Goal: Task Accomplishment & Management: Manage account settings

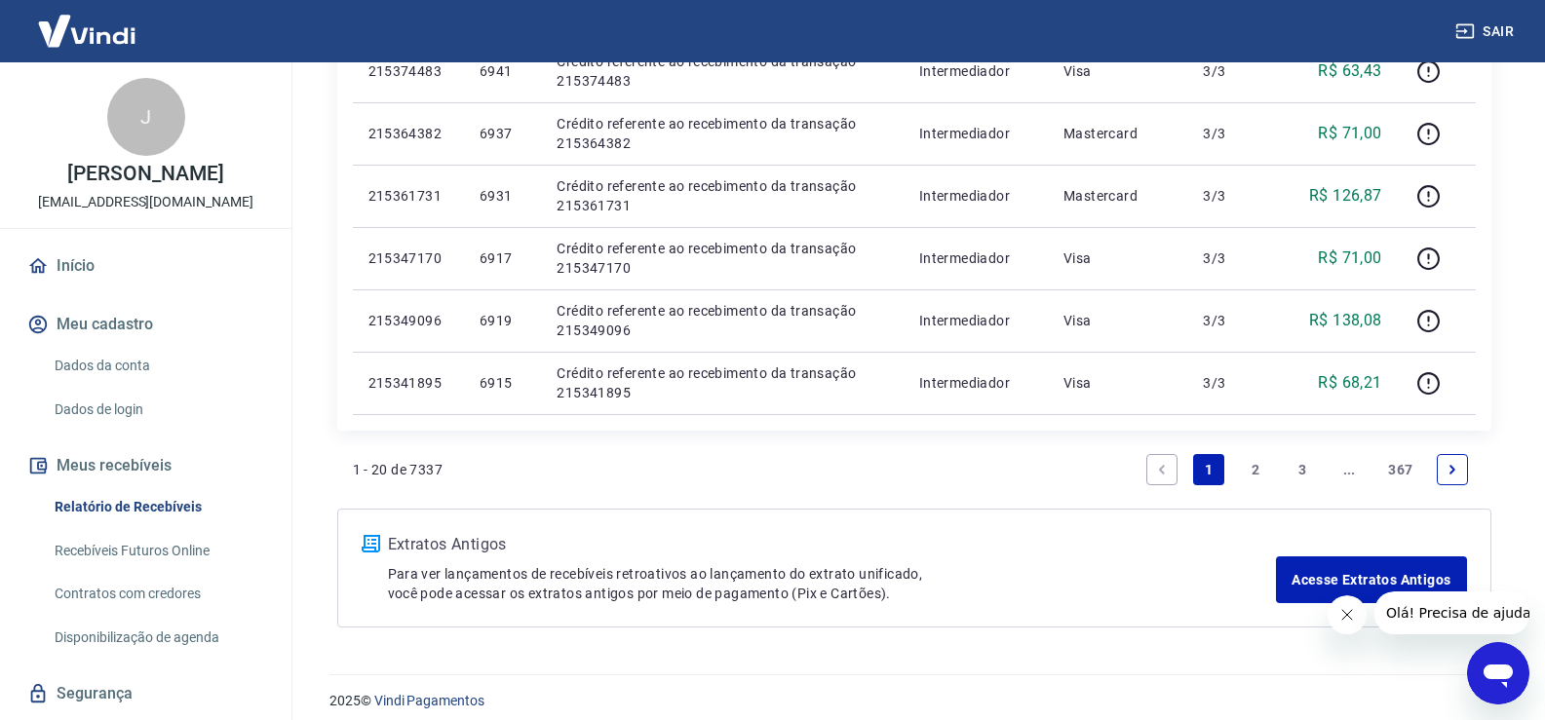
scroll to position [1309, 0]
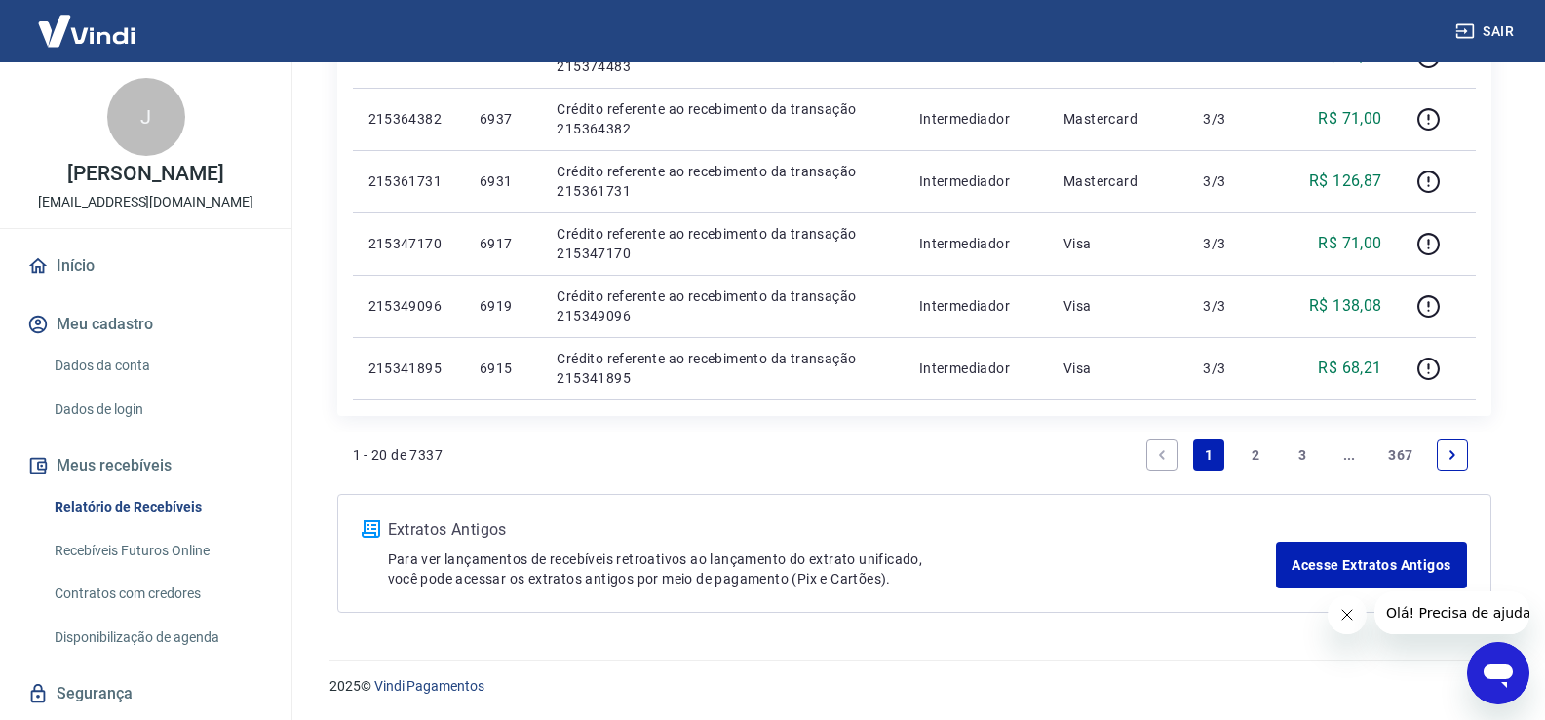
click at [1256, 456] on link "2" at bounding box center [1255, 455] width 31 height 31
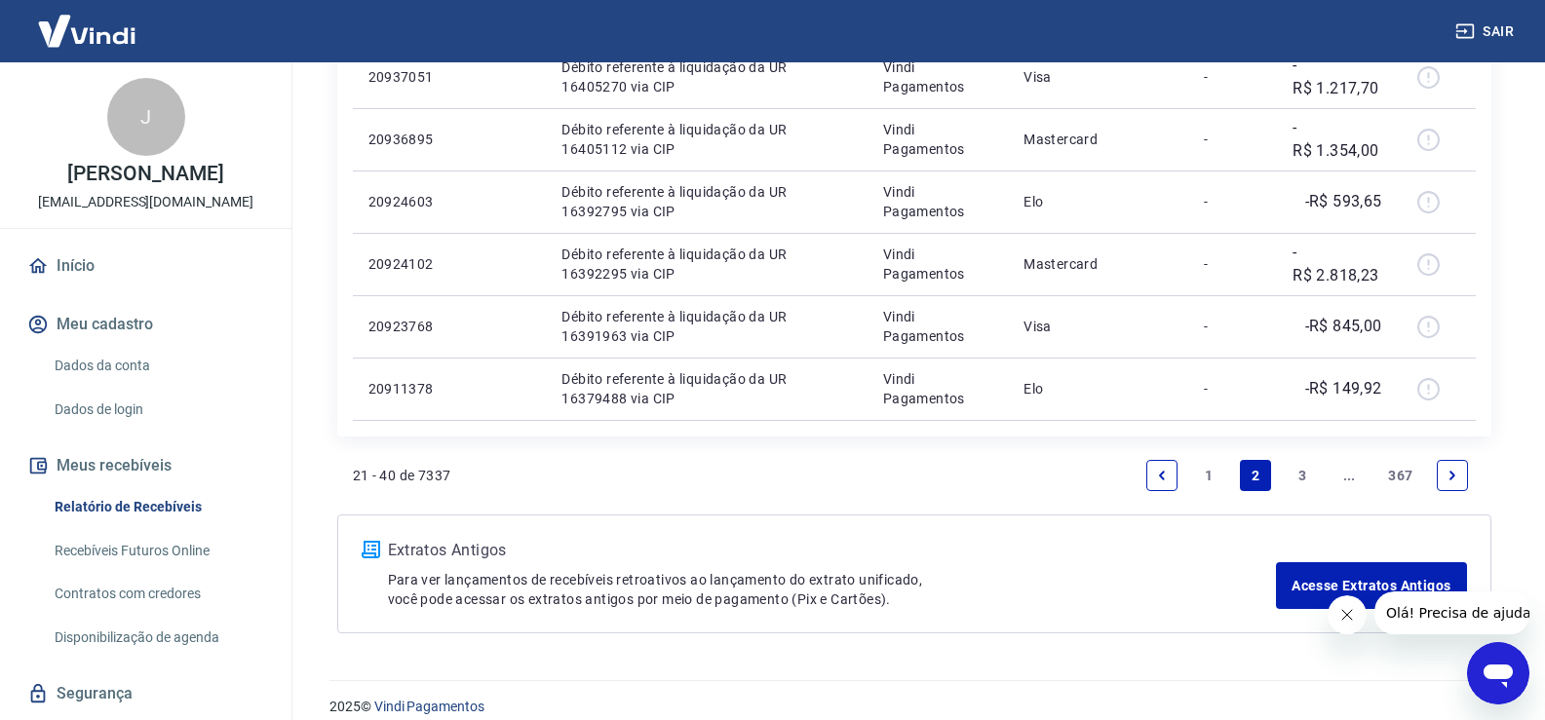
scroll to position [1365, 0]
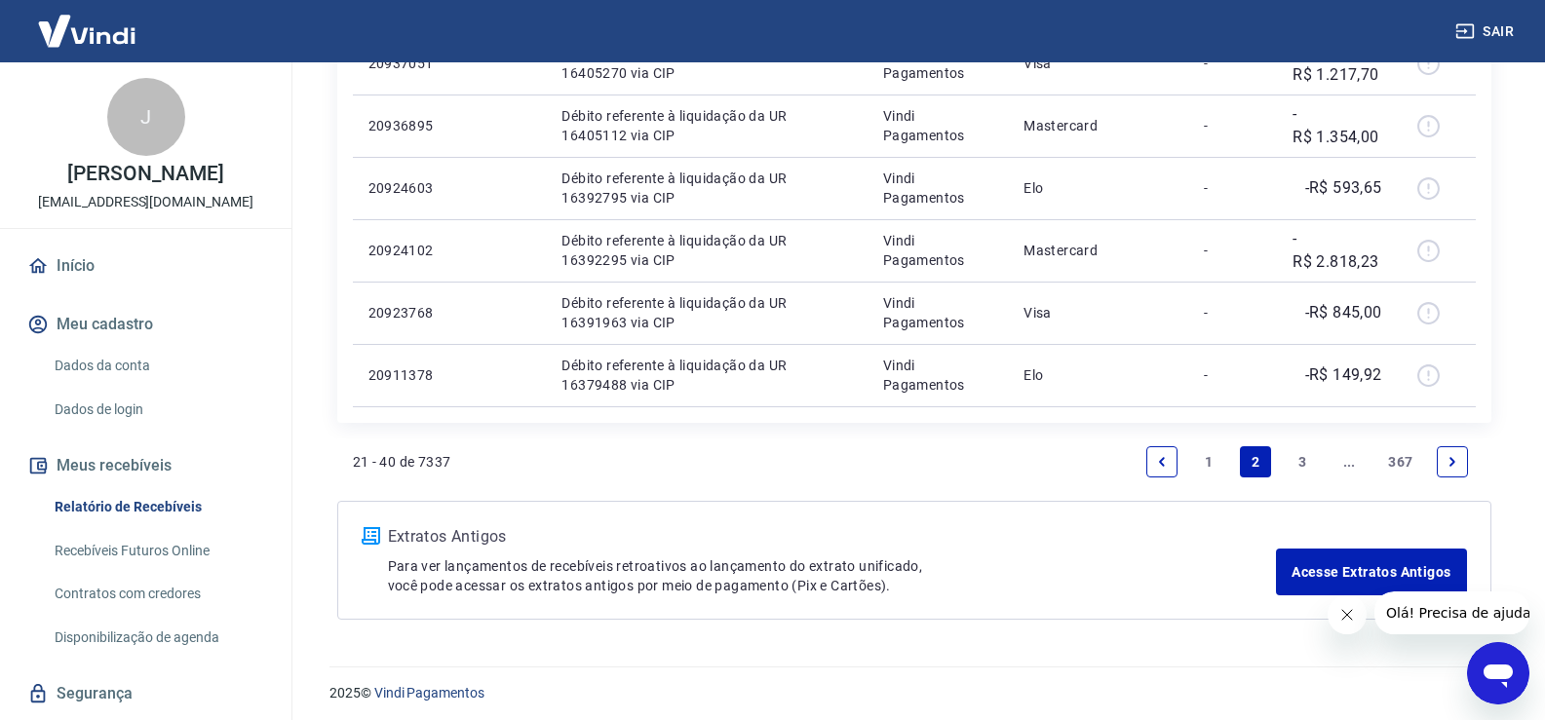
click at [1301, 458] on link "3" at bounding box center [1302, 461] width 31 height 31
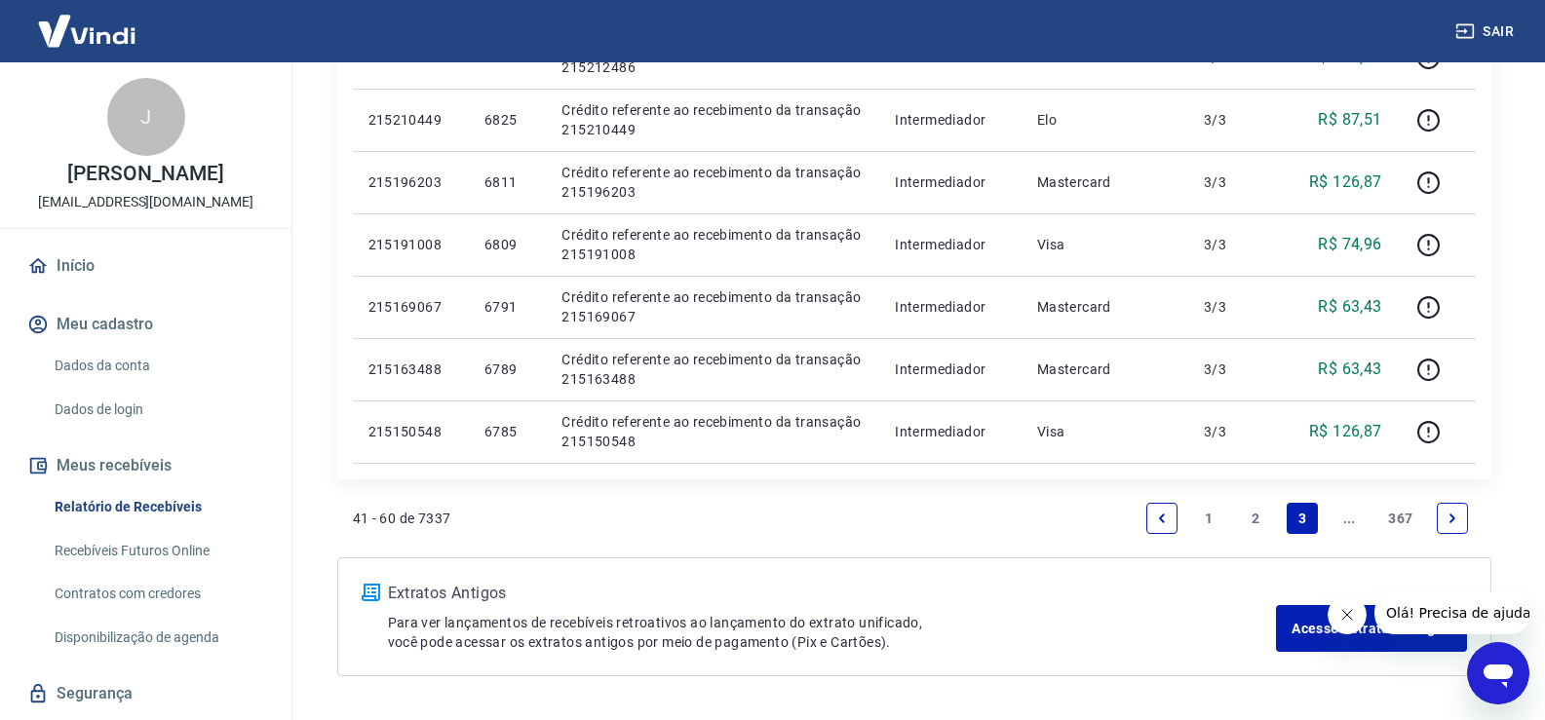
scroll to position [1309, 0]
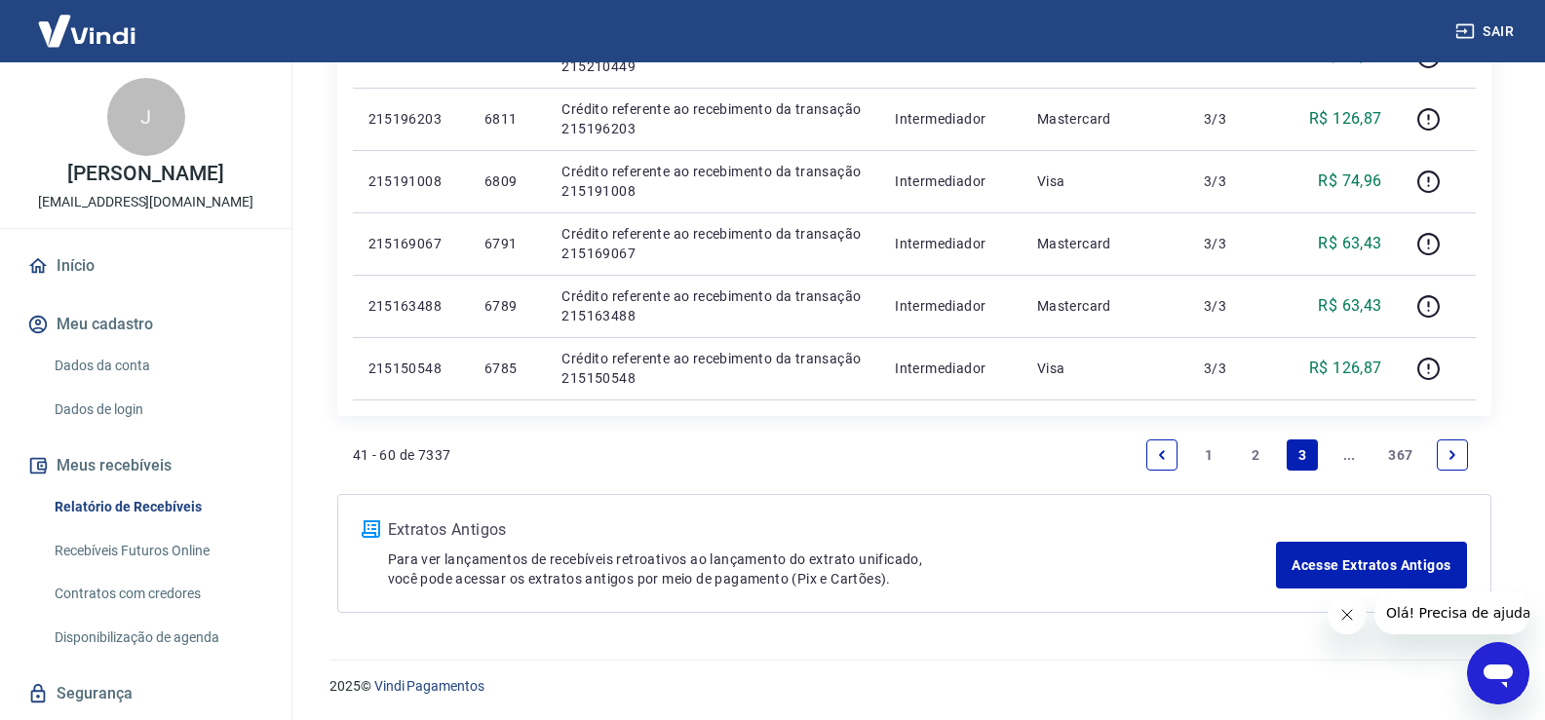
click at [1448, 453] on icon "Next page" at bounding box center [1452, 455] width 14 height 14
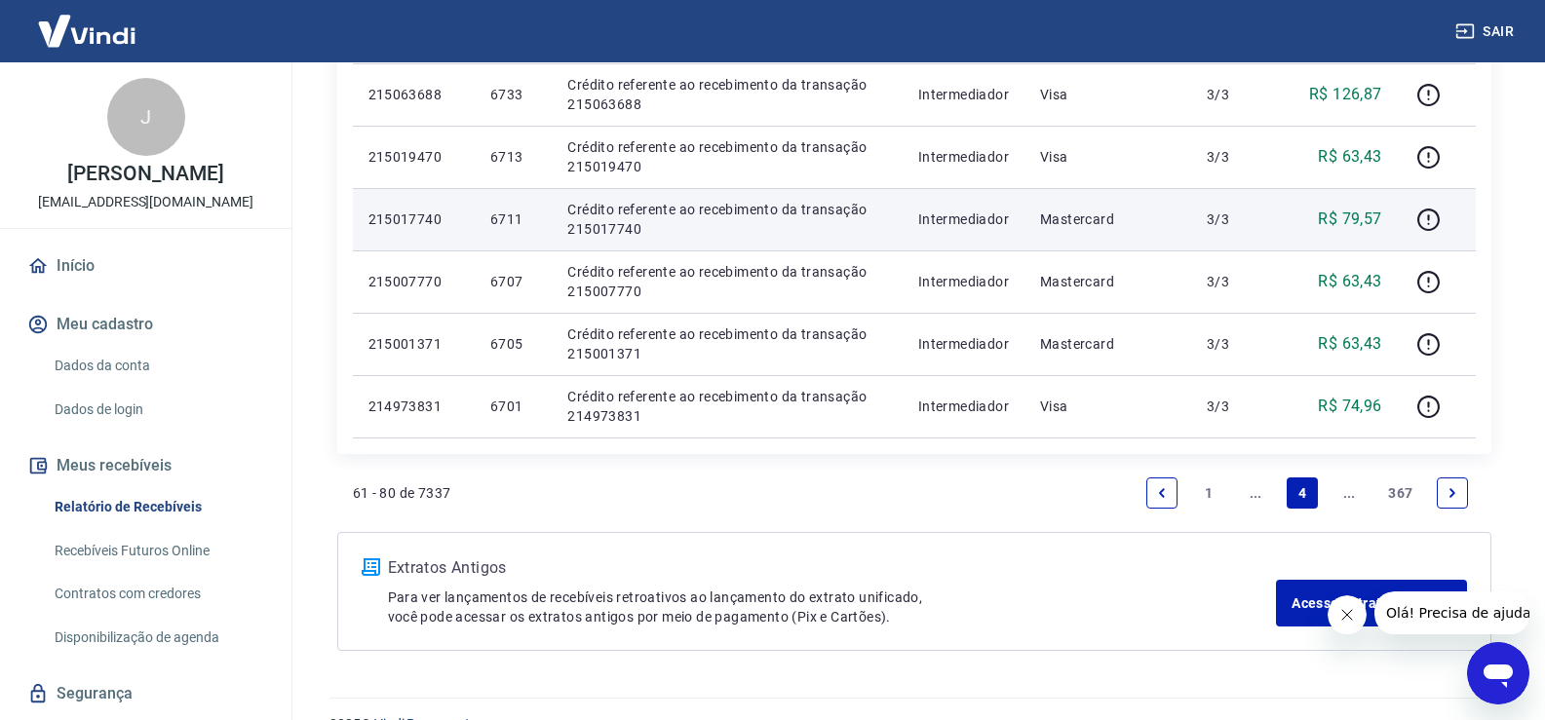
scroll to position [1371, 0]
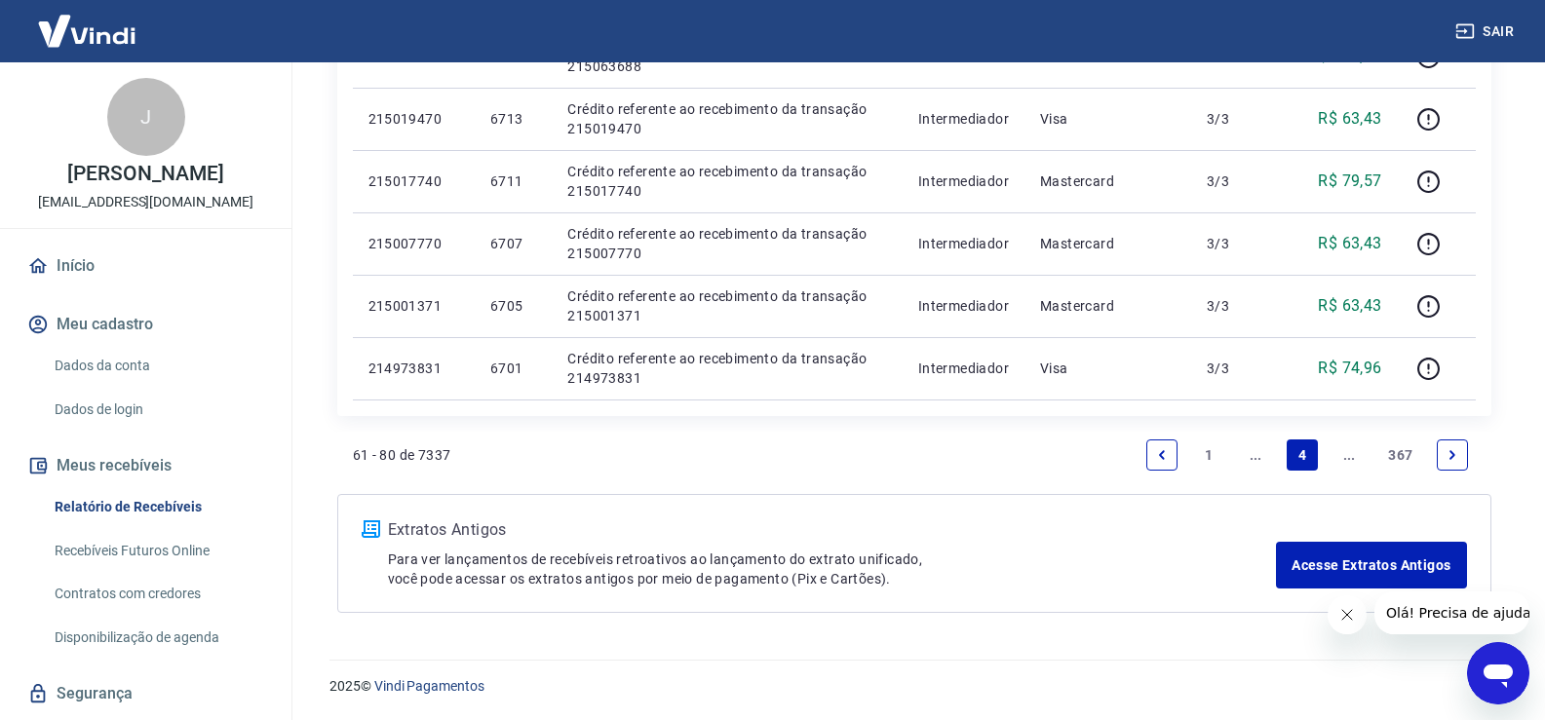
click at [1446, 451] on icon "Next page" at bounding box center [1452, 455] width 14 height 14
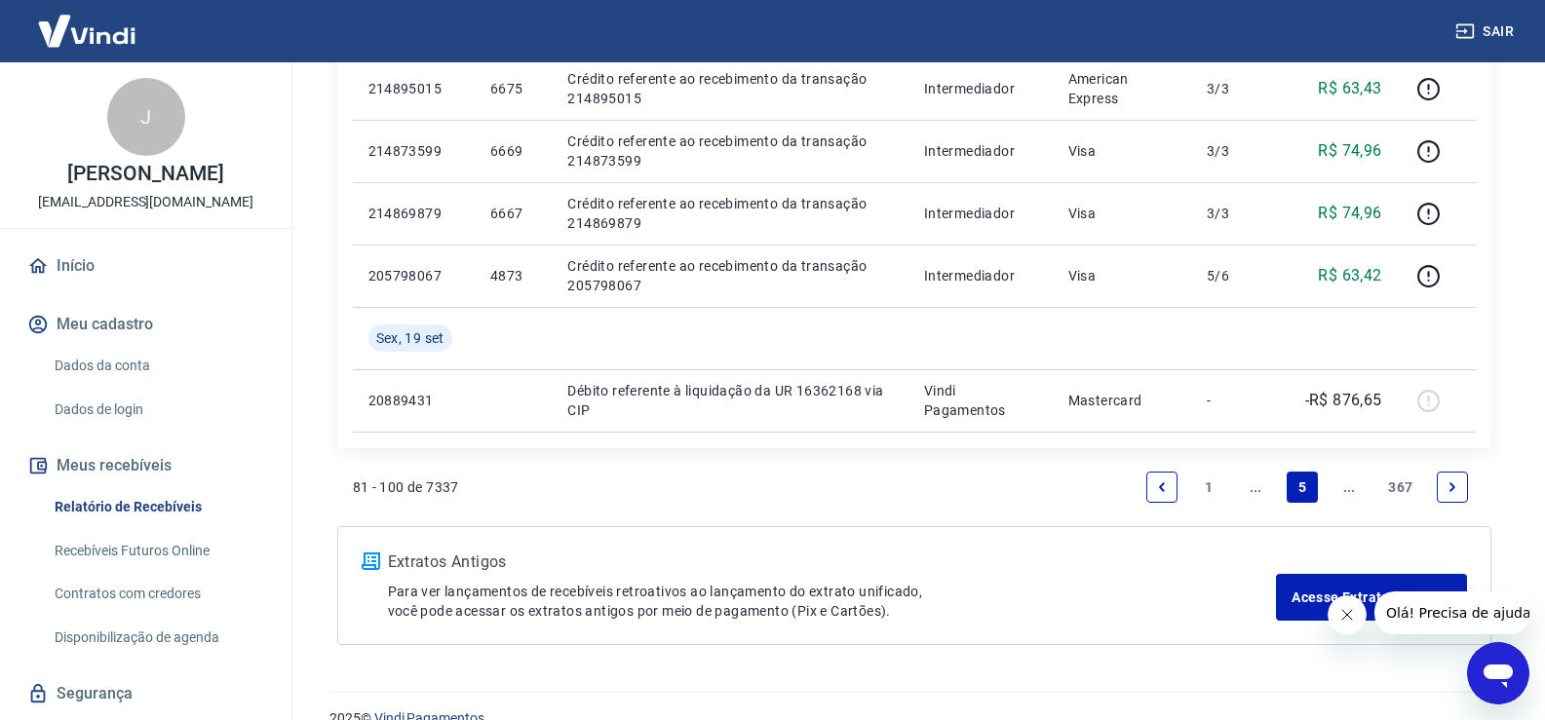
scroll to position [1434, 0]
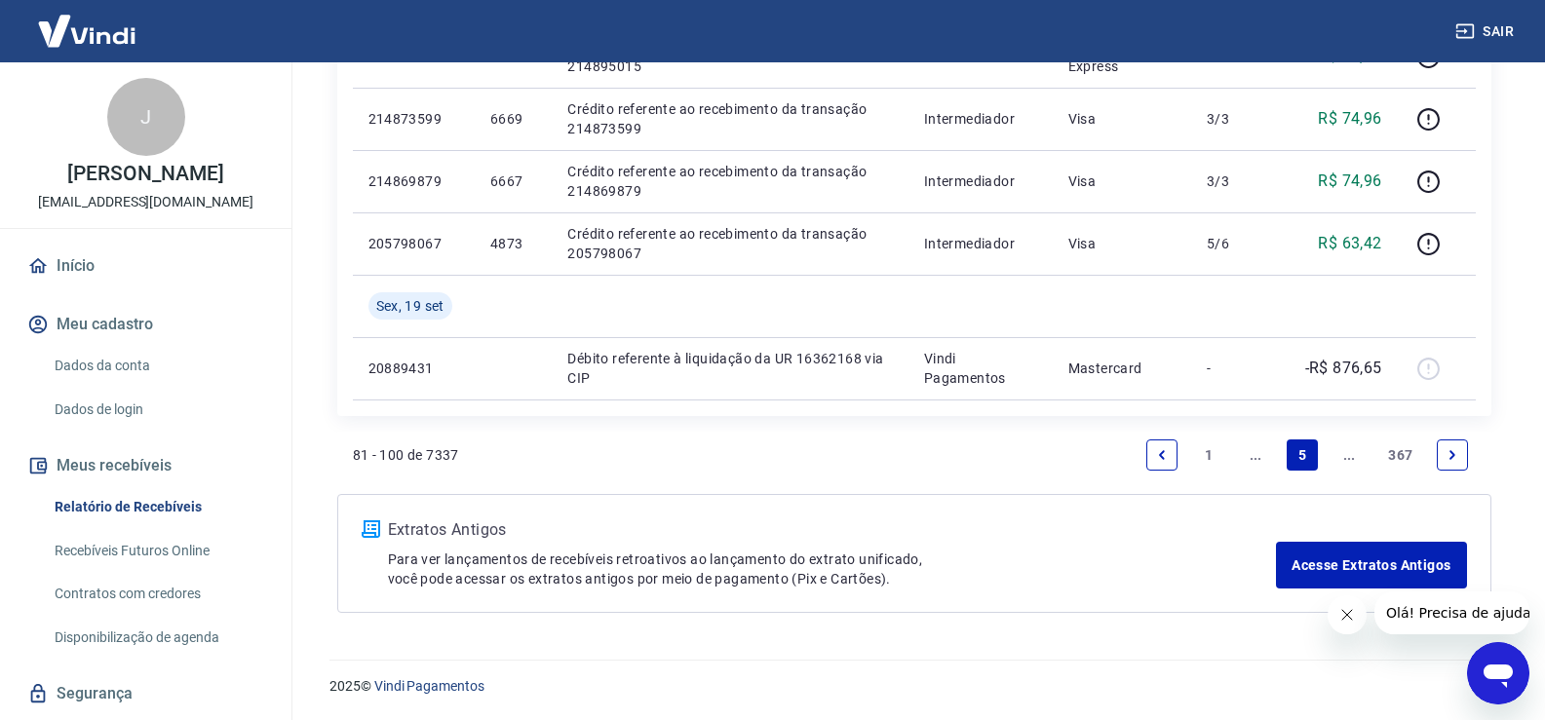
click at [1447, 449] on icon "Next page" at bounding box center [1452, 455] width 14 height 14
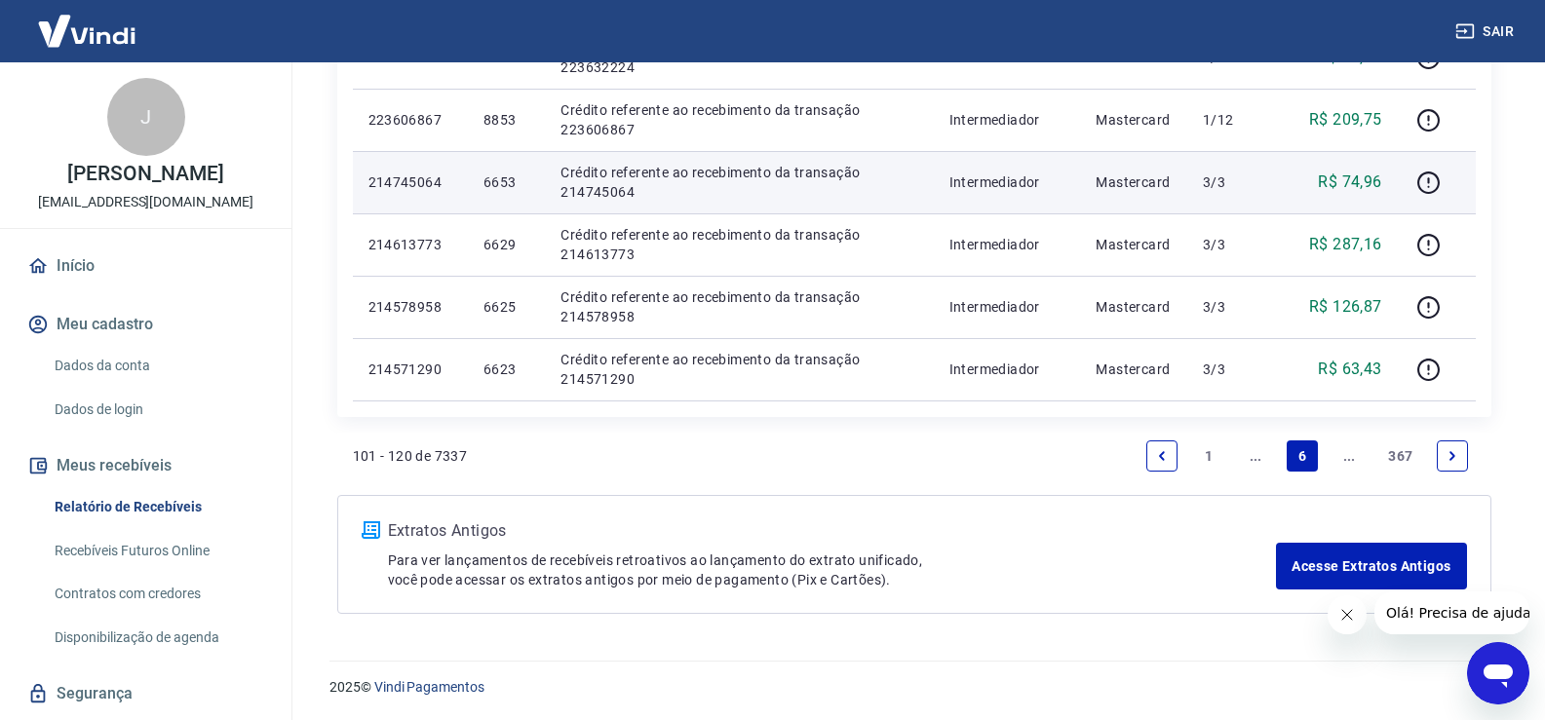
scroll to position [1371, 0]
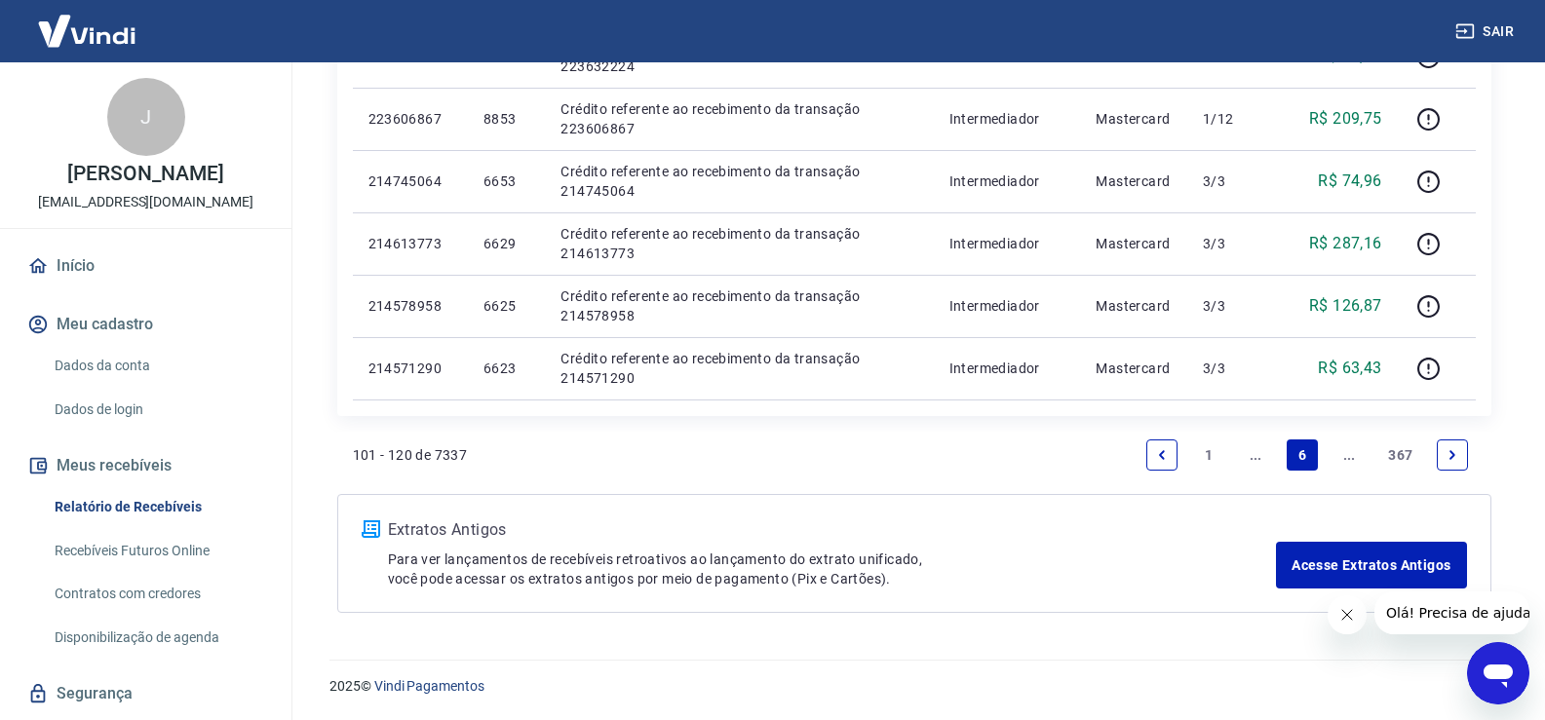
click at [1163, 457] on icon "Previous page" at bounding box center [1162, 454] width 6 height 9
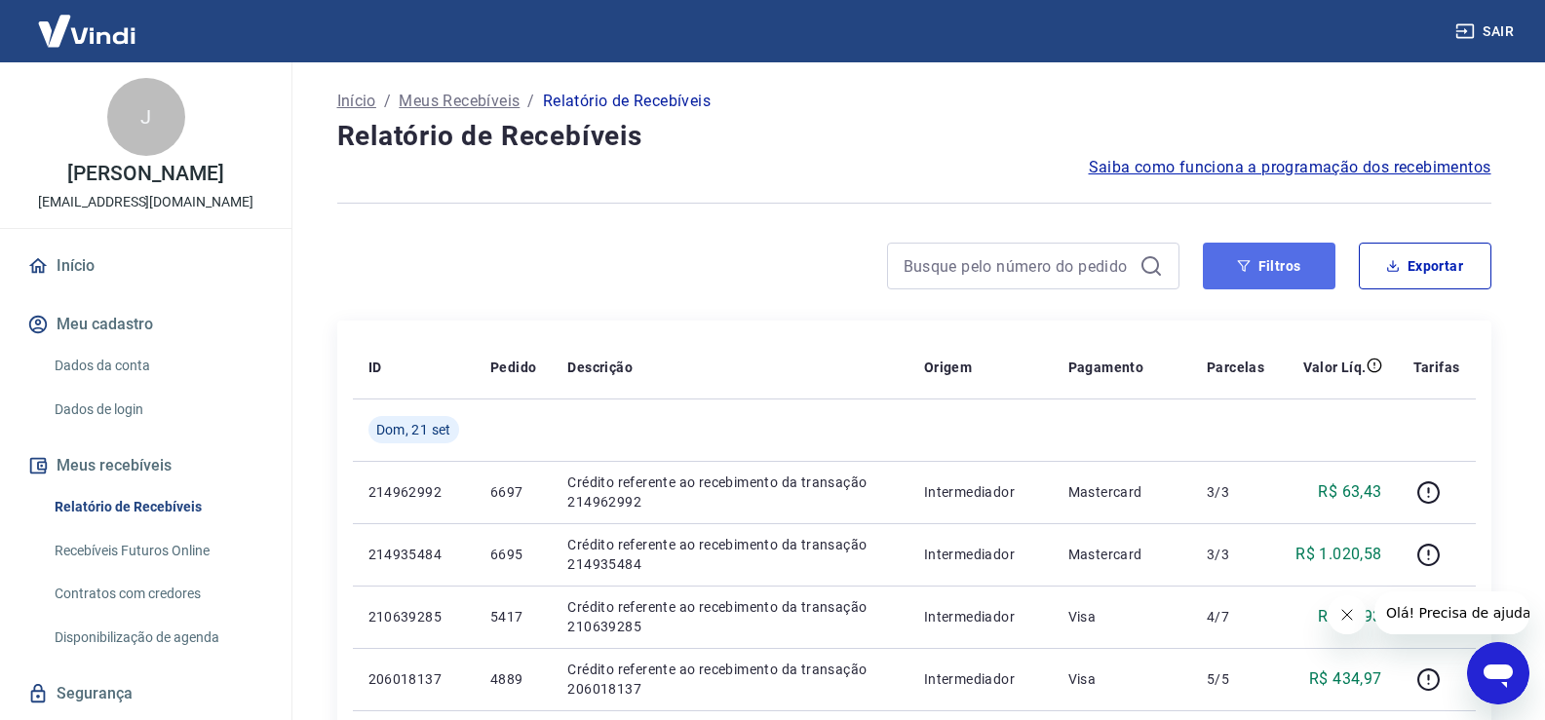
click at [1269, 276] on button "Filtros" at bounding box center [1269, 266] width 133 height 47
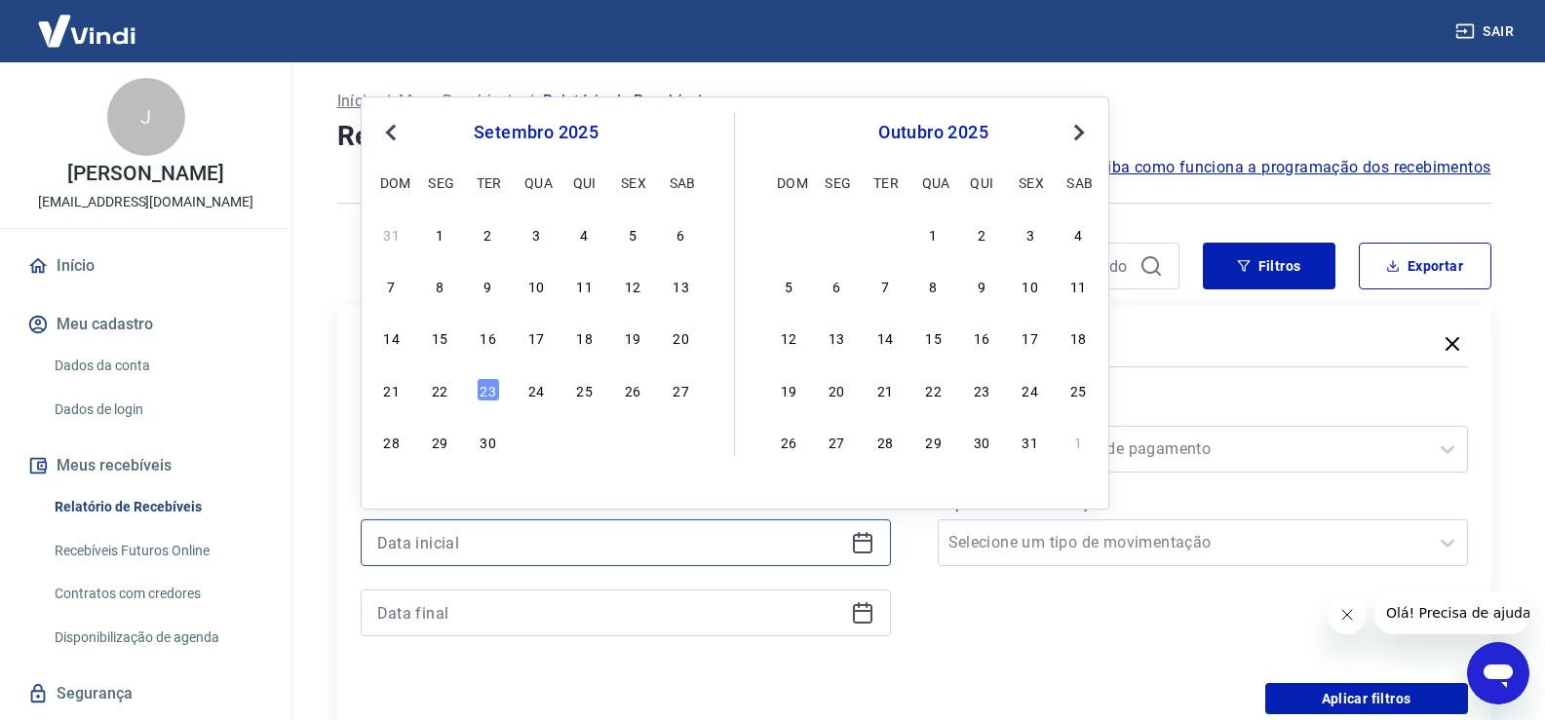
click at [497, 548] on input at bounding box center [610, 542] width 466 height 29
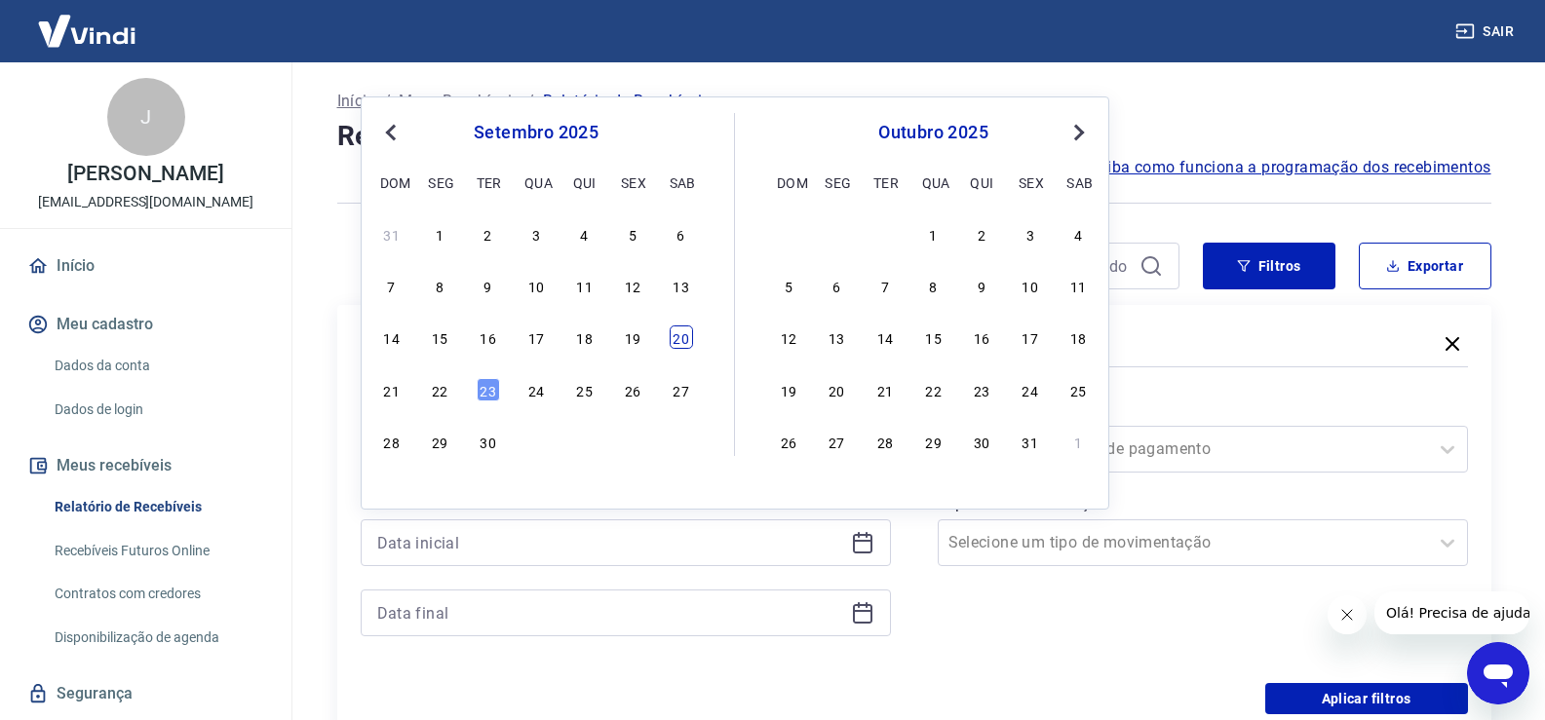
click at [678, 344] on div "20" at bounding box center [681, 337] width 23 height 23
type input "[DATE]"
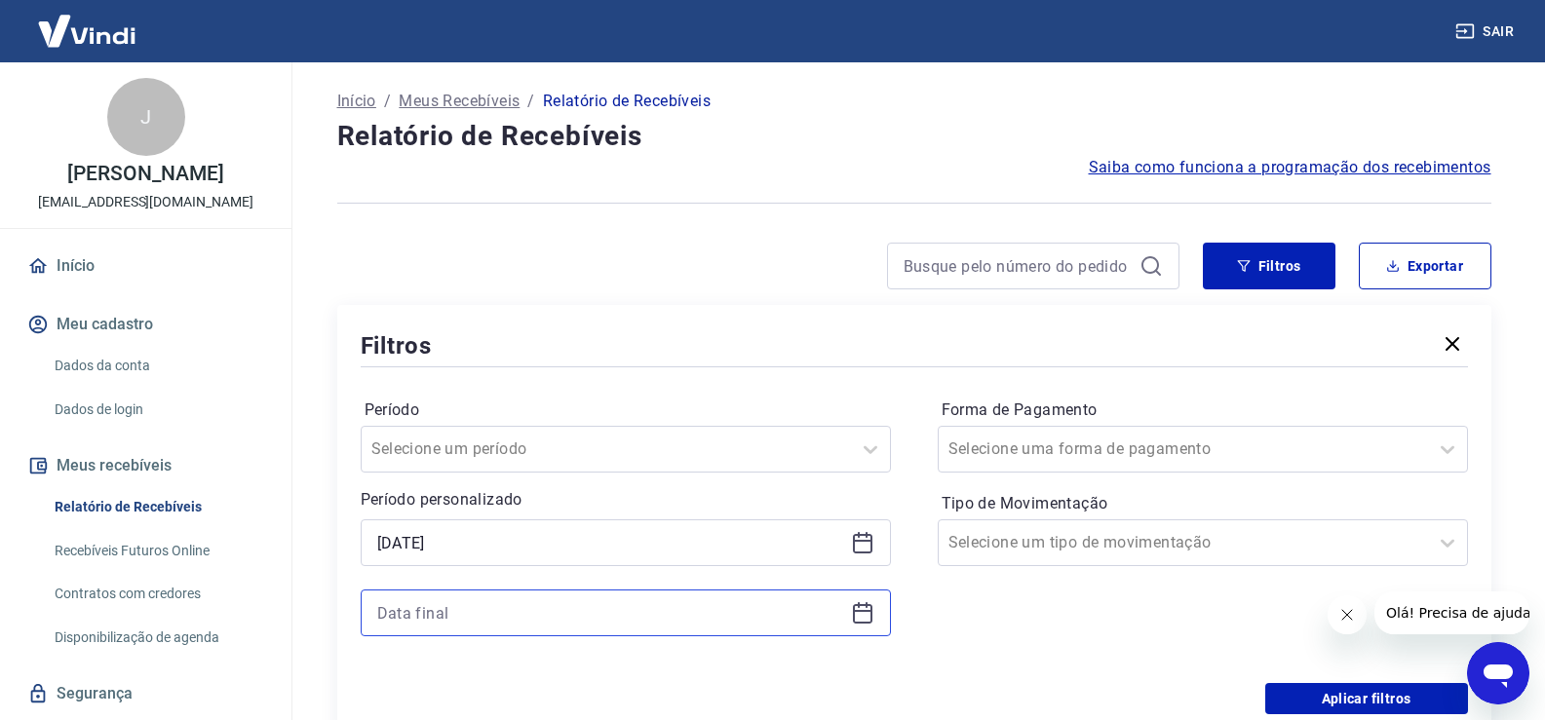
click at [457, 612] on input at bounding box center [610, 612] width 466 height 29
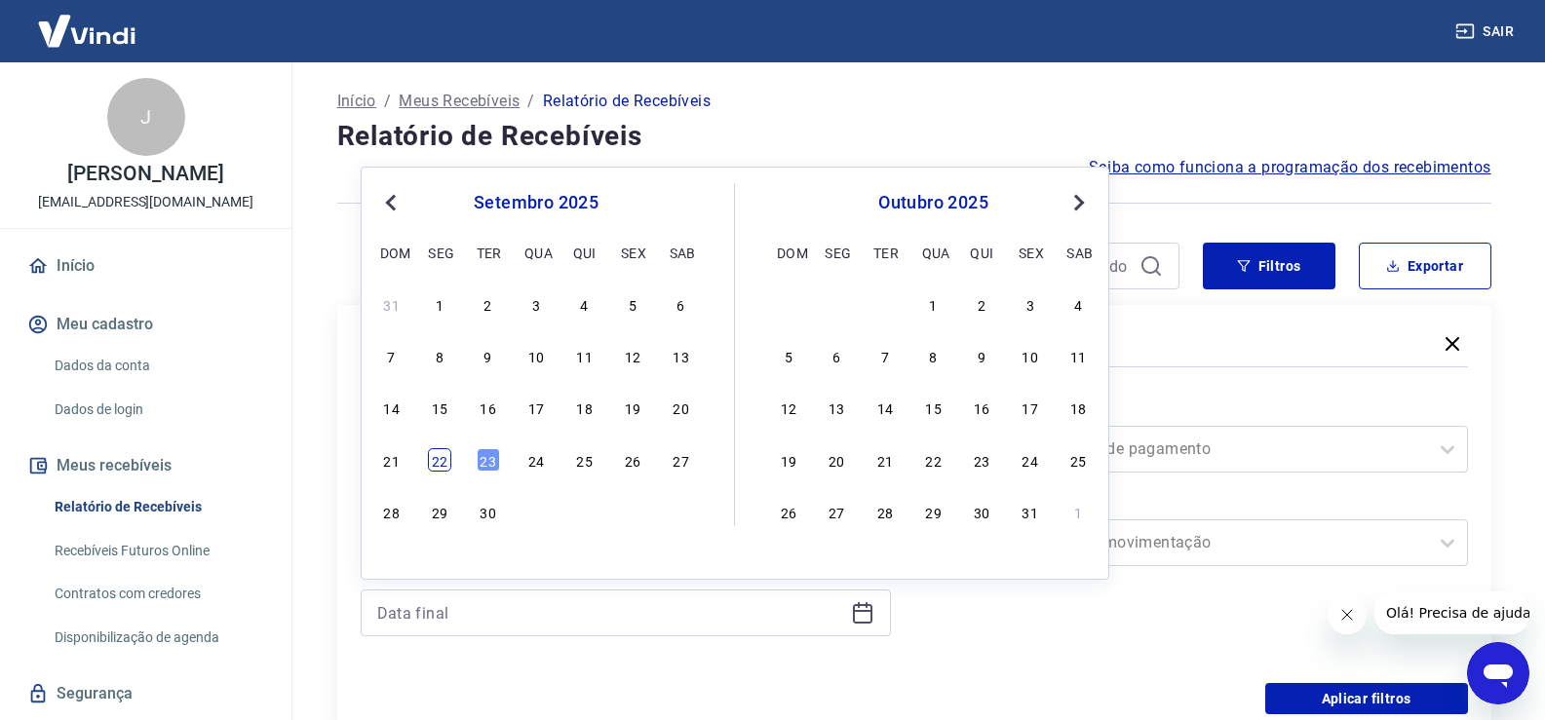
click at [442, 465] on div "22" at bounding box center [439, 459] width 23 height 23
type input "[DATE]"
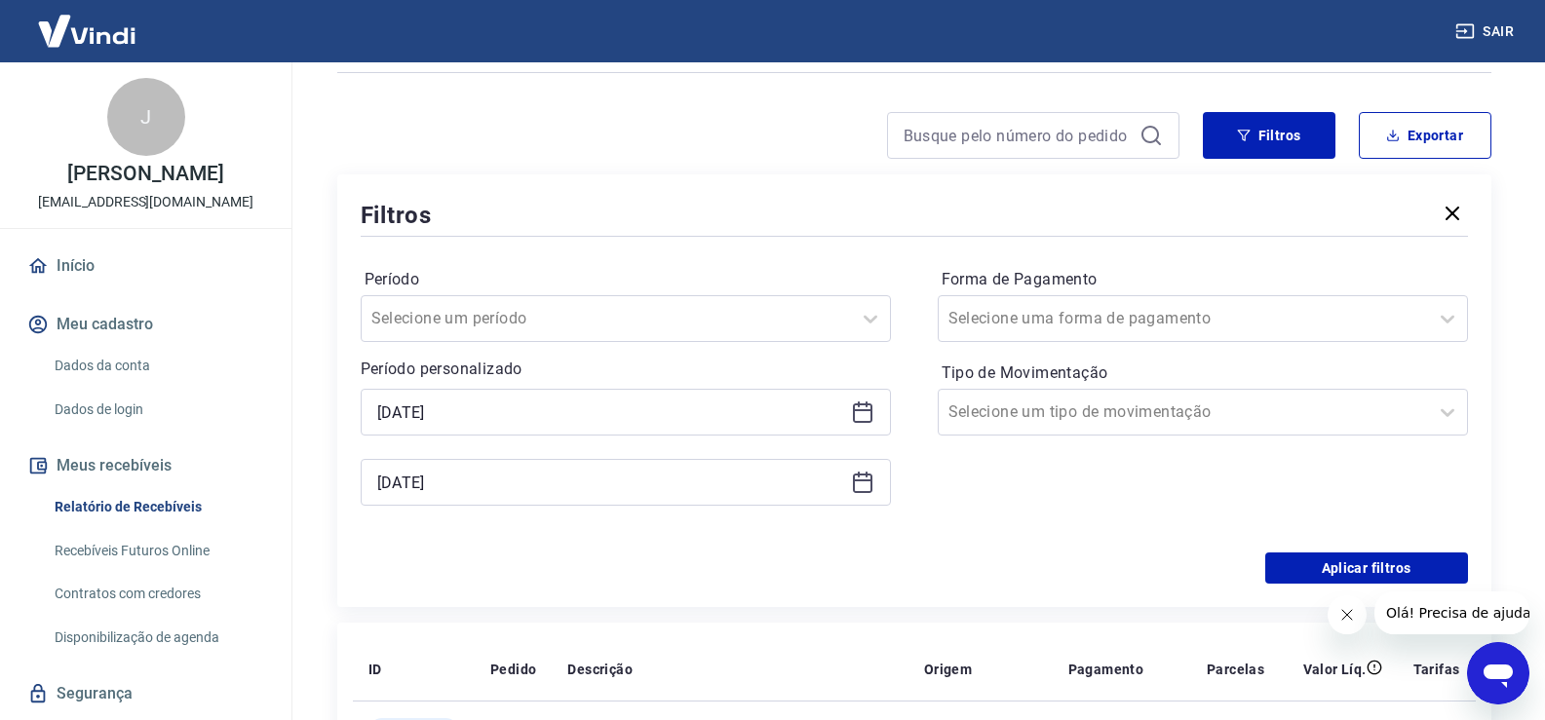
scroll to position [292, 0]
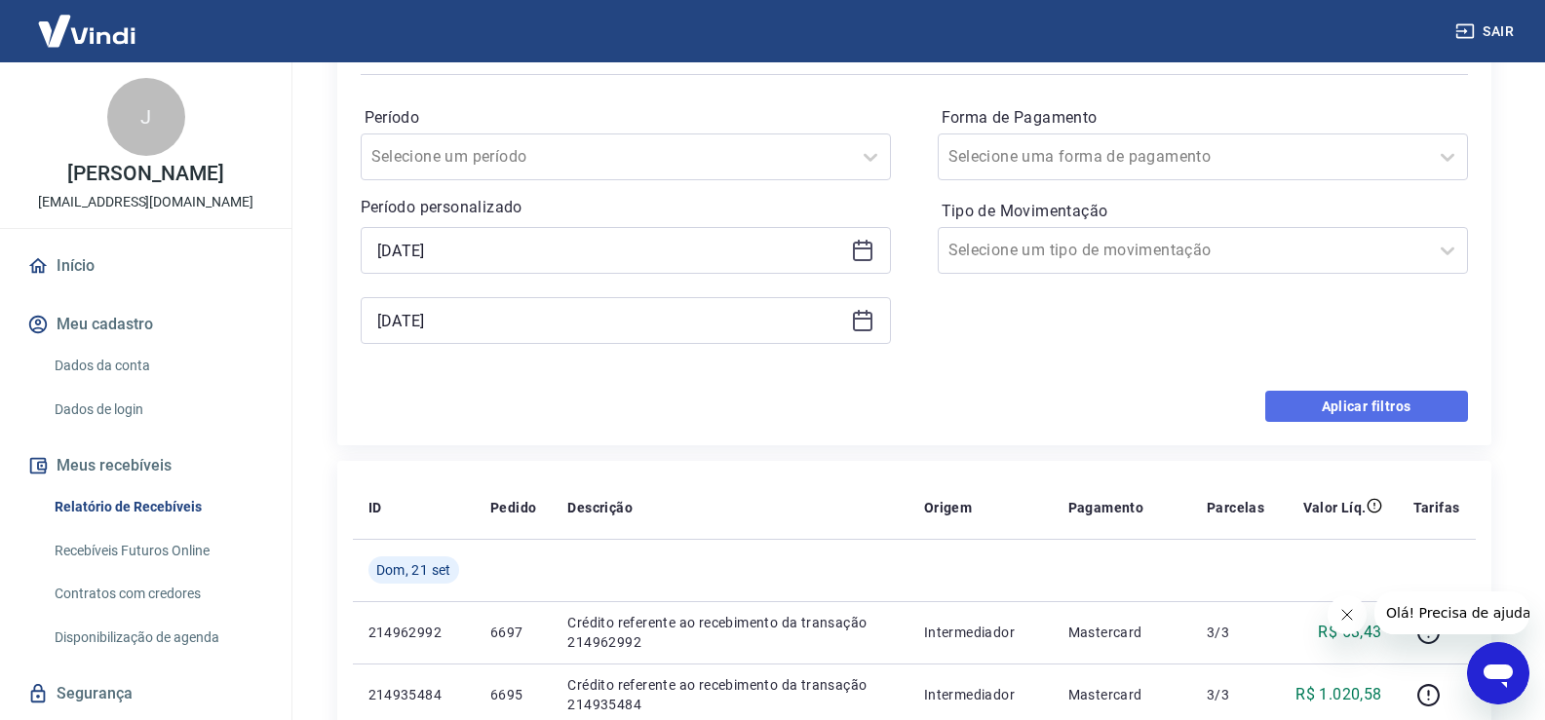
click at [1360, 411] on button "Aplicar filtros" at bounding box center [1366, 406] width 203 height 31
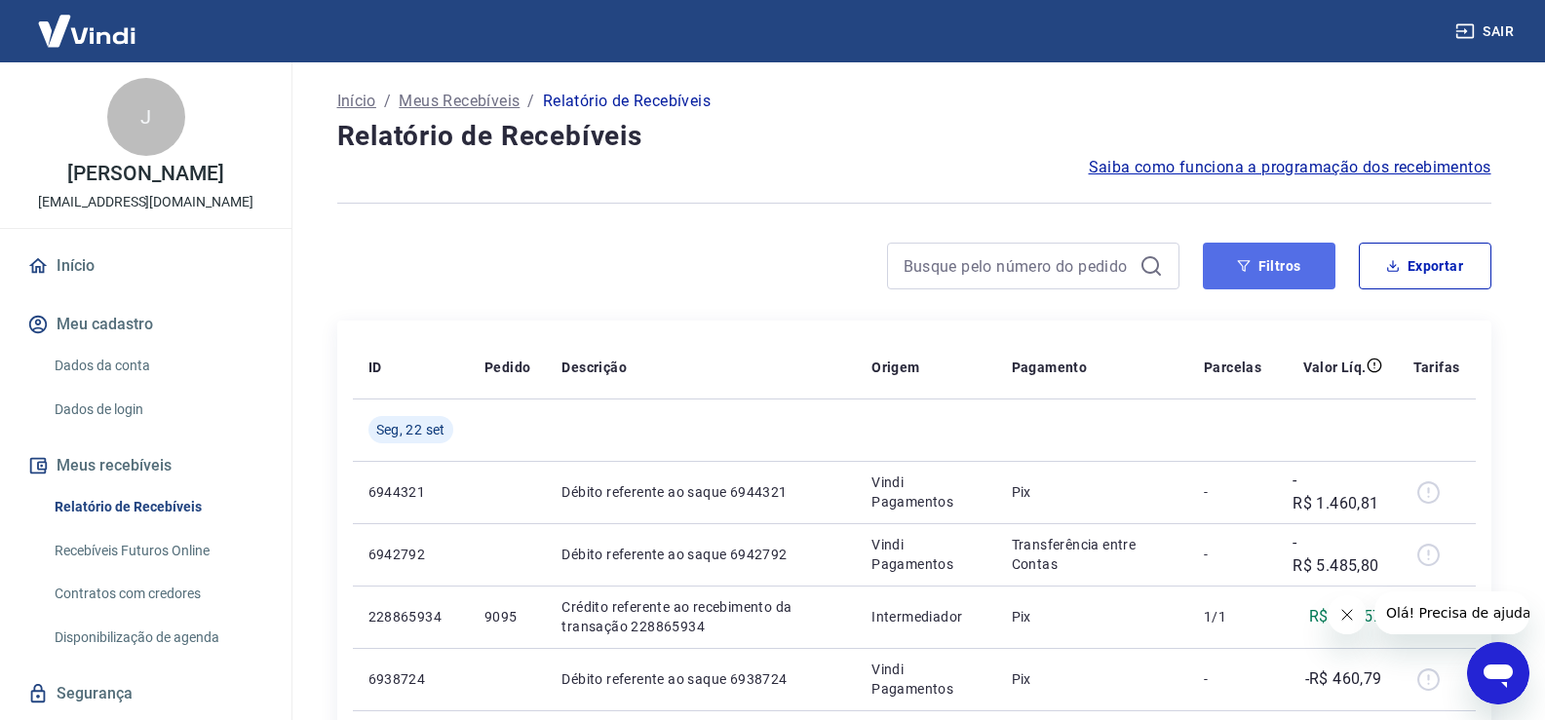
click at [1278, 269] on button "Filtros" at bounding box center [1269, 266] width 133 height 47
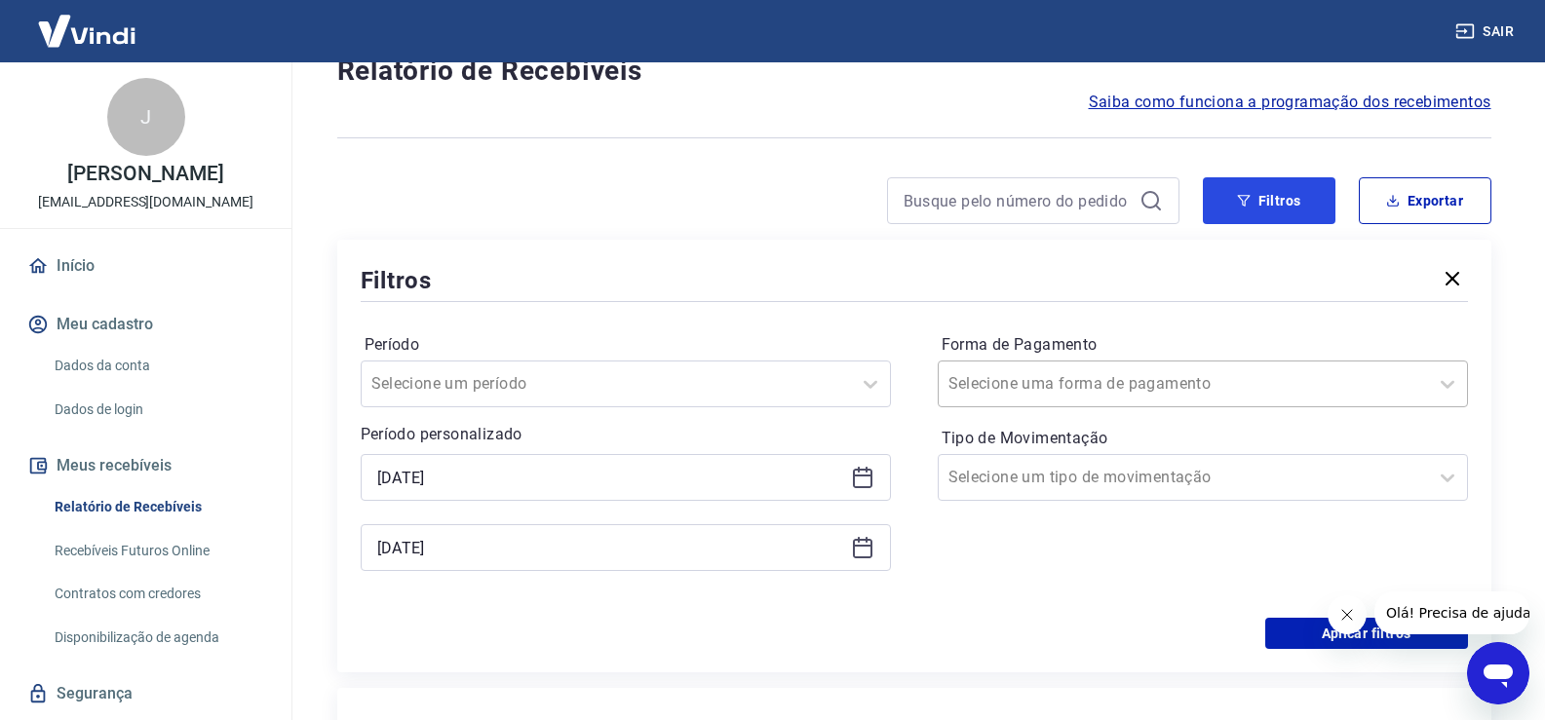
scroll to position [97, 0]
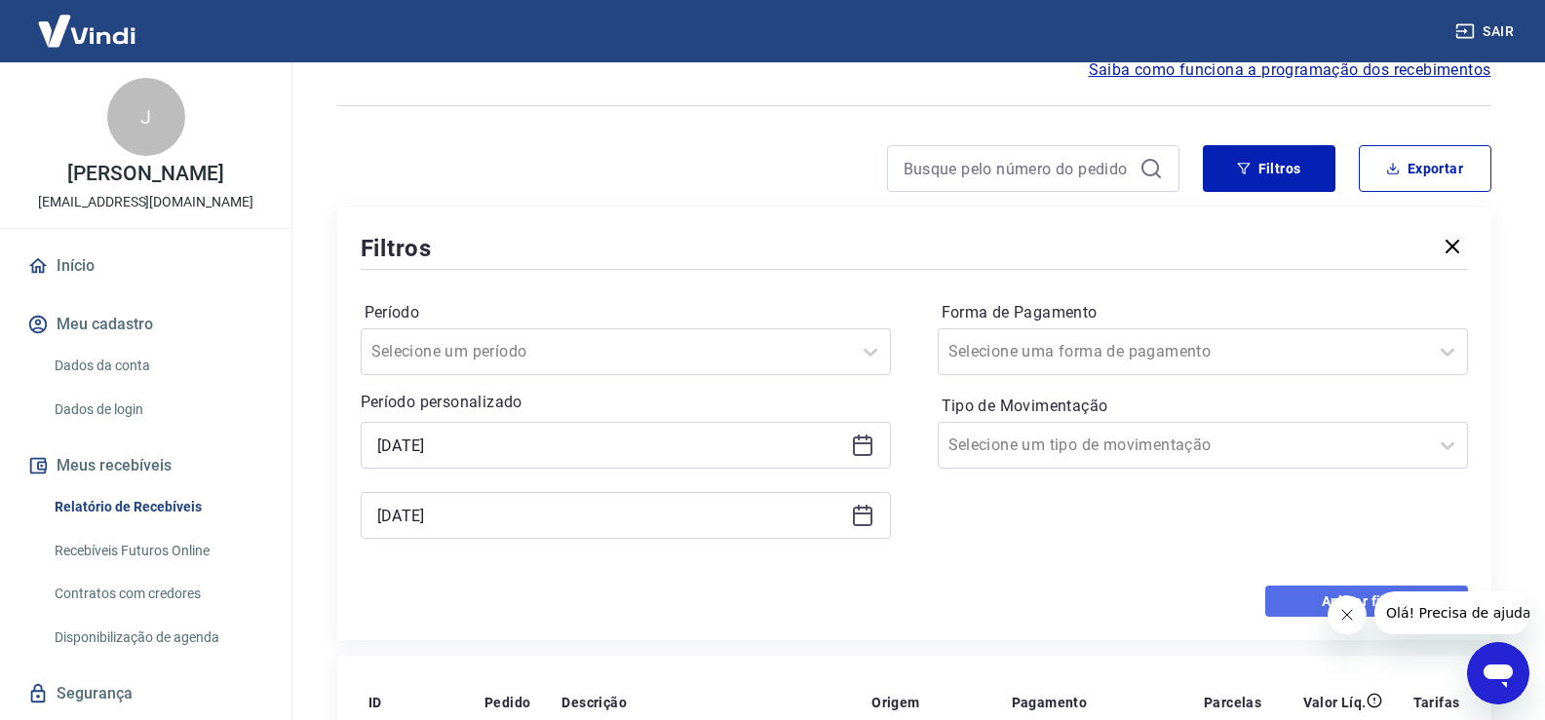
click at [1302, 601] on button "Aplicar filtros" at bounding box center [1366, 601] width 203 height 31
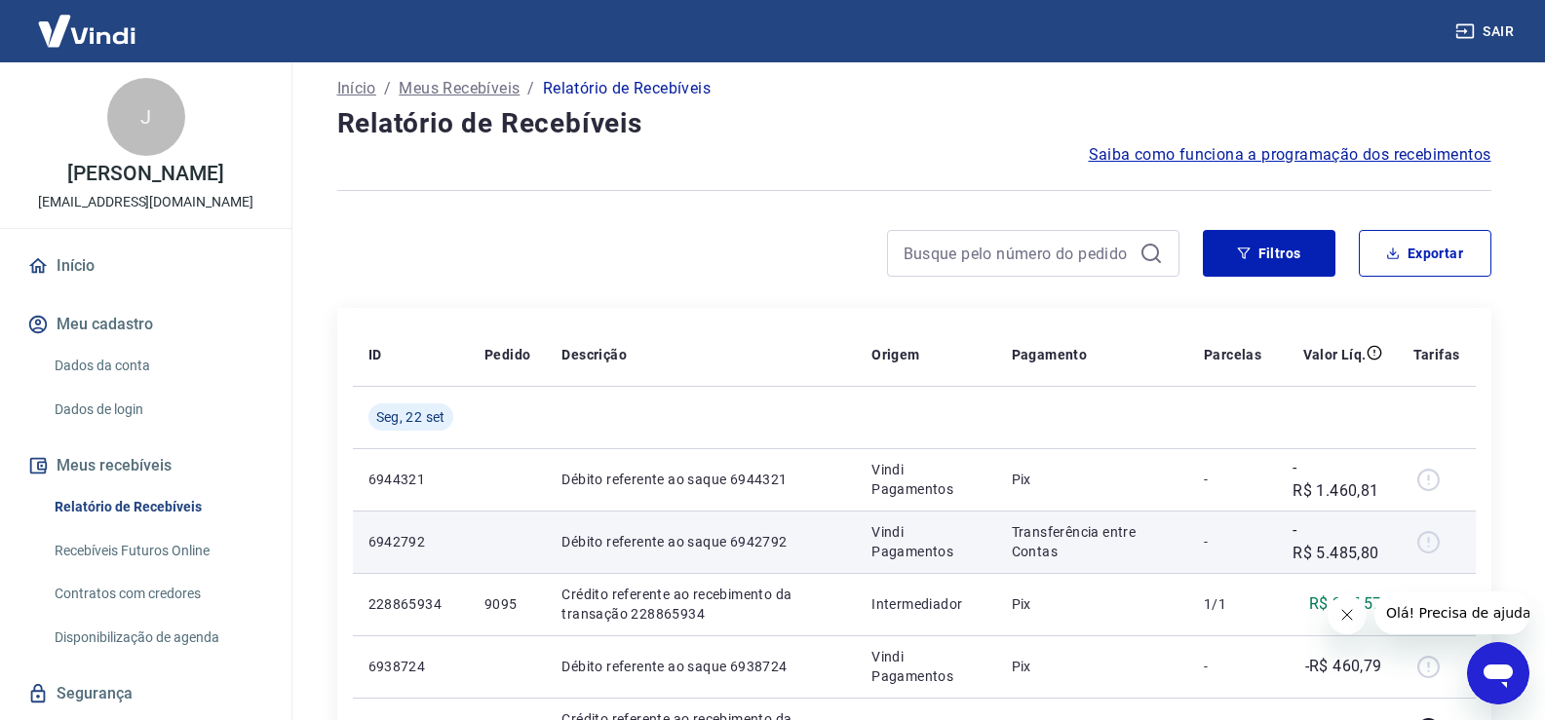
scroll to position [0, 0]
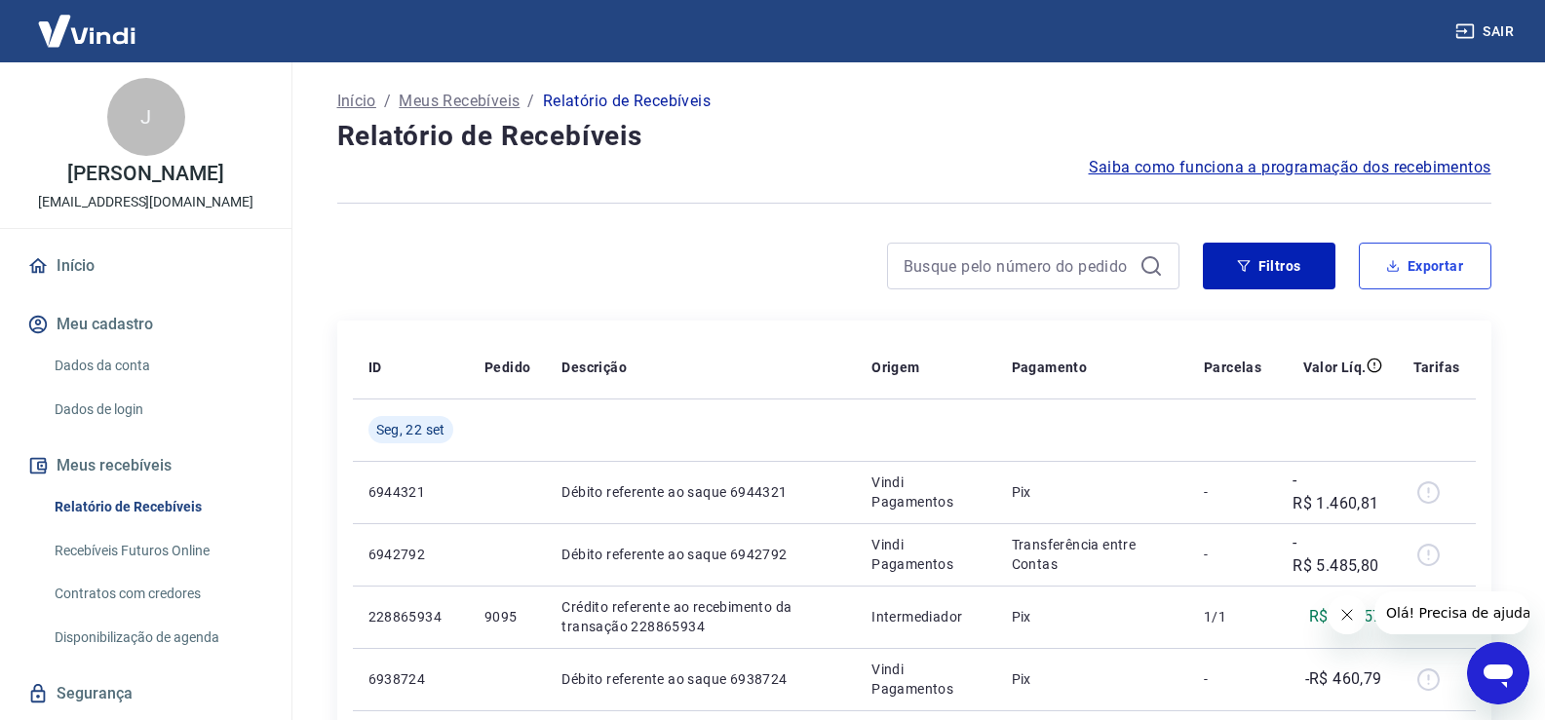
click at [1420, 272] on button "Exportar" at bounding box center [1425, 266] width 133 height 47
type input "[DATE]"
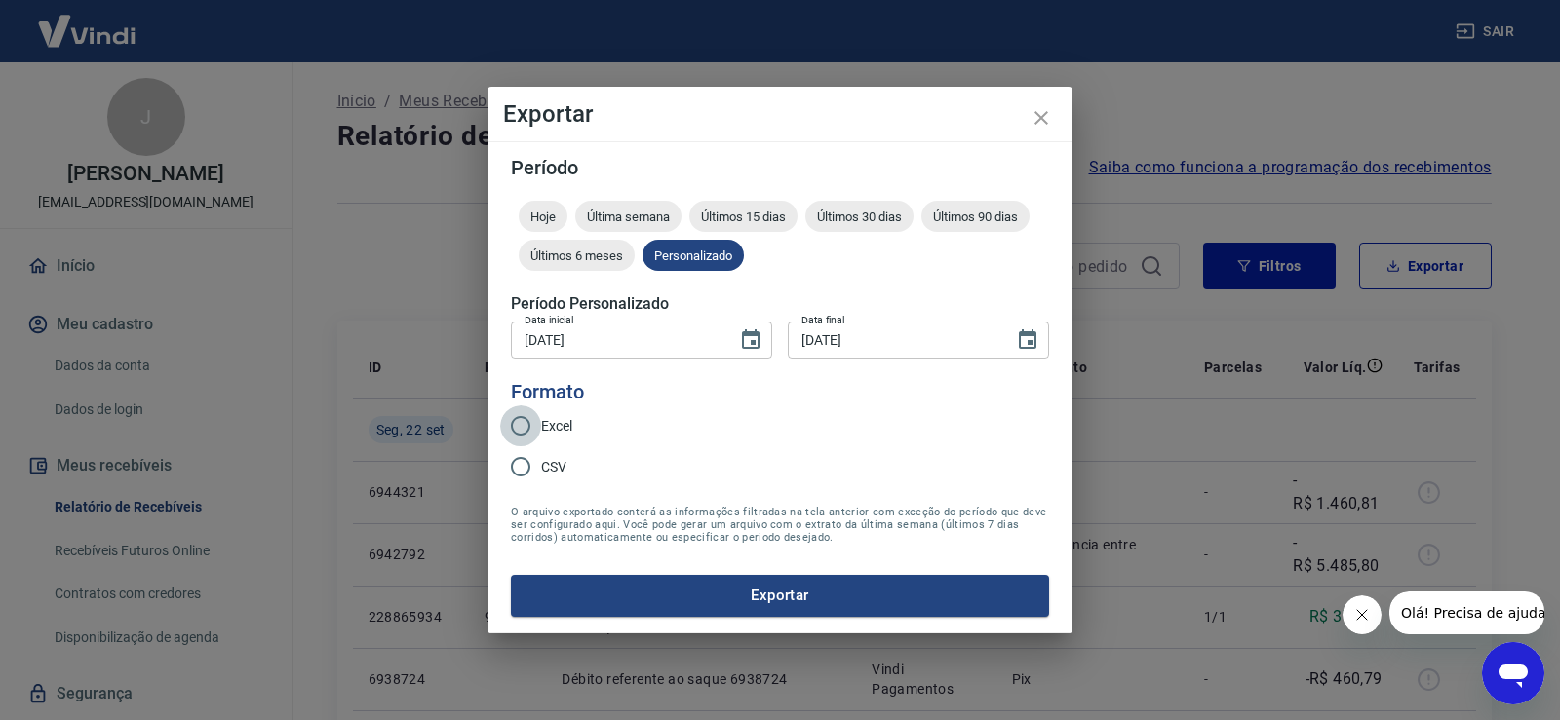
click at [513, 425] on input "Excel" at bounding box center [520, 425] width 41 height 41
radio input "true"
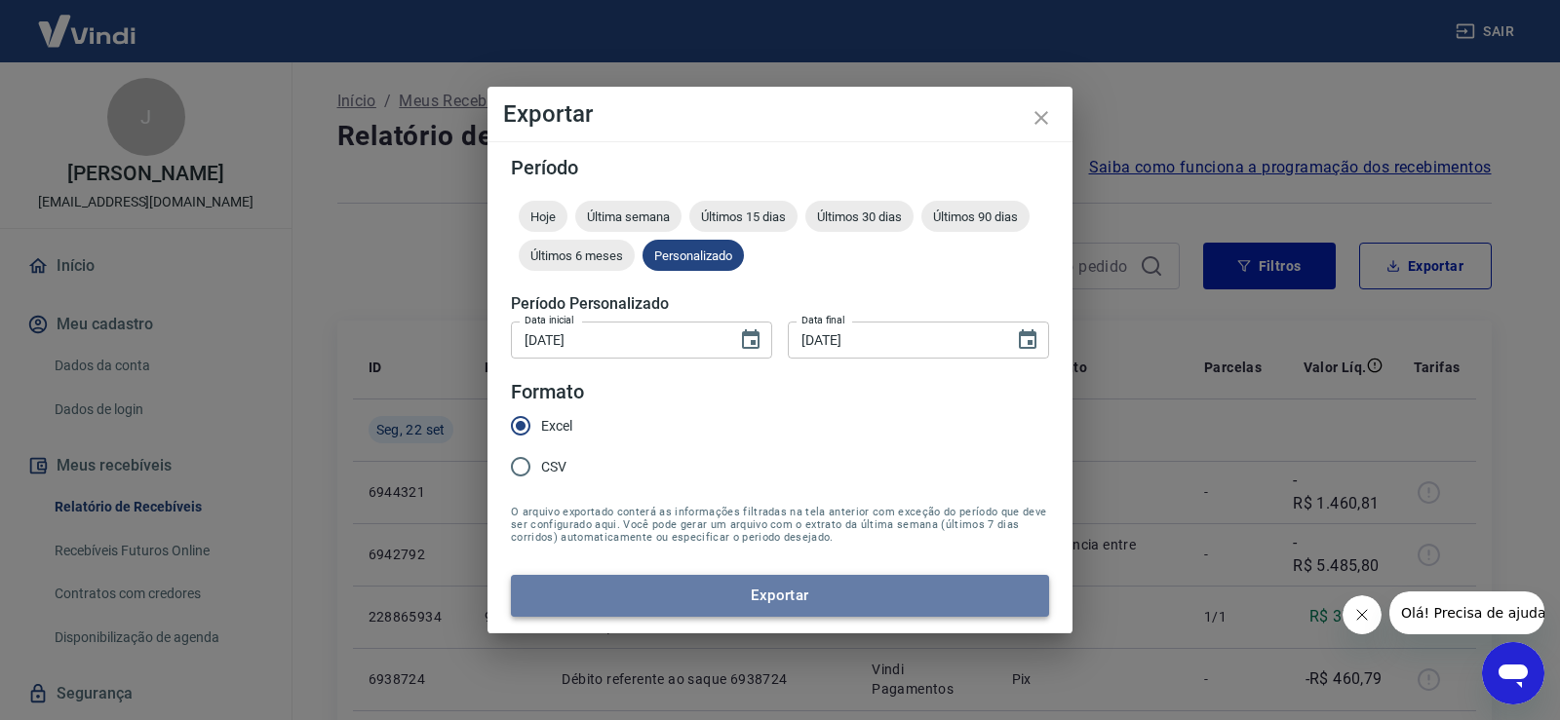
click at [801, 598] on button "Exportar" at bounding box center [780, 595] width 538 height 41
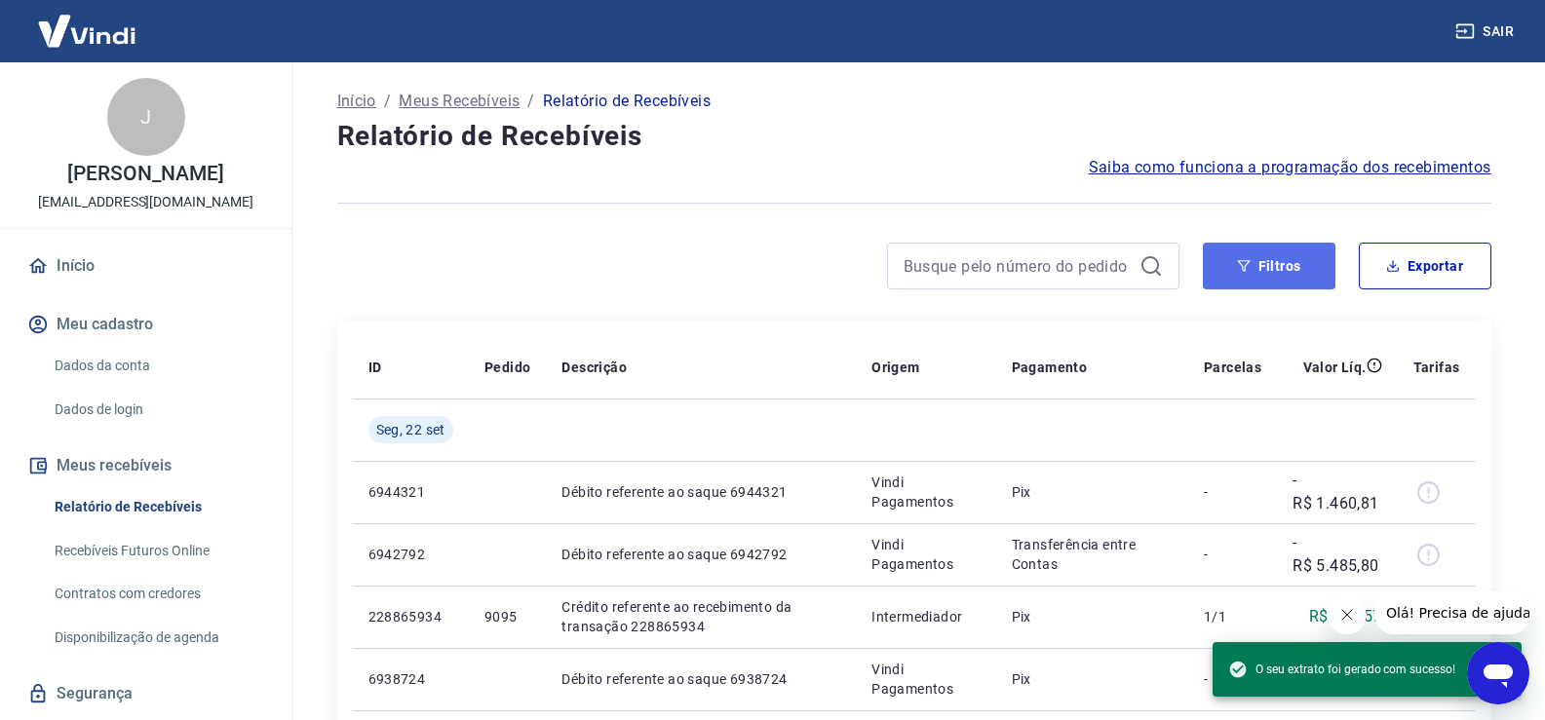
click at [1253, 271] on button "Filtros" at bounding box center [1269, 266] width 133 height 47
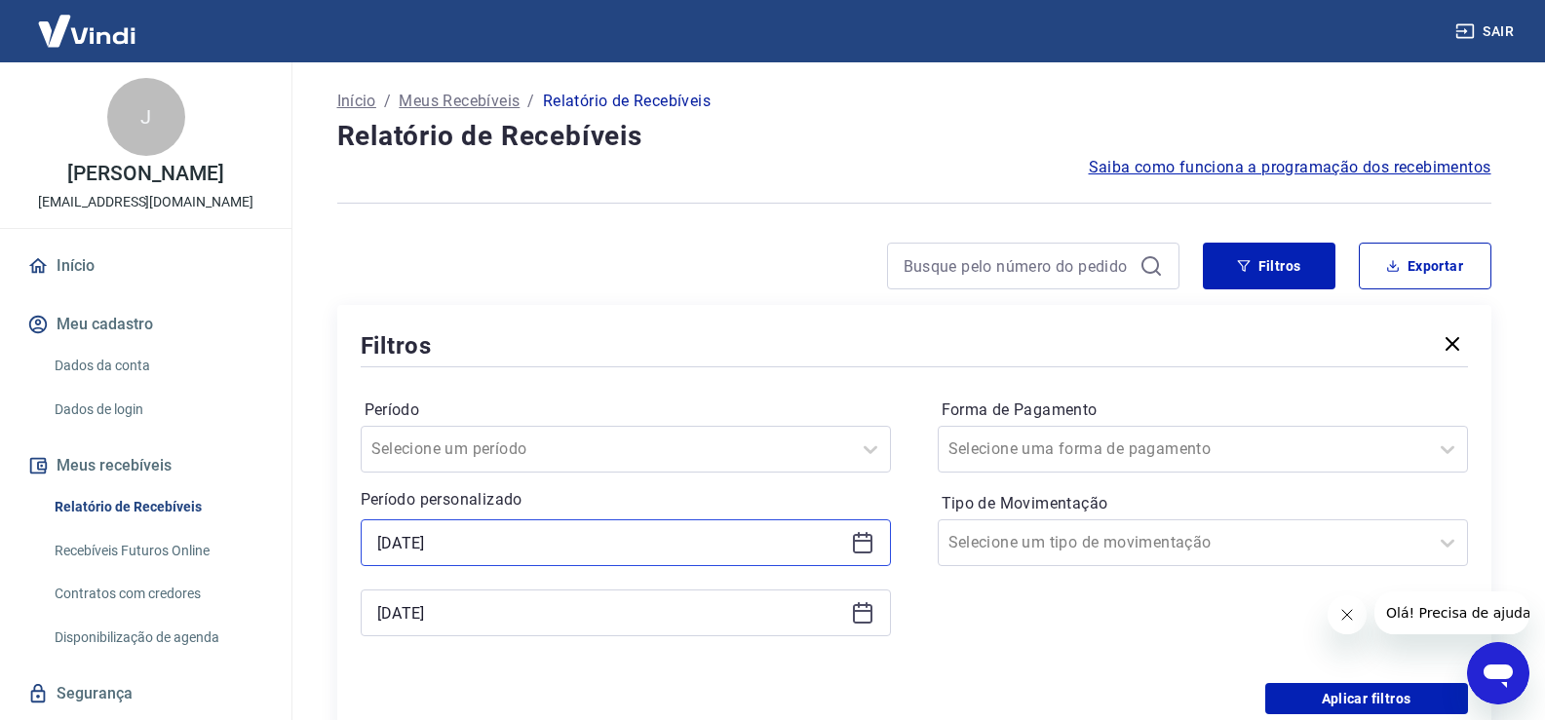
click at [466, 543] on input "[DATE]" at bounding box center [610, 542] width 466 height 29
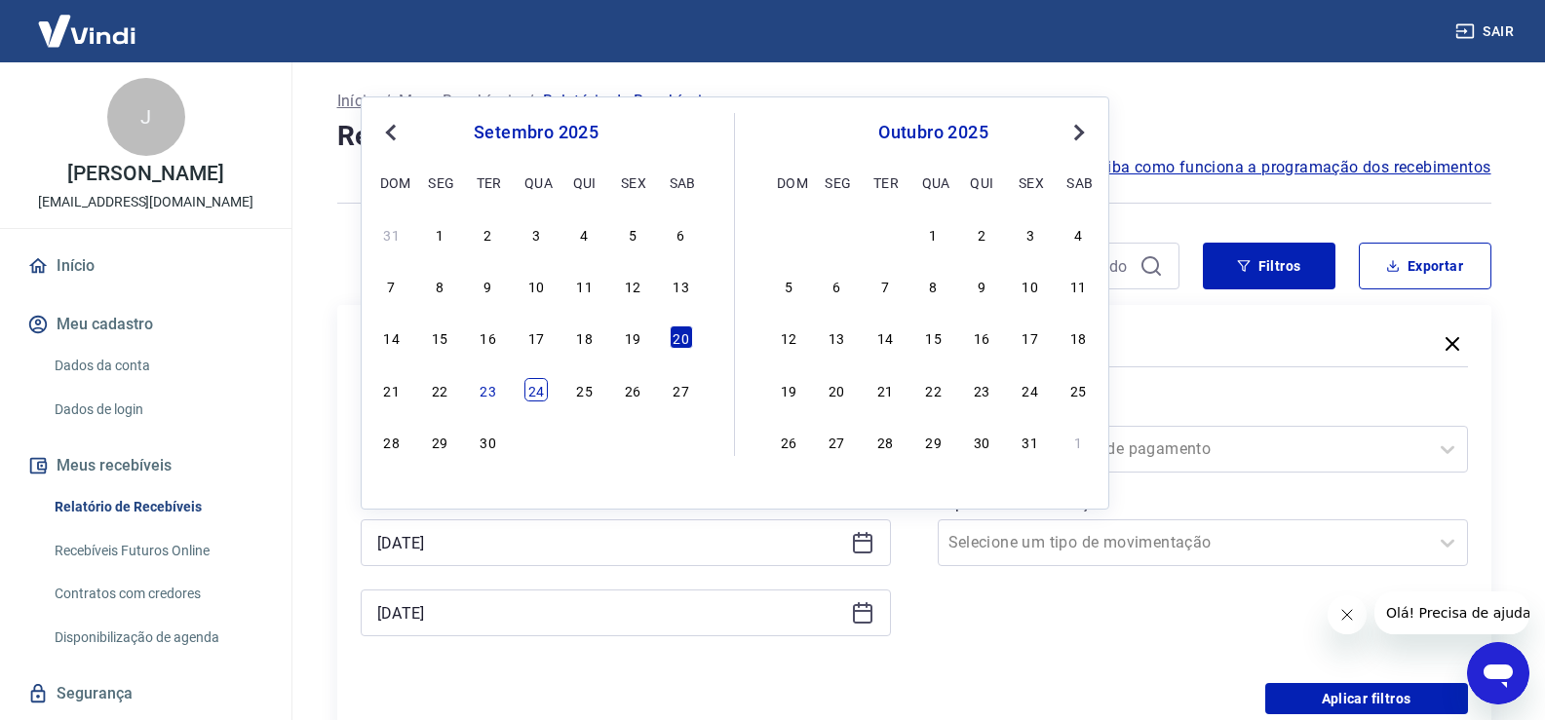
click at [536, 390] on div "24" at bounding box center [535, 389] width 23 height 23
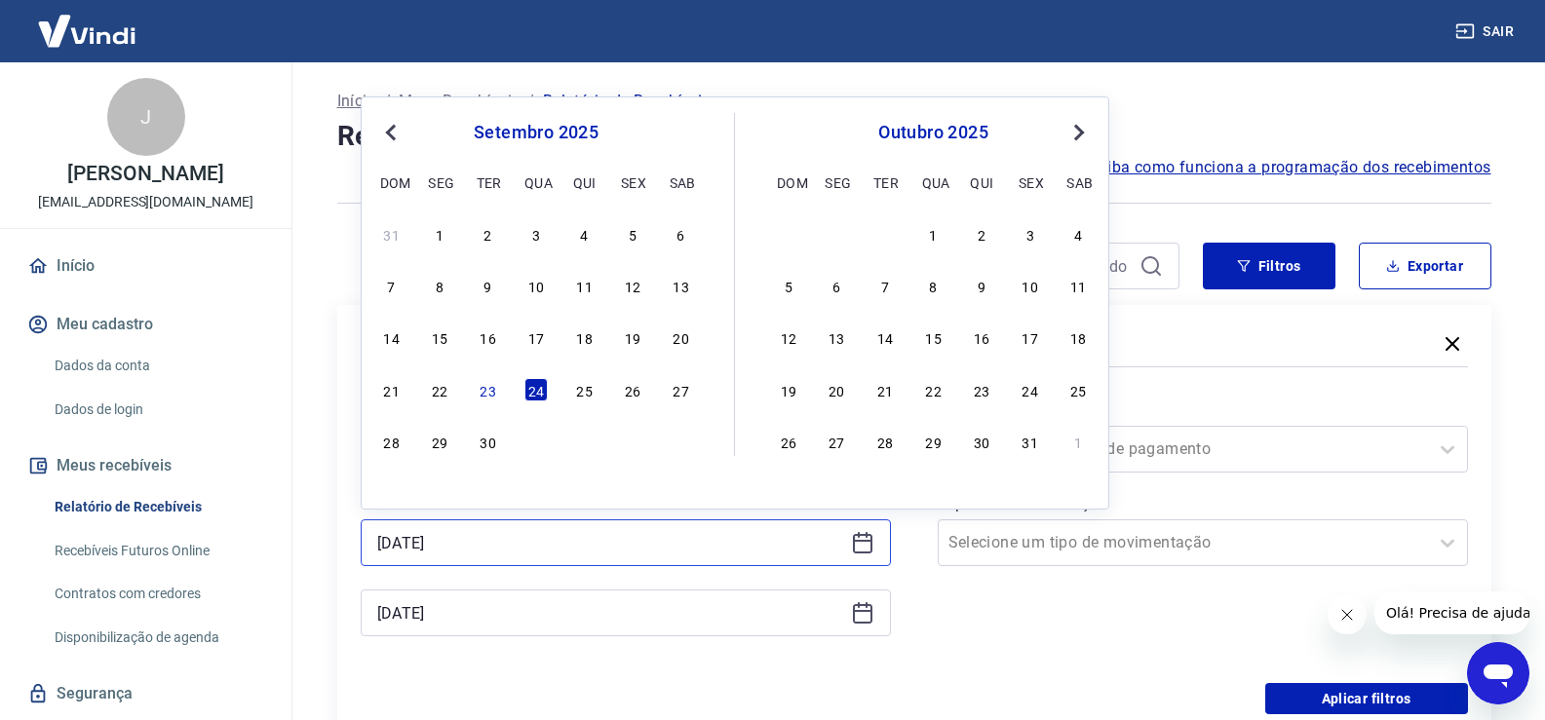
click at [457, 544] on input "[DATE]" at bounding box center [610, 542] width 466 height 29
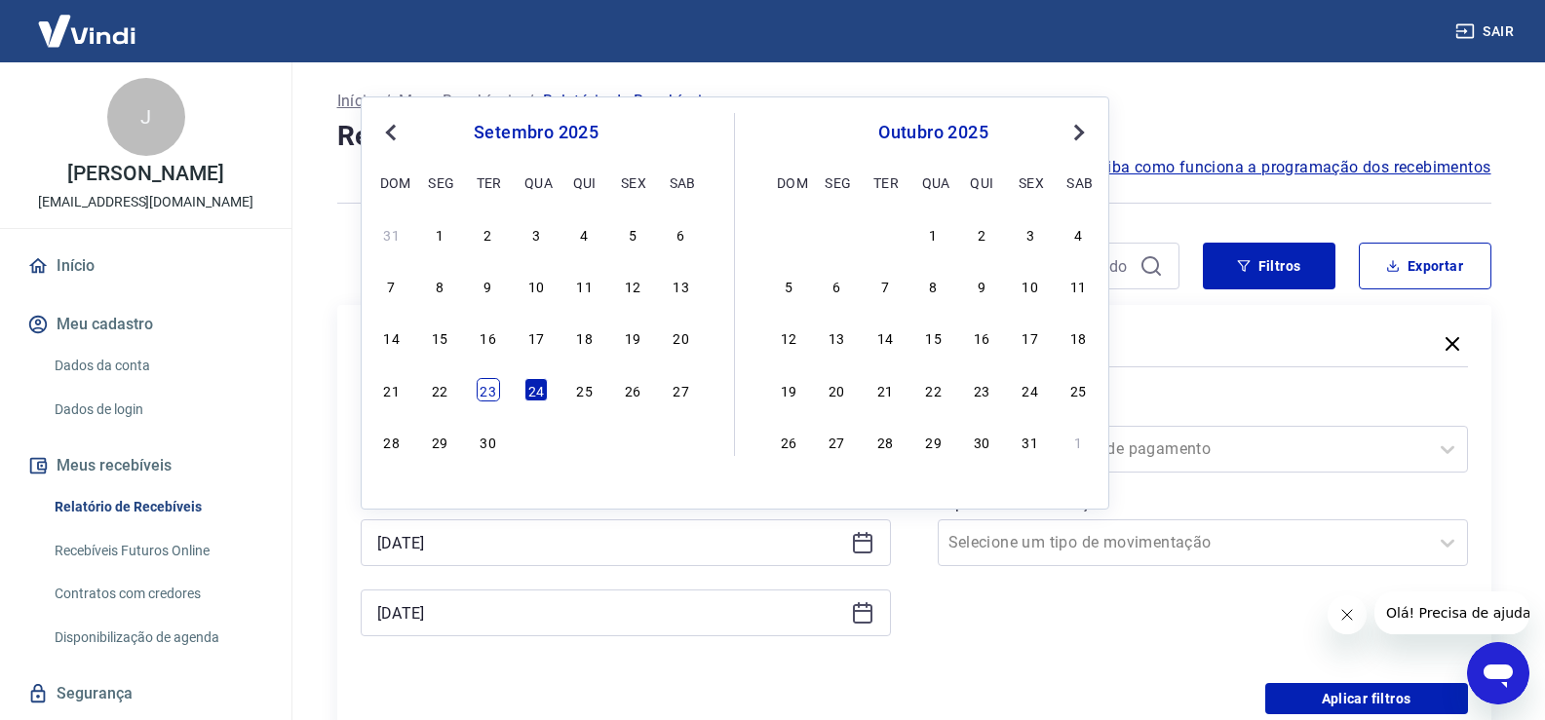
click at [489, 392] on div "23" at bounding box center [488, 389] width 23 height 23
type input "[DATE]"
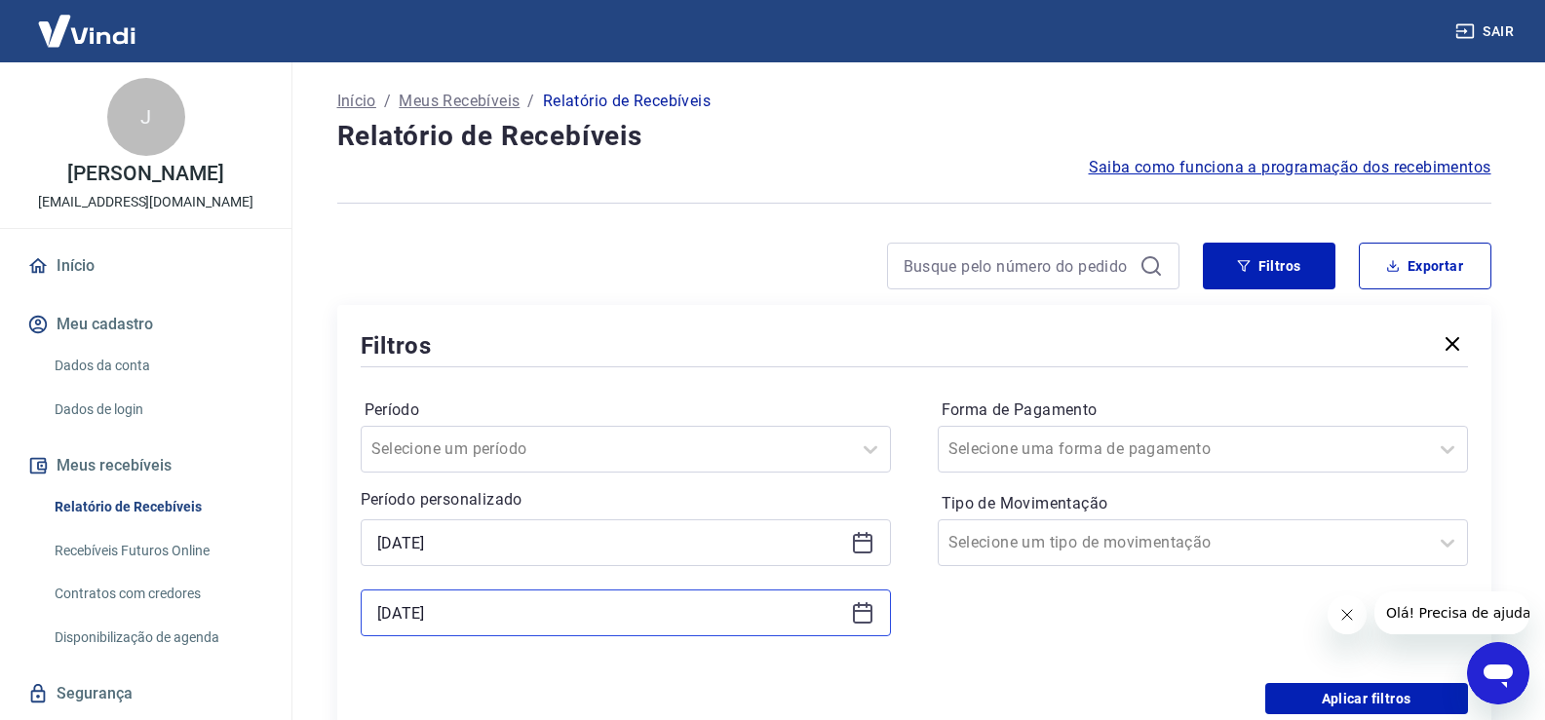
click at [467, 609] on input "[DATE]" at bounding box center [610, 612] width 466 height 29
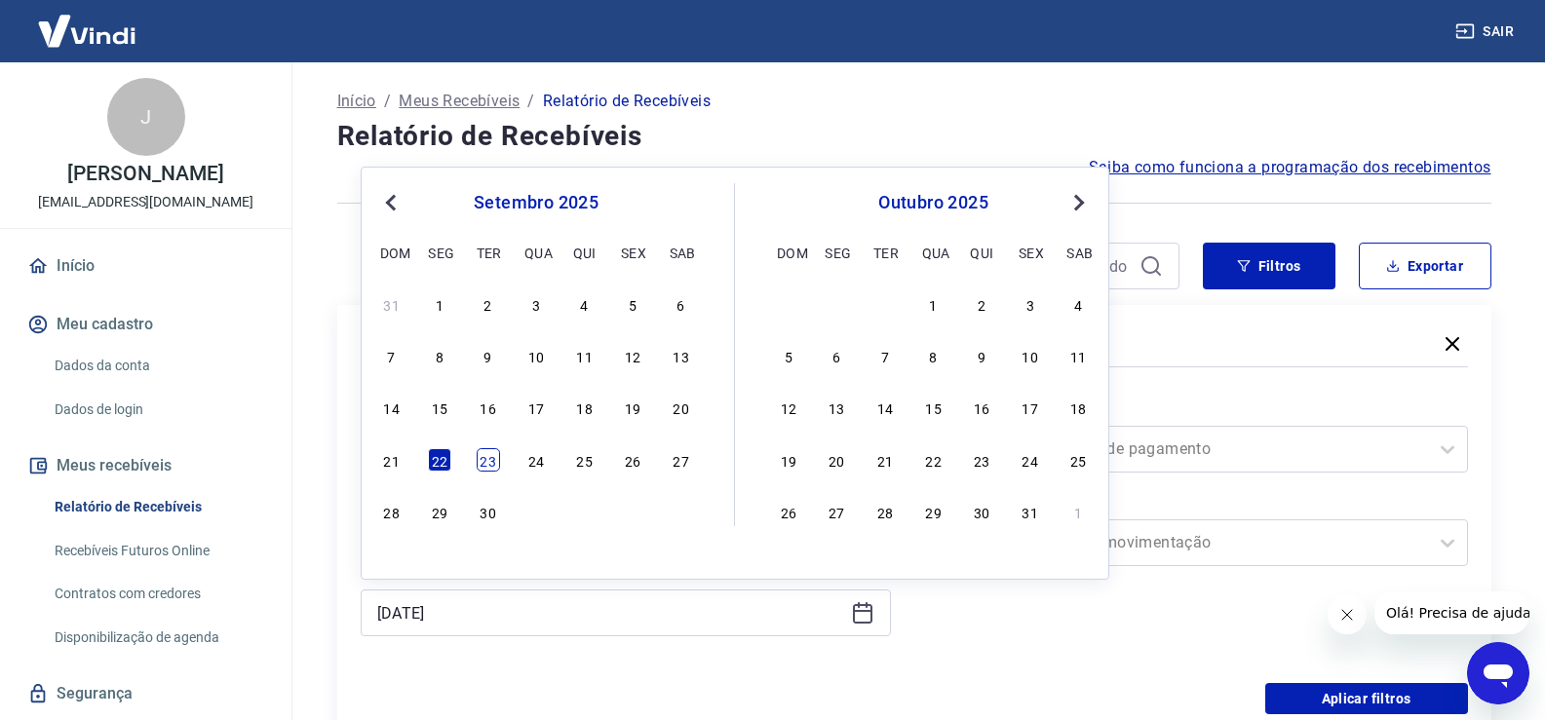
click at [486, 463] on div "23" at bounding box center [488, 459] width 23 height 23
type input "[DATE]"
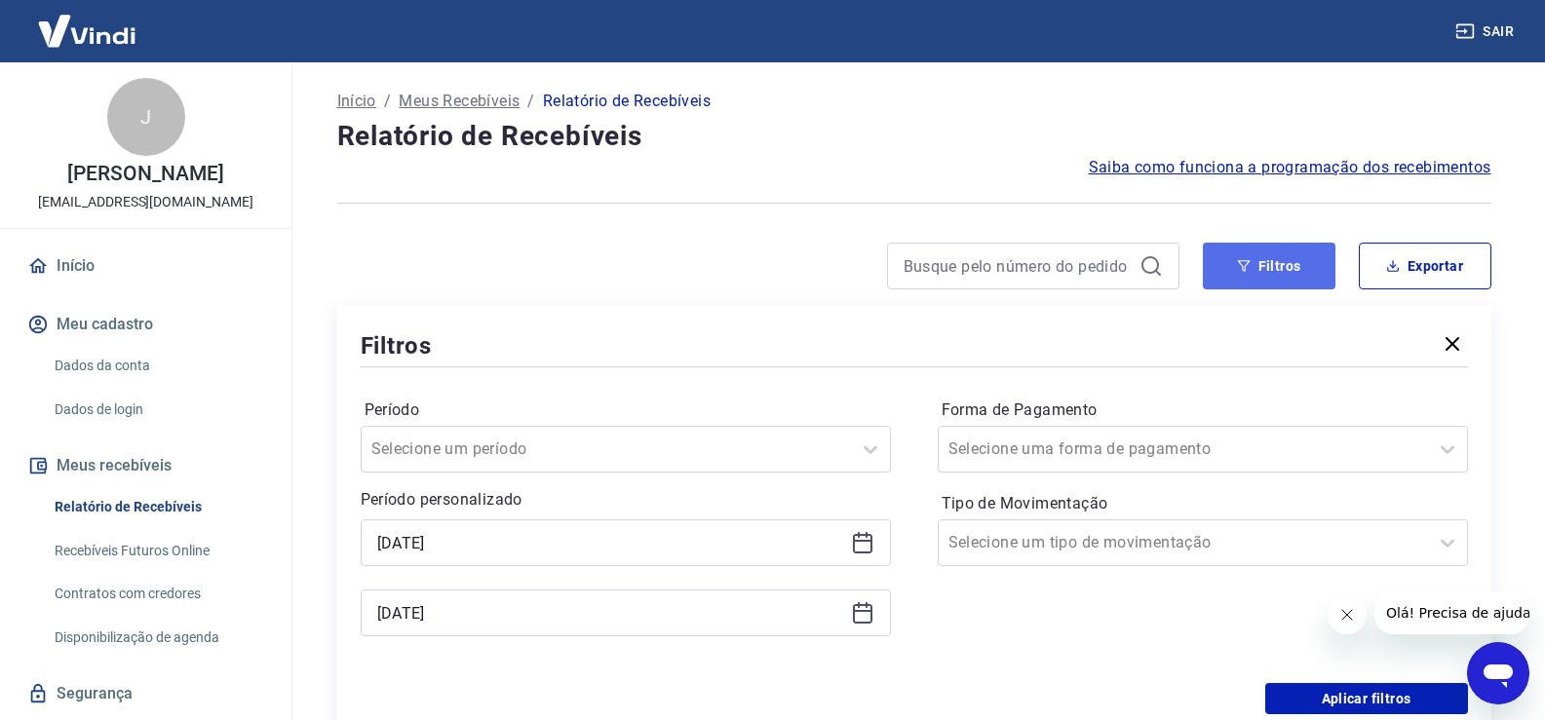
click at [1260, 268] on button "Filtros" at bounding box center [1269, 266] width 133 height 47
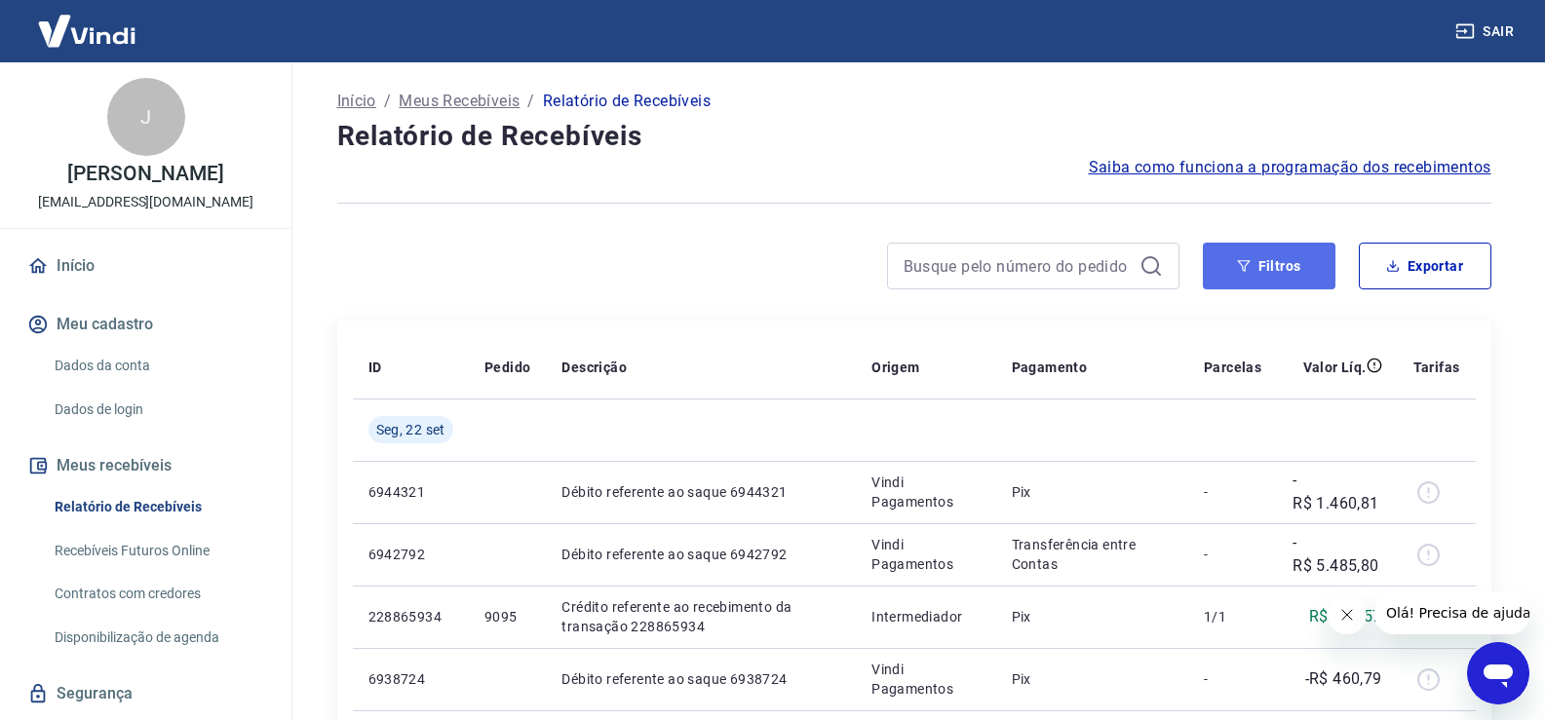
click at [1257, 264] on button "Filtros" at bounding box center [1269, 266] width 133 height 47
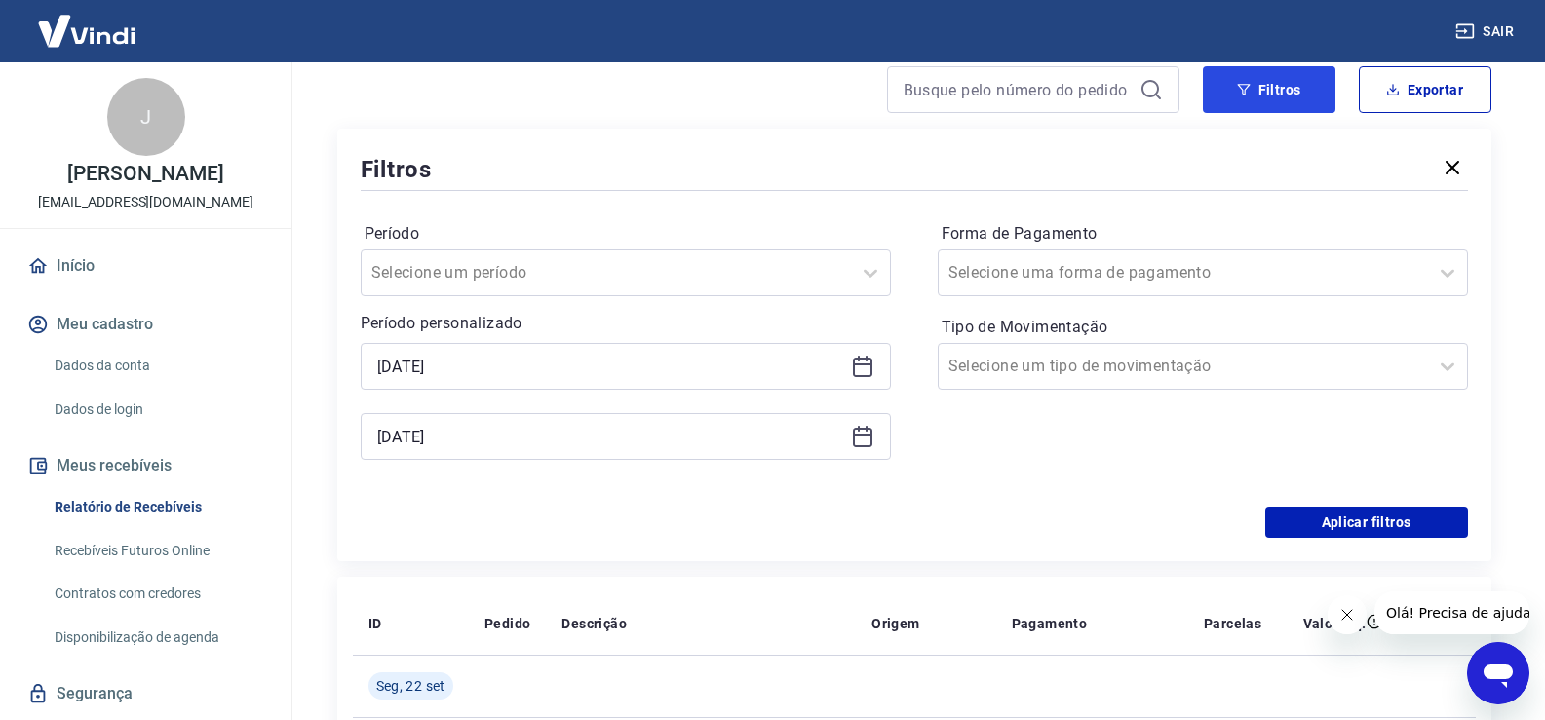
scroll to position [195, 0]
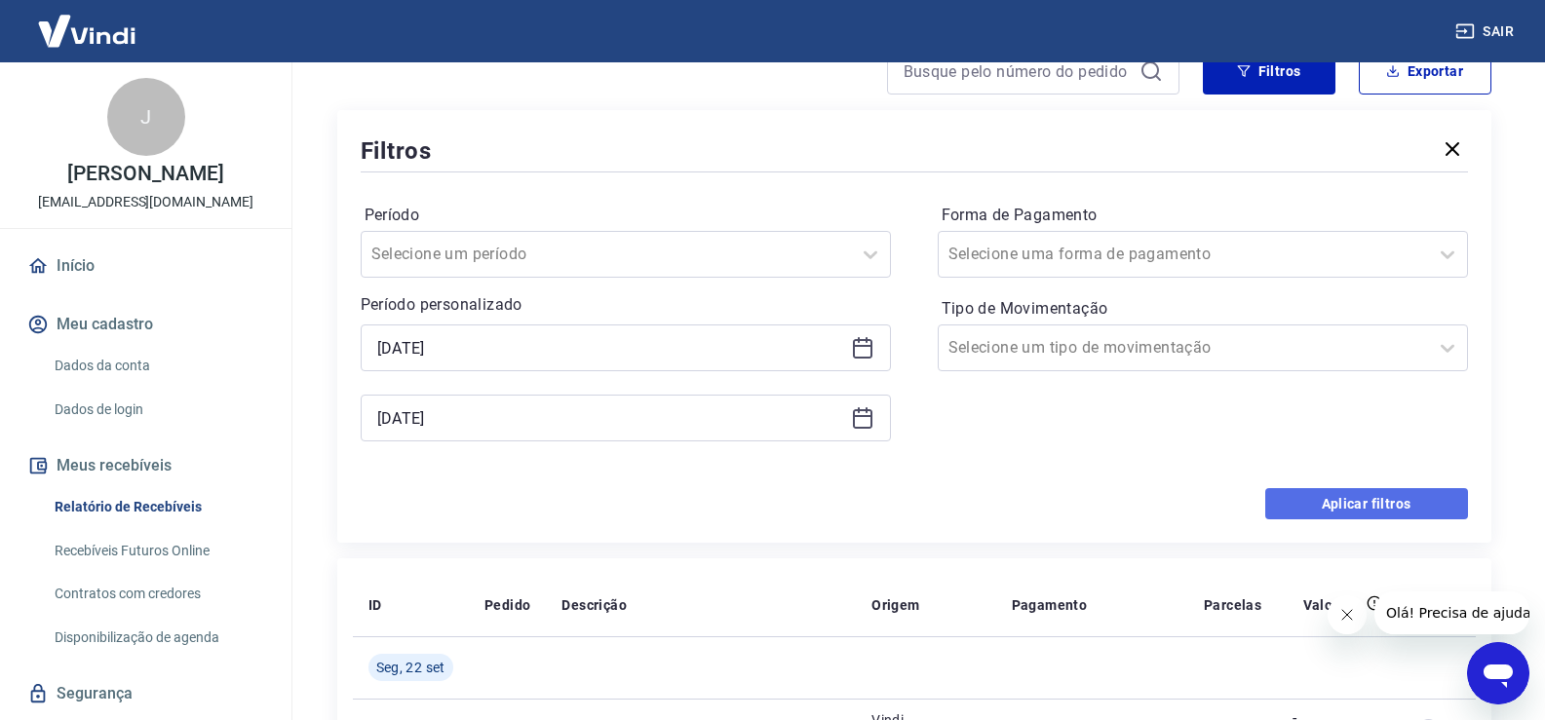
click at [1274, 503] on button "Aplicar filtros" at bounding box center [1366, 503] width 203 height 31
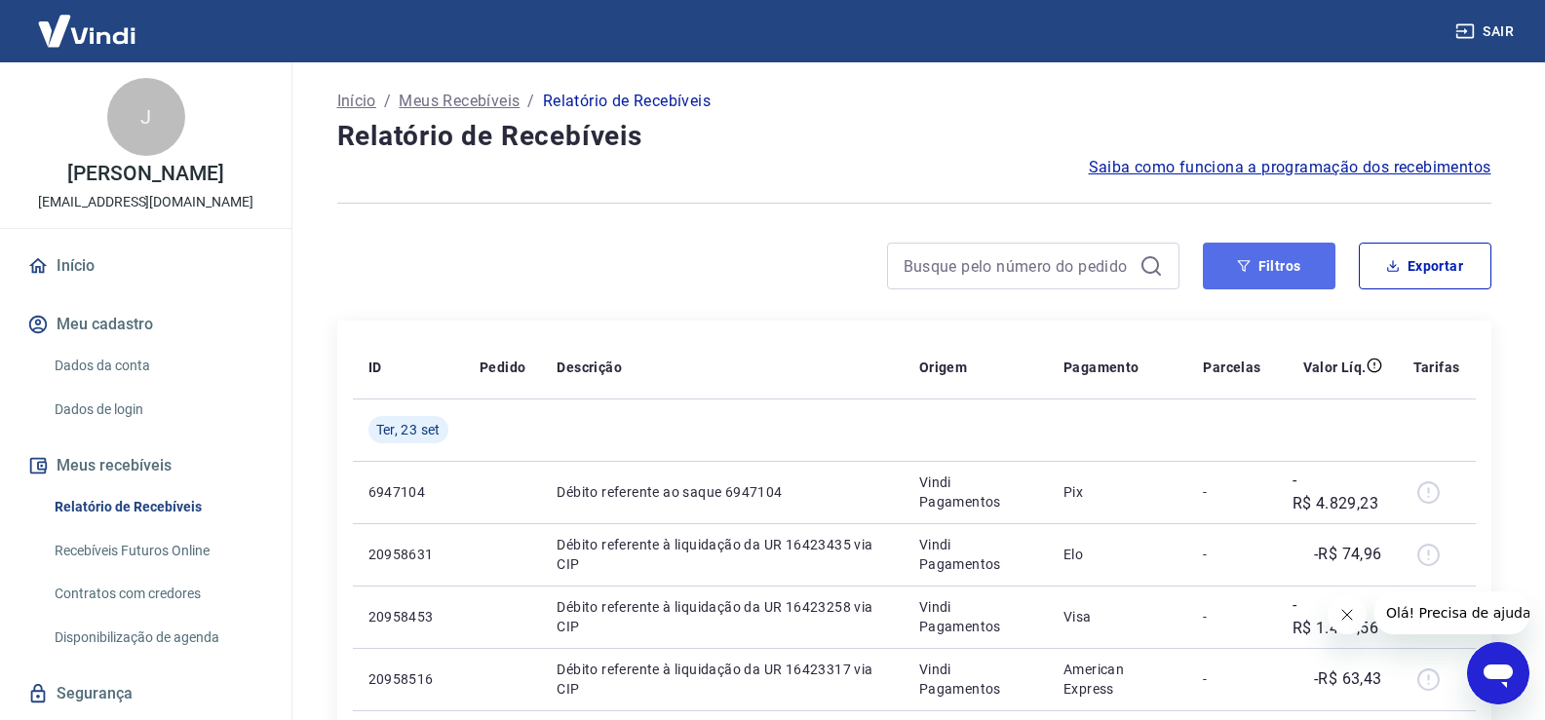
click at [1264, 270] on button "Filtros" at bounding box center [1269, 266] width 133 height 47
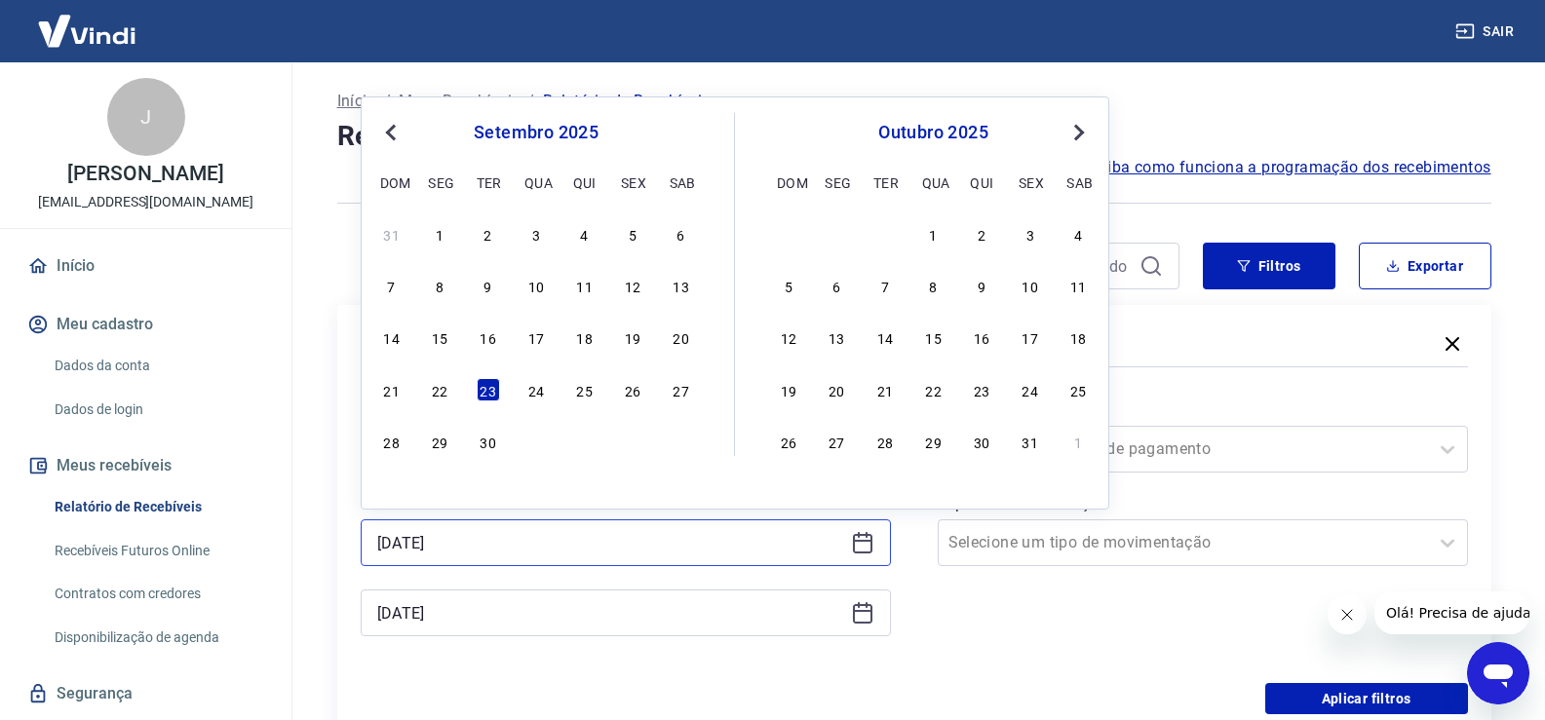
click at [480, 537] on input "[DATE]" at bounding box center [610, 542] width 466 height 29
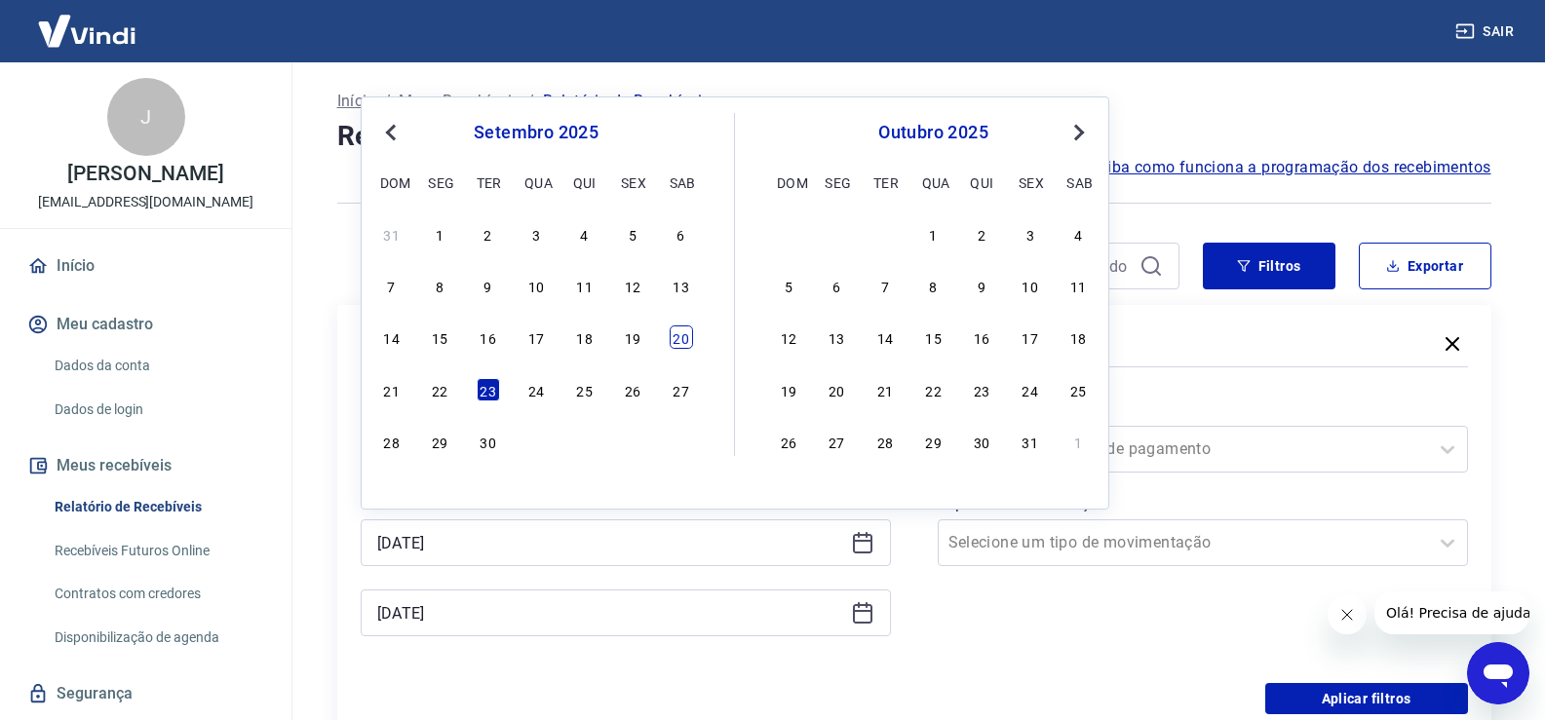
click at [680, 339] on div "20" at bounding box center [681, 337] width 23 height 23
type input "[DATE]"
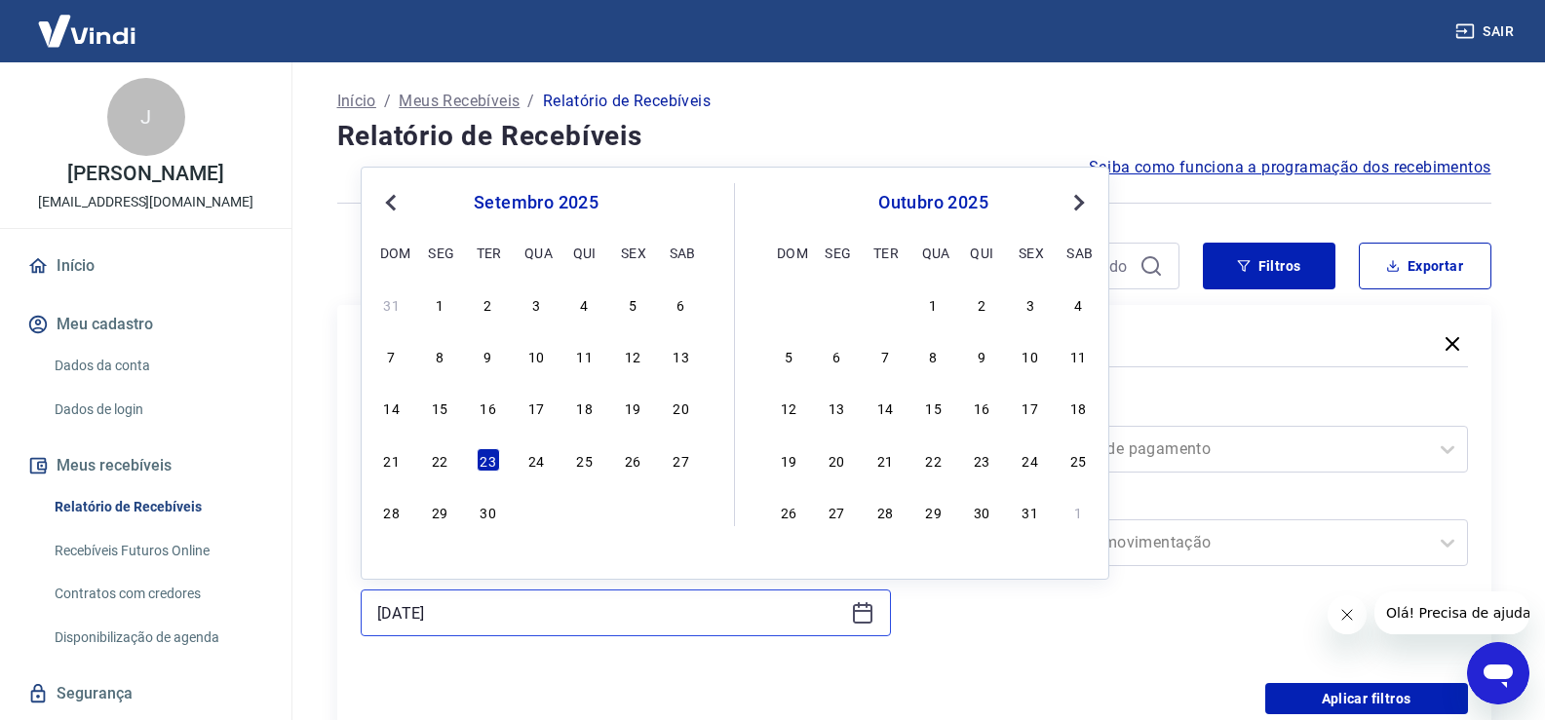
click at [423, 610] on input "[DATE]" at bounding box center [610, 612] width 466 height 29
click at [442, 460] on div "22" at bounding box center [439, 459] width 23 height 23
type input "[DATE]"
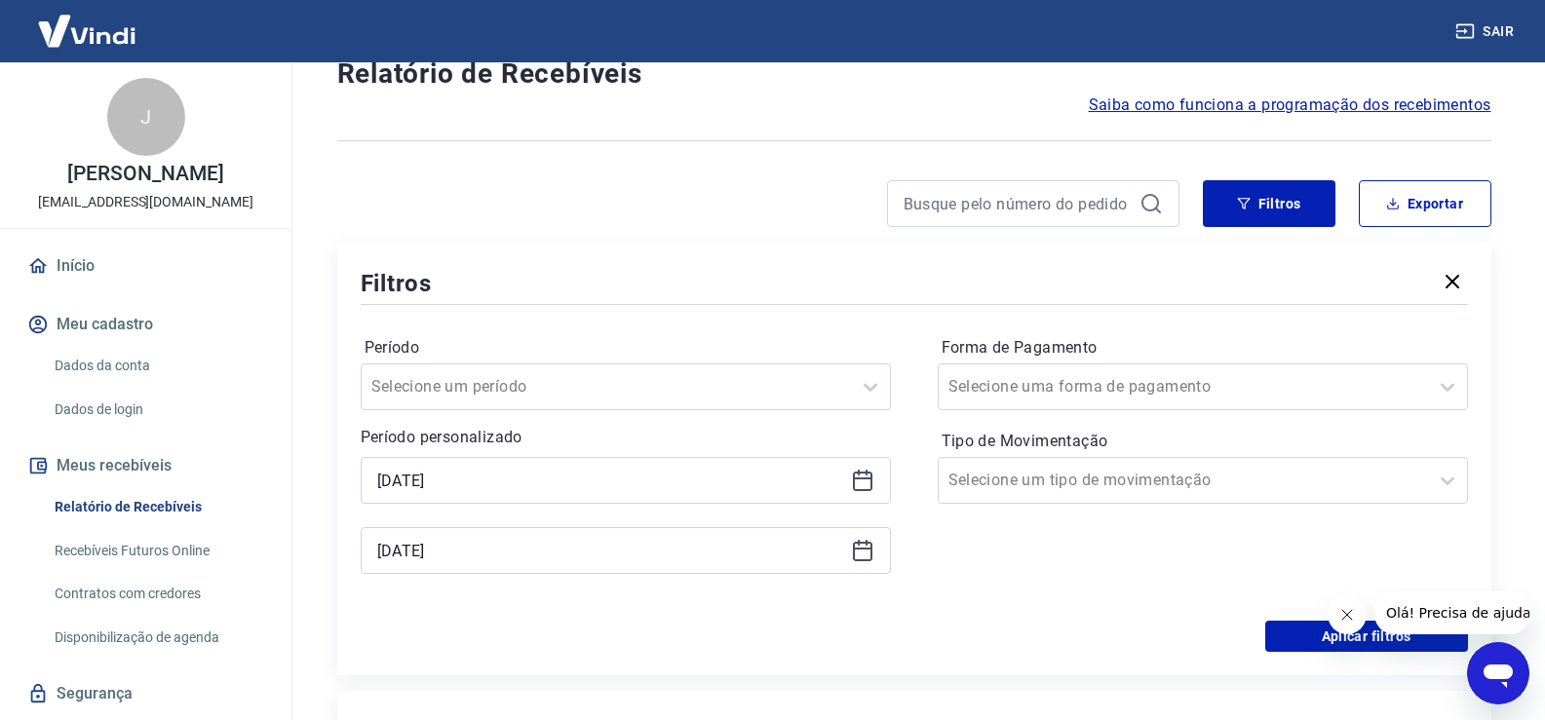
scroll to position [97, 0]
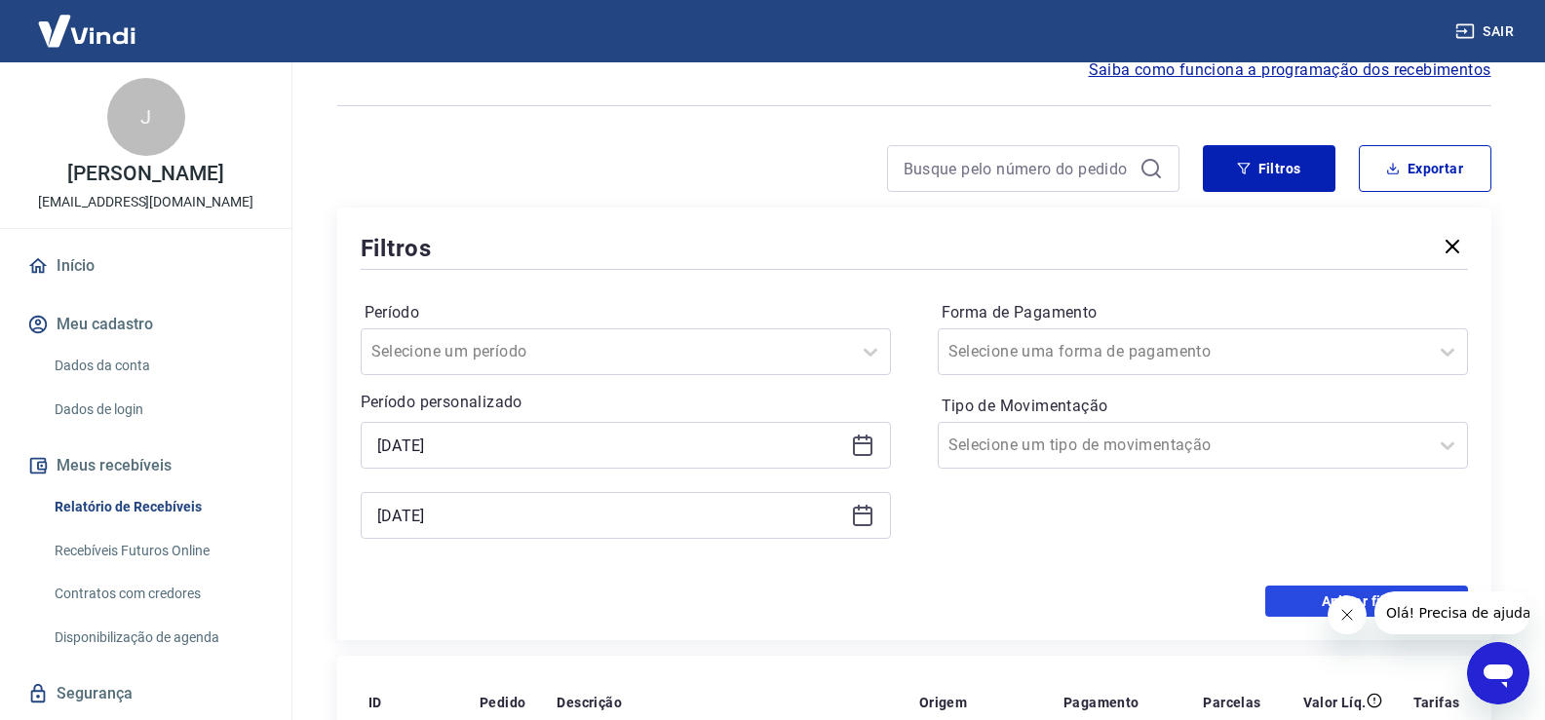
click at [1277, 593] on button "Aplicar filtros" at bounding box center [1366, 601] width 203 height 31
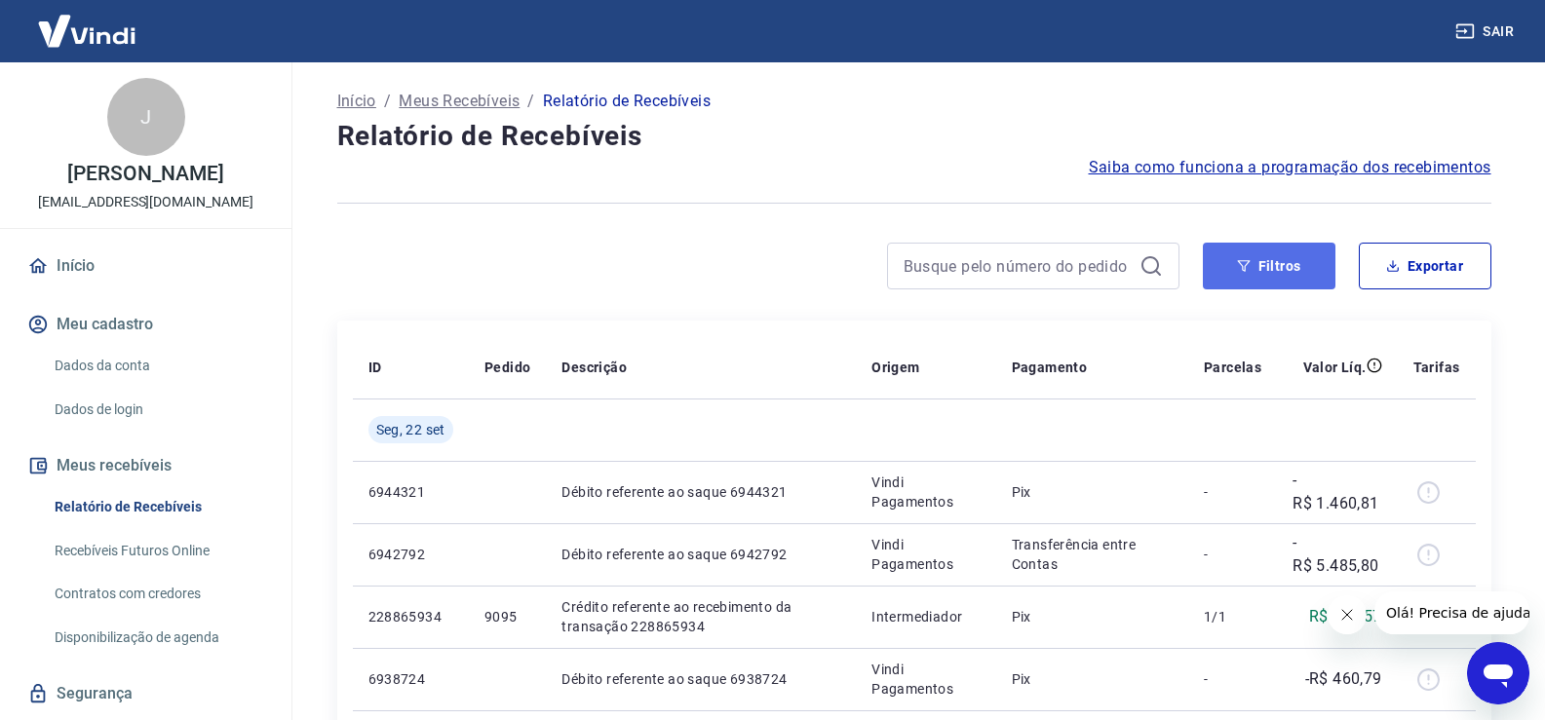
click at [1252, 272] on button "Filtros" at bounding box center [1269, 266] width 133 height 47
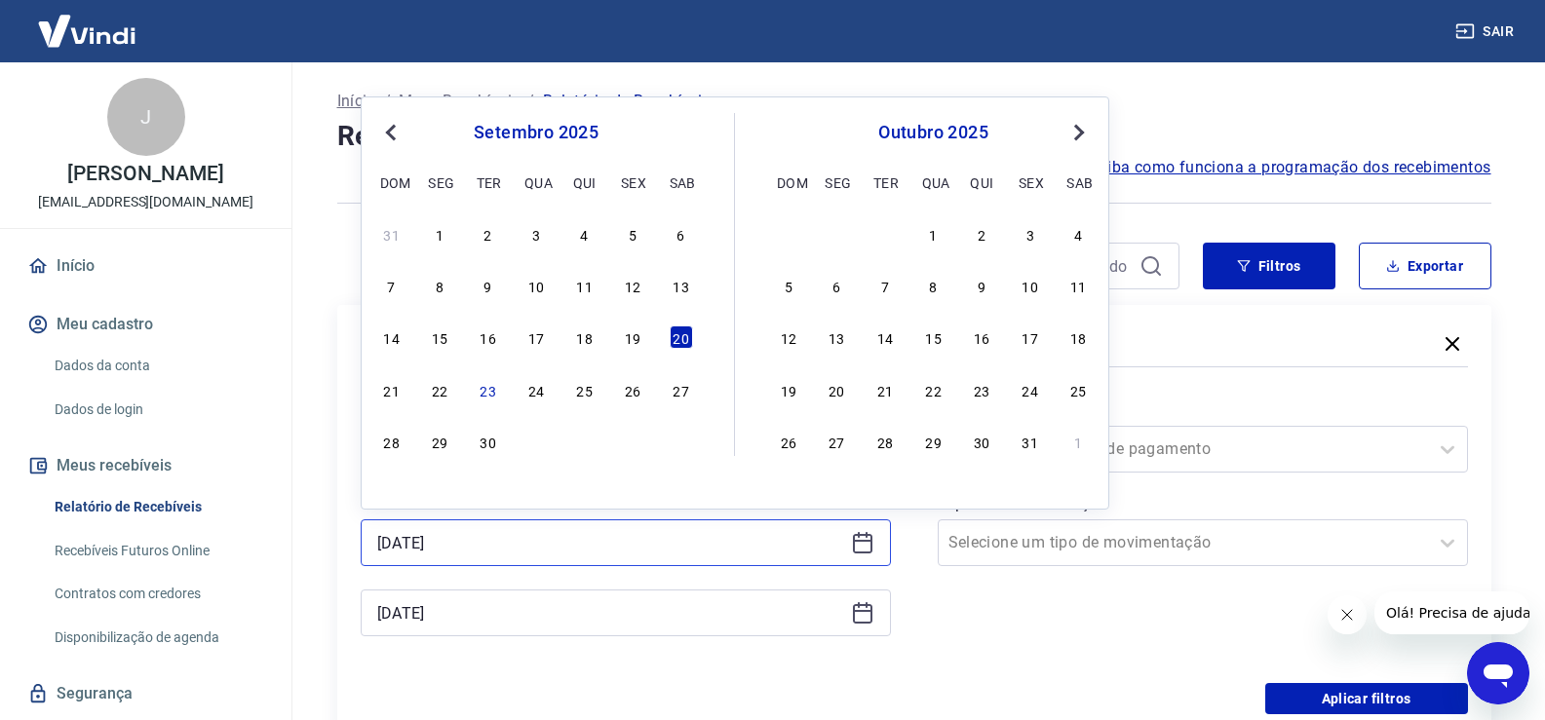
click at [622, 528] on input "[DATE]" at bounding box center [610, 542] width 466 height 29
type input "2"
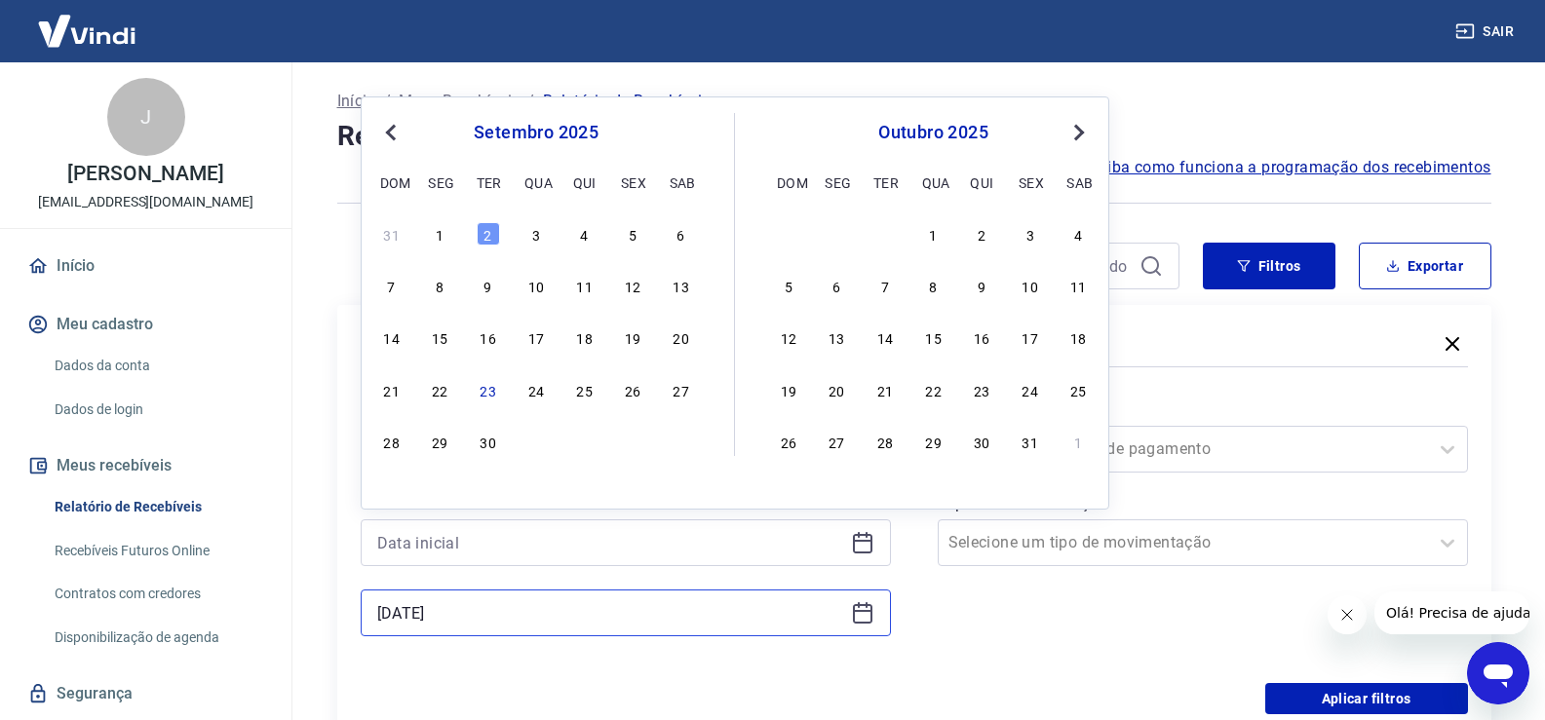
click at [455, 613] on input "[DATE]" at bounding box center [610, 612] width 466 height 29
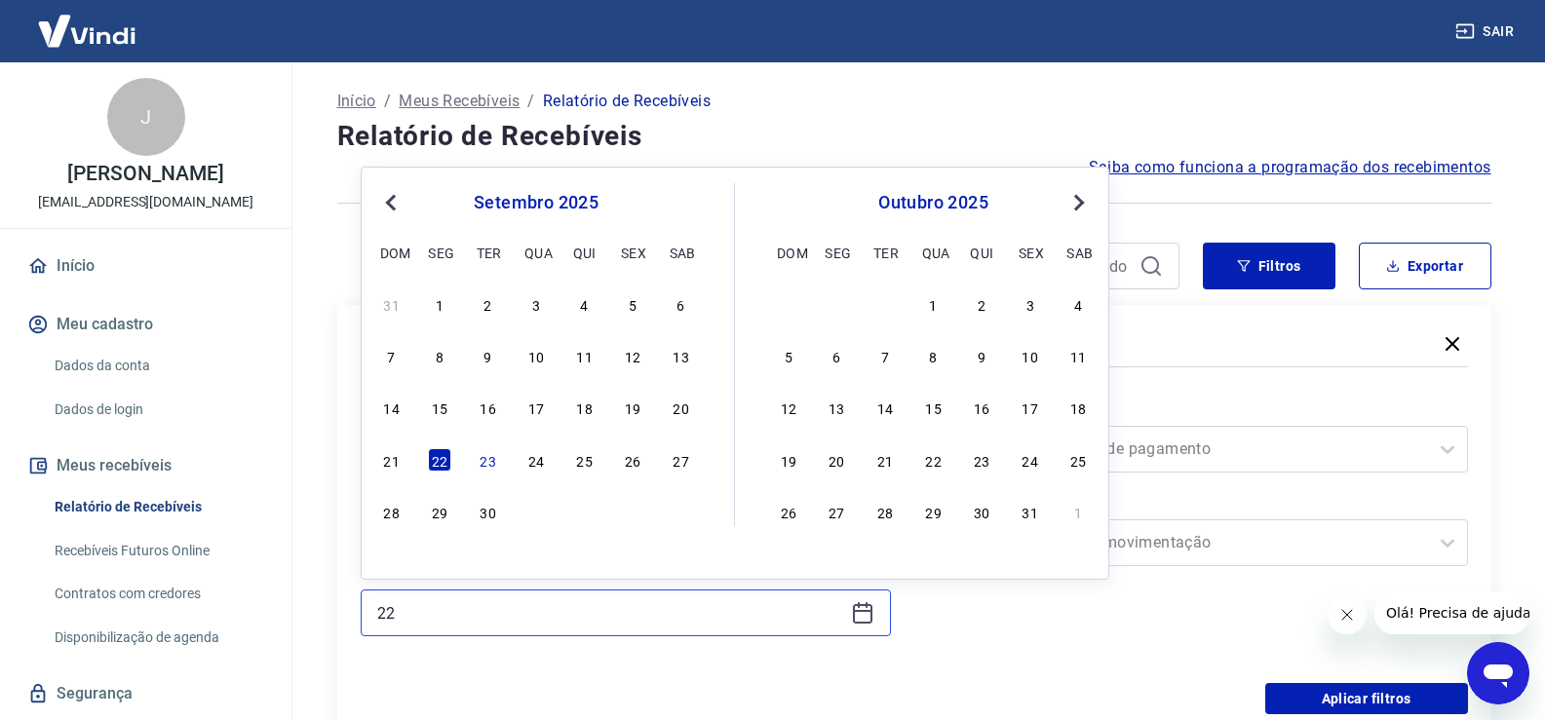
type input "2"
click at [1118, 626] on div "Forma de Pagamento Selecione uma forma de pagamento Tipo de Movimentação Seleci…" at bounding box center [1203, 527] width 530 height 265
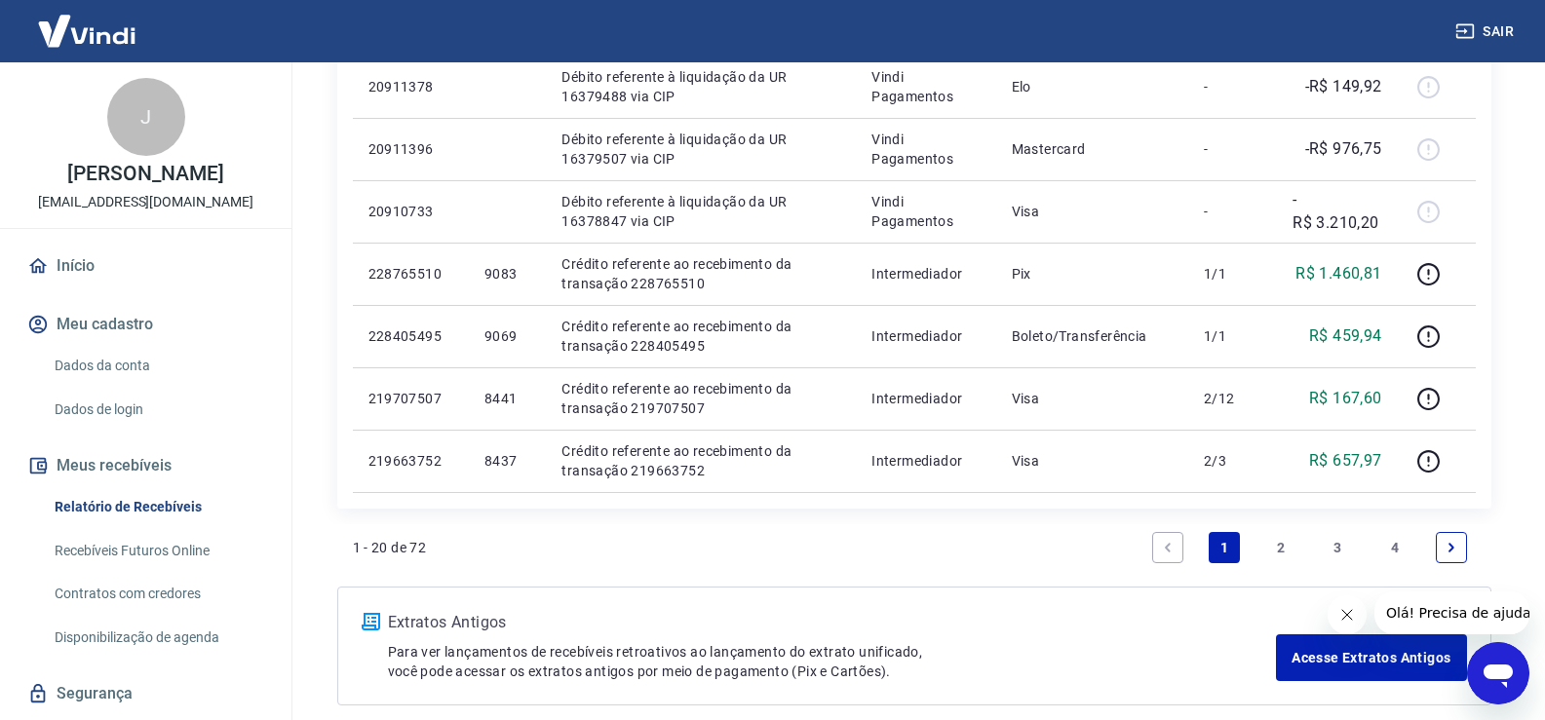
scroll to position [1742, 0]
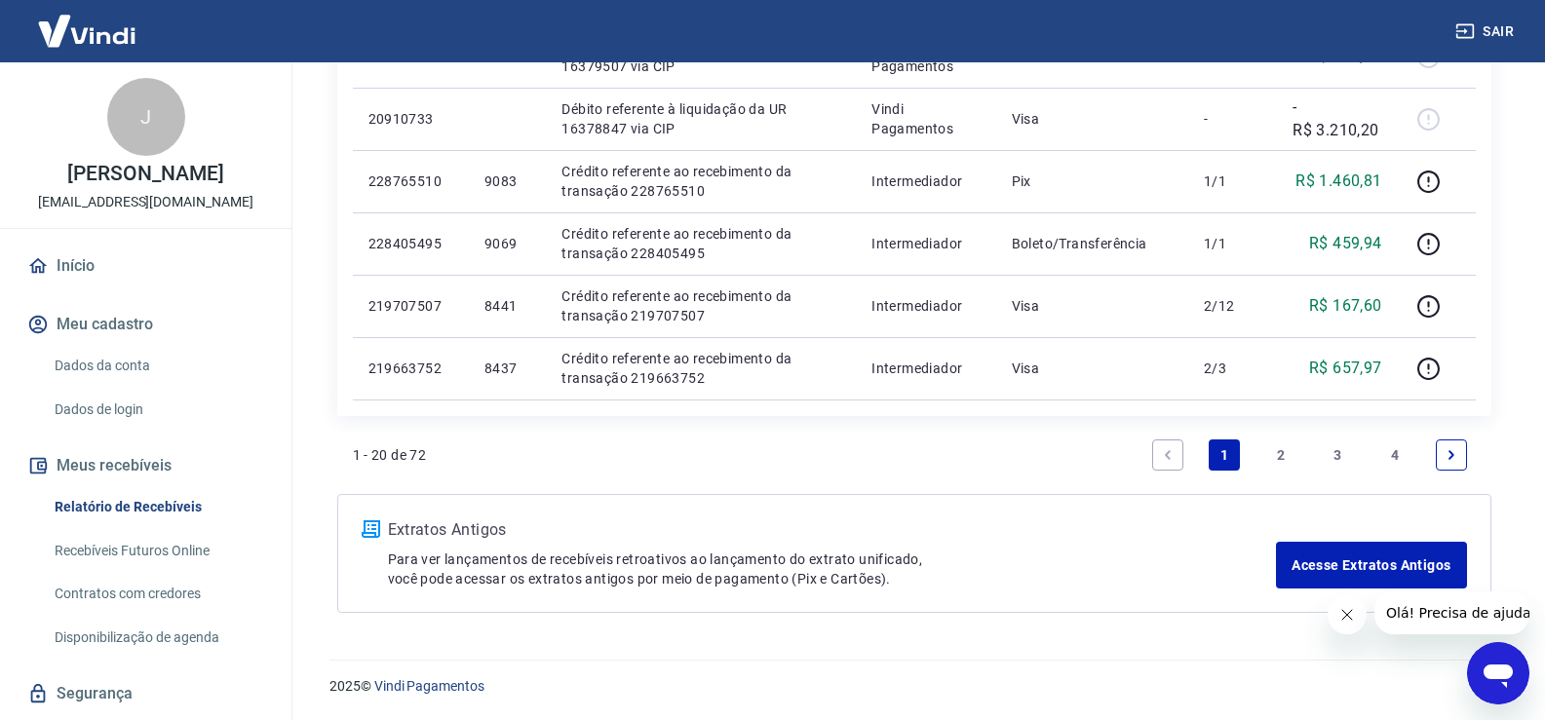
click at [1279, 450] on link "2" at bounding box center [1280, 455] width 31 height 31
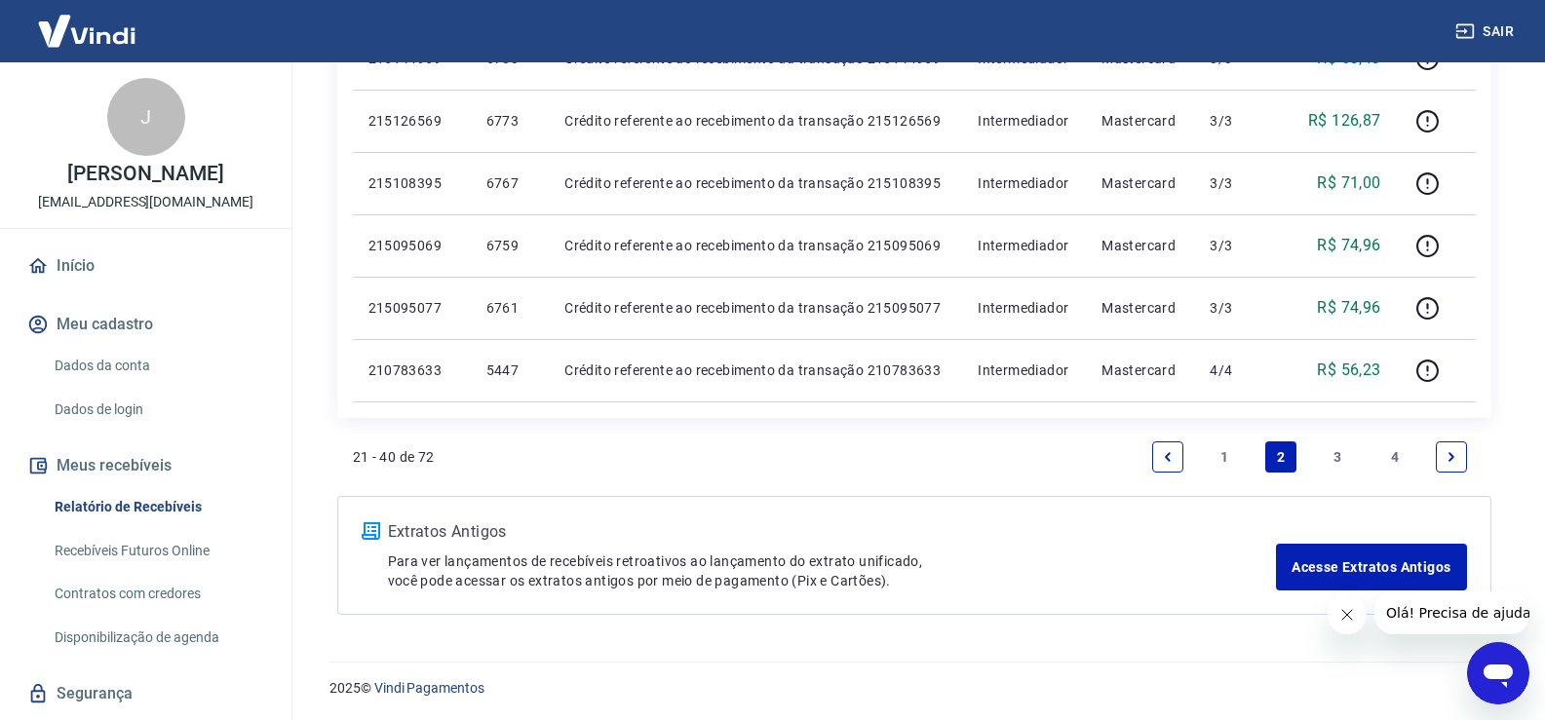
scroll to position [1742, 0]
click at [1339, 455] on link "3" at bounding box center [1338, 455] width 31 height 31
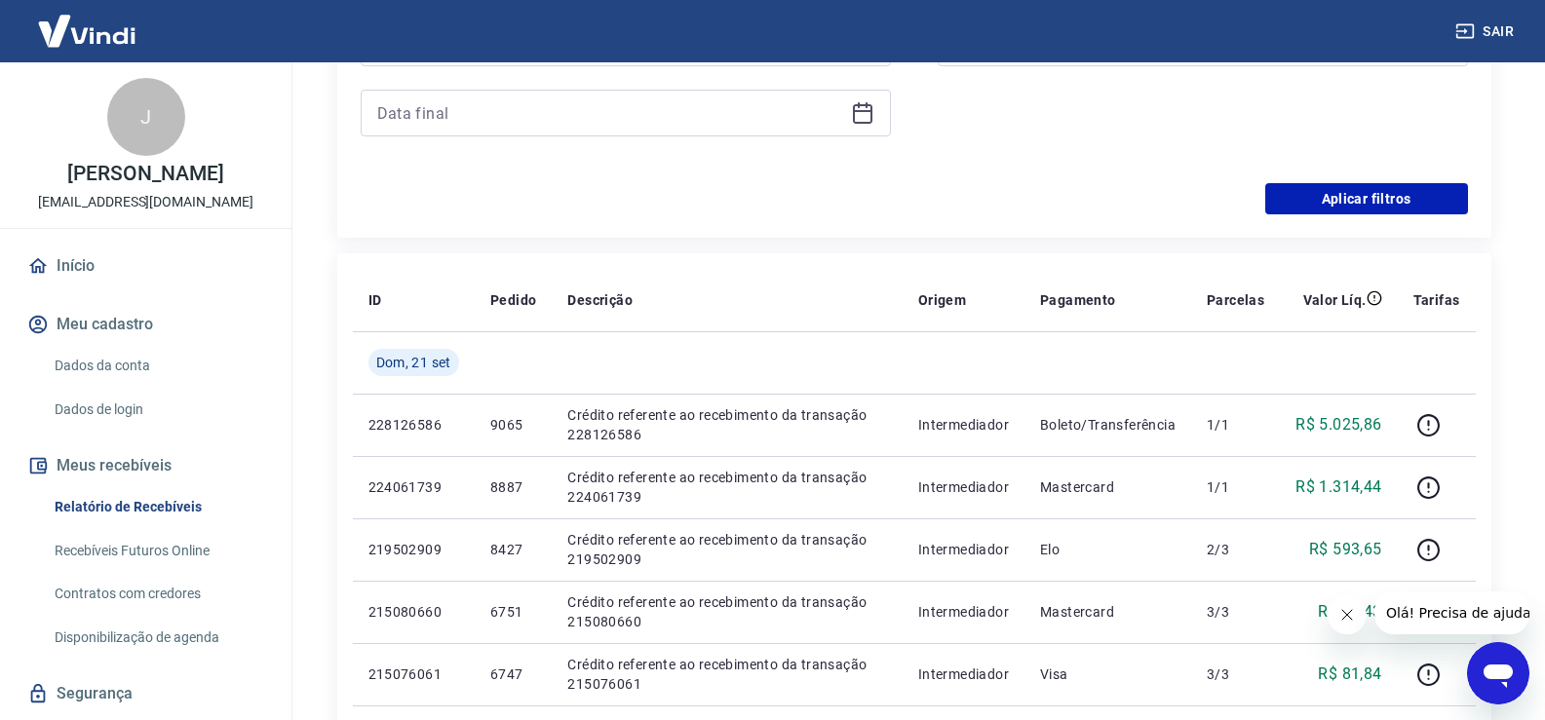
scroll to position [342, 0]
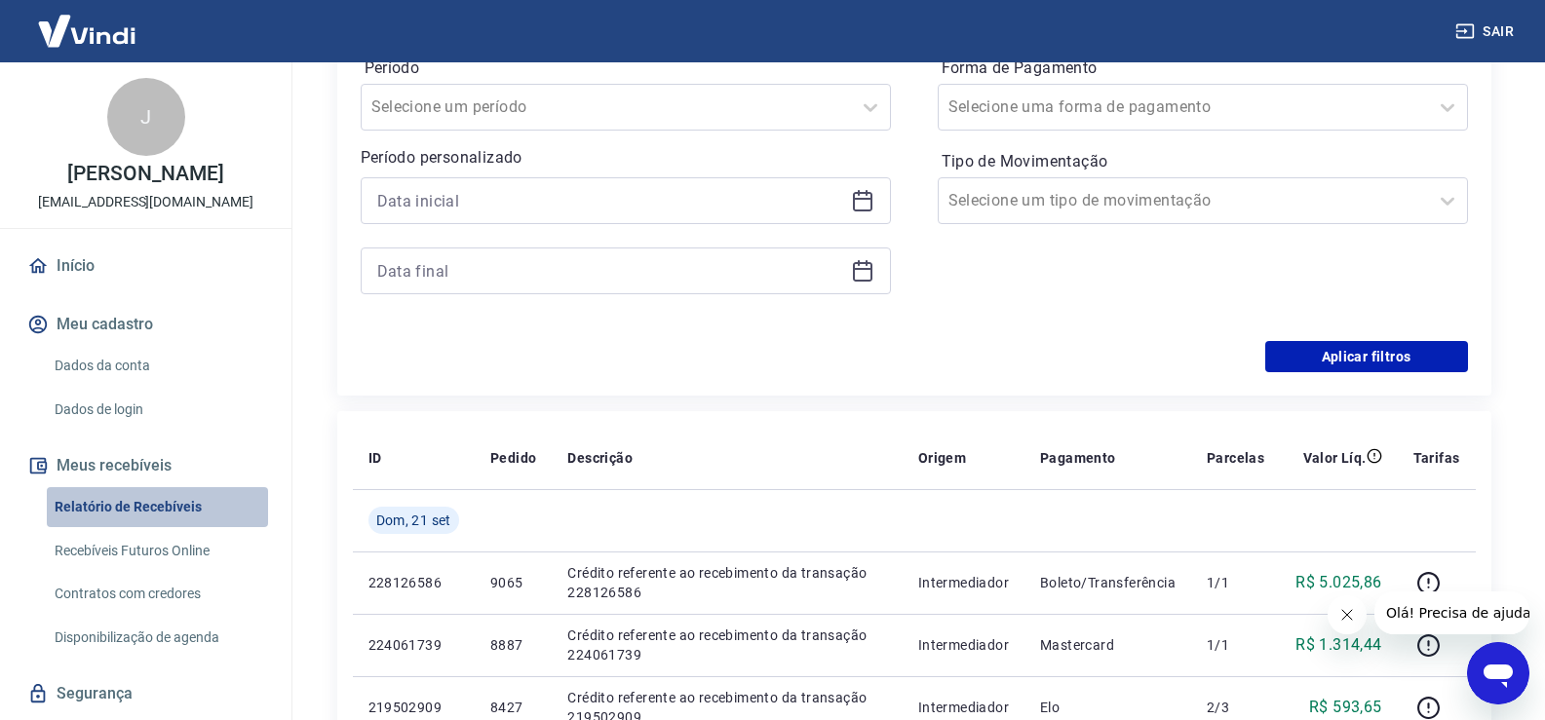
click at [196, 505] on link "Relatório de Recebíveis" at bounding box center [157, 507] width 221 height 40
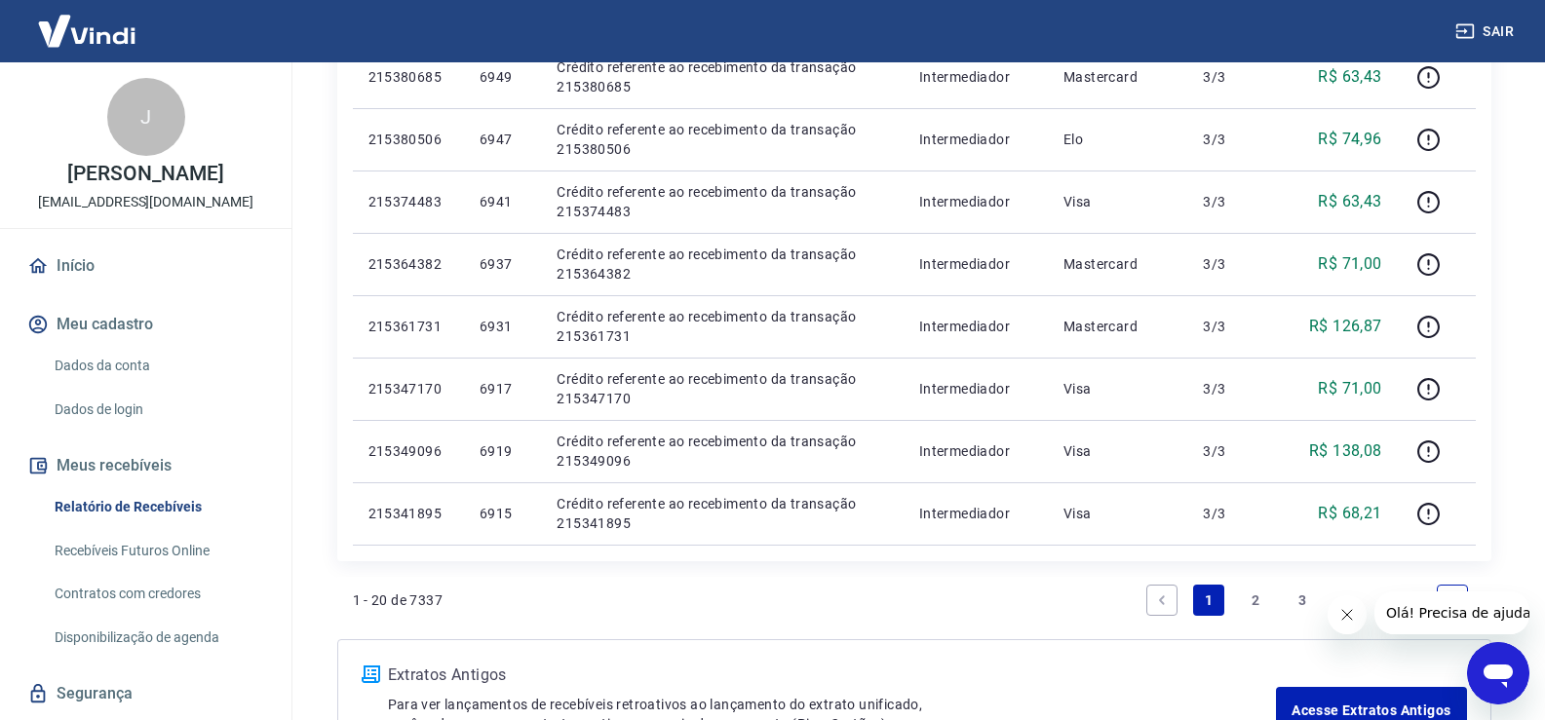
scroll to position [1707, 0]
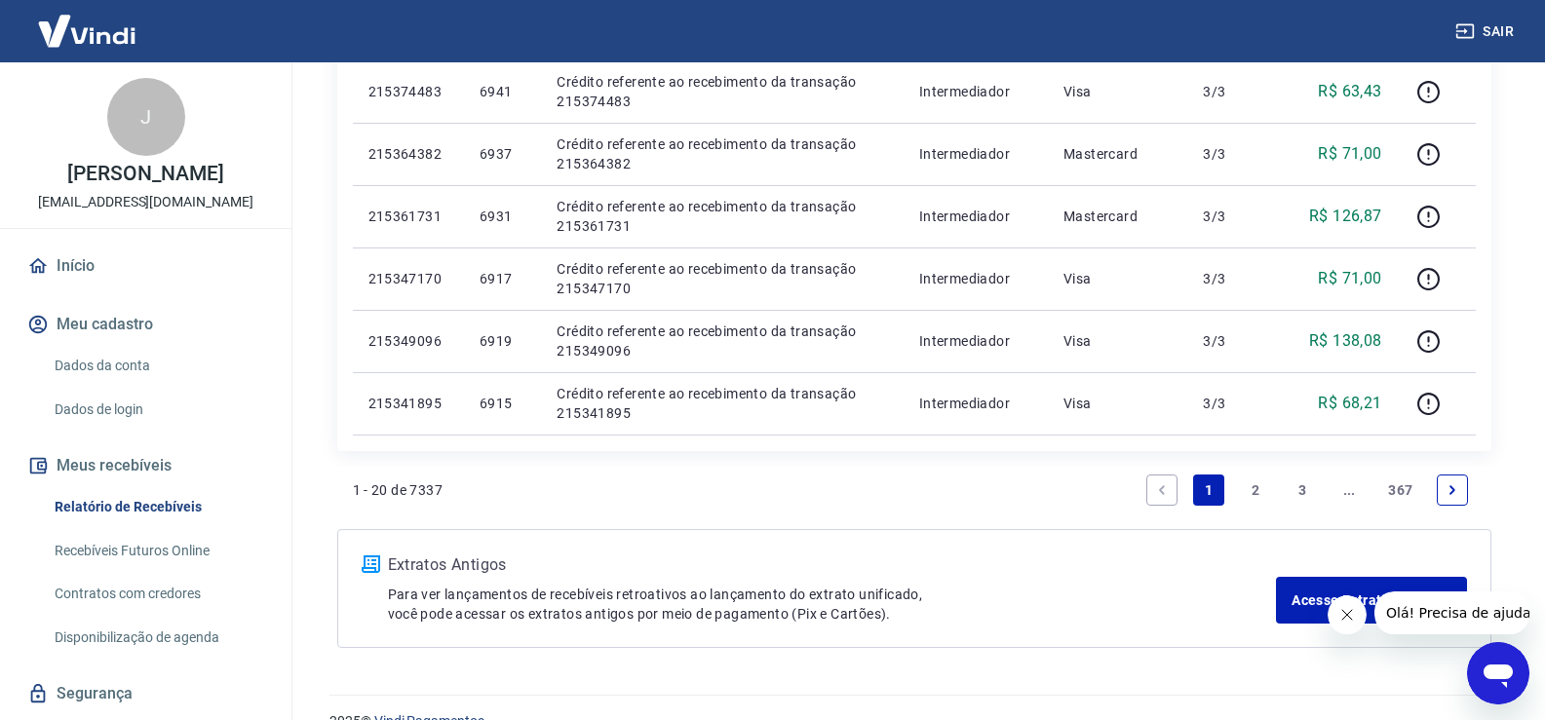
click at [1257, 485] on link "2" at bounding box center [1255, 490] width 31 height 31
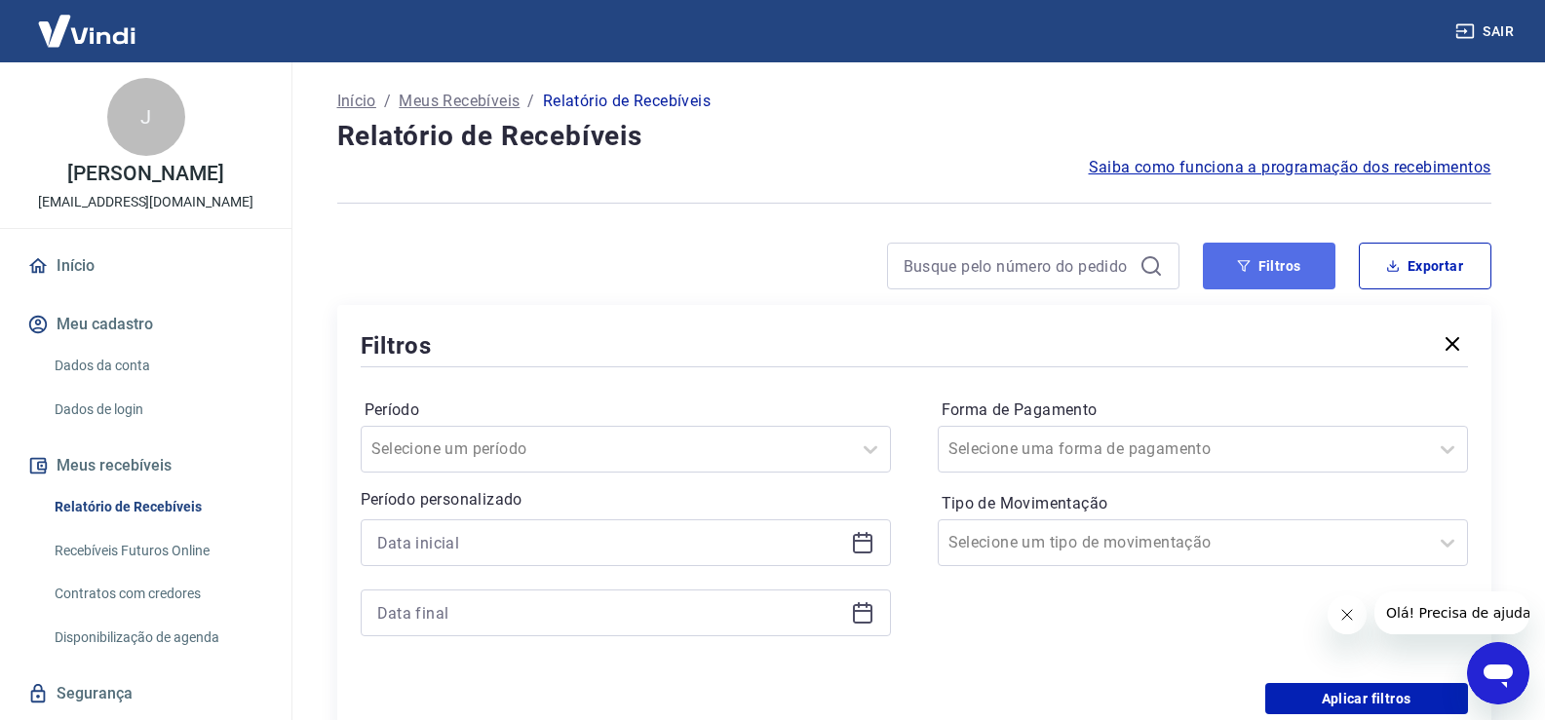
click at [1272, 255] on button "Filtros" at bounding box center [1269, 266] width 133 height 47
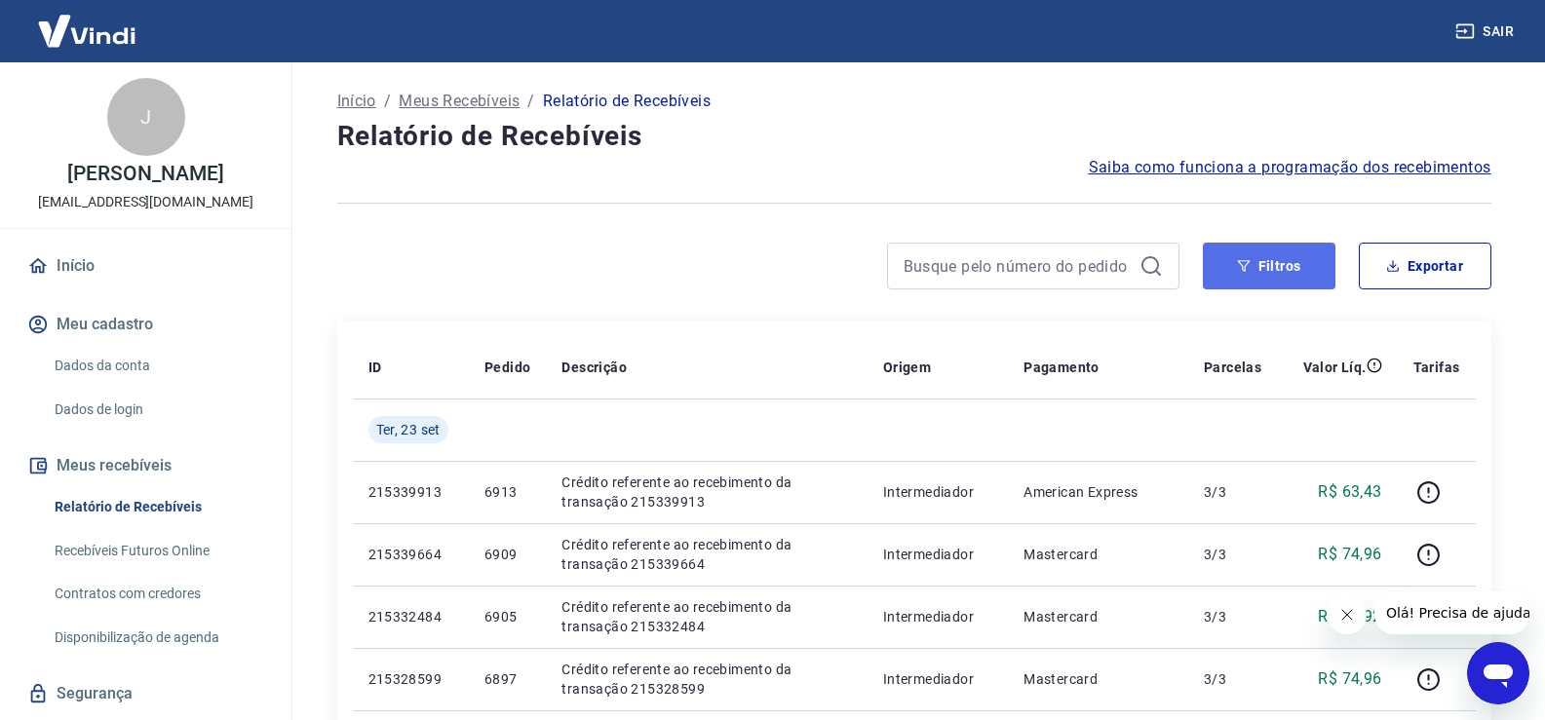
click at [1261, 265] on button "Filtros" at bounding box center [1269, 266] width 133 height 47
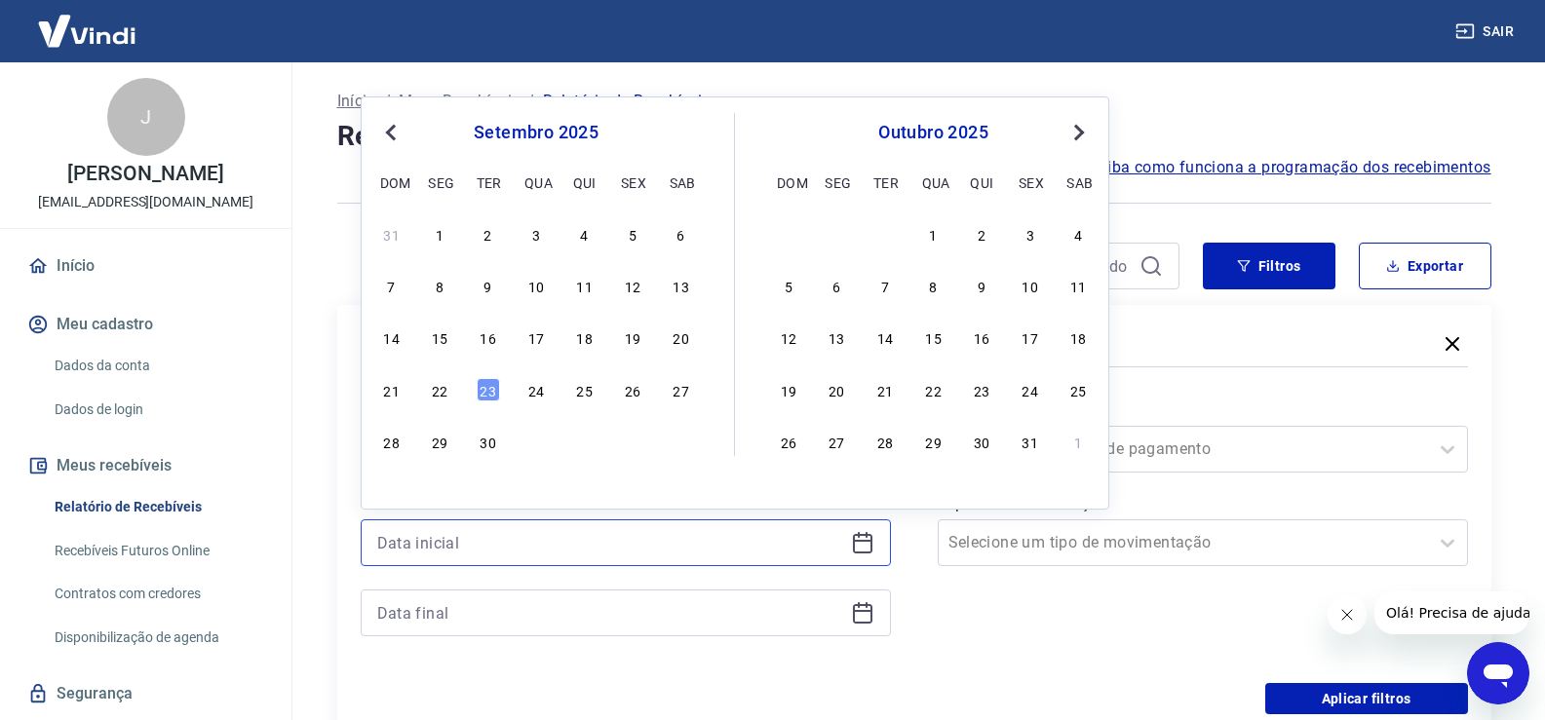
click at [410, 542] on input at bounding box center [610, 542] width 466 height 29
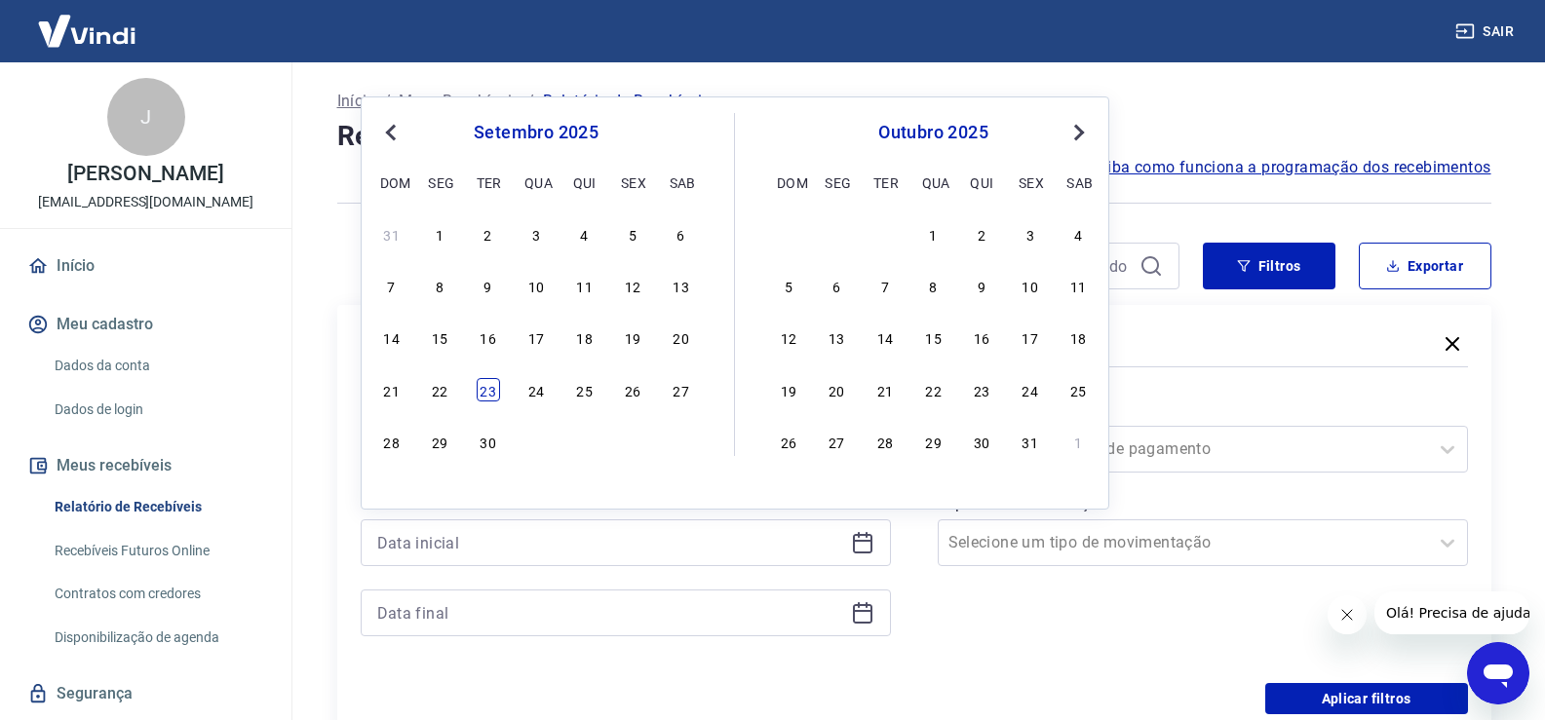
click at [490, 391] on div "23" at bounding box center [488, 389] width 23 height 23
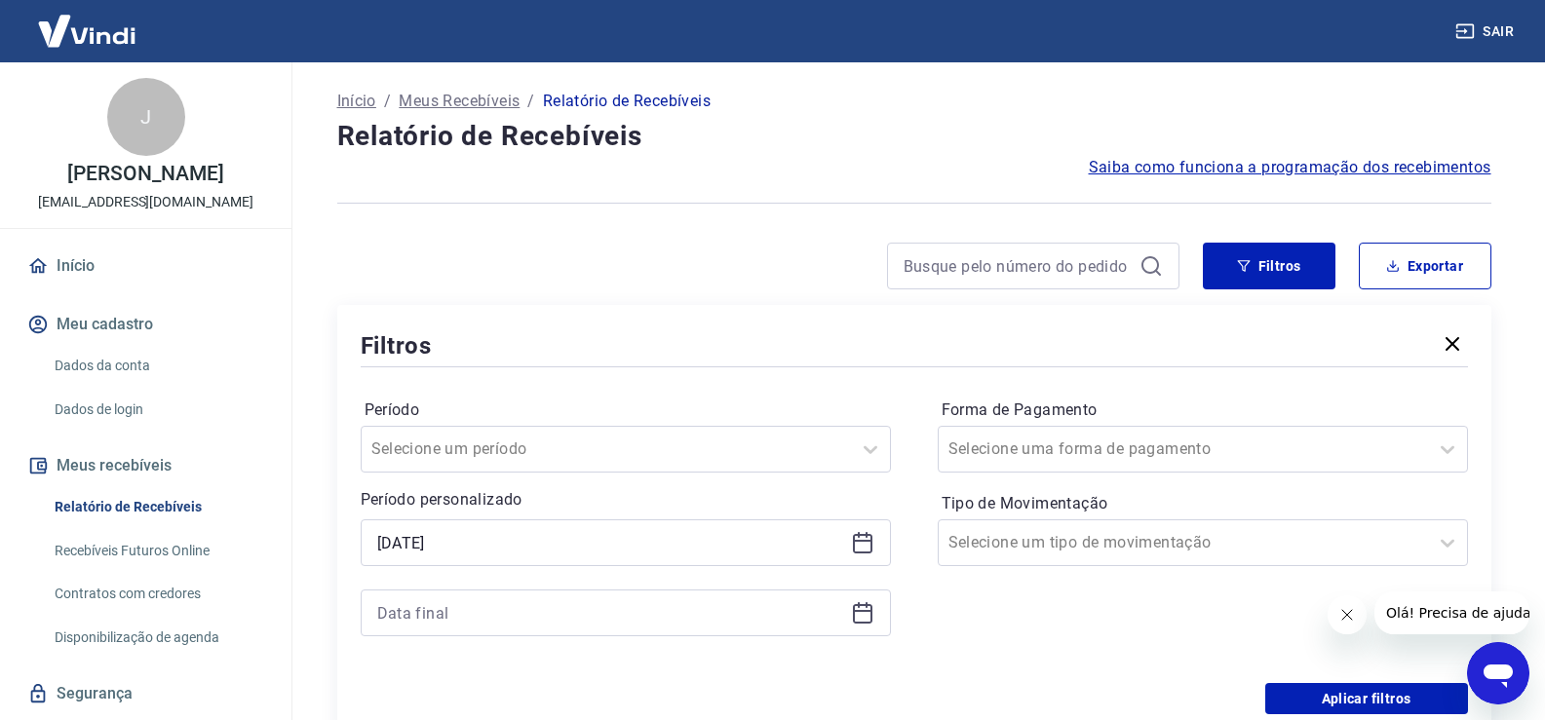
type input "[DATE]"
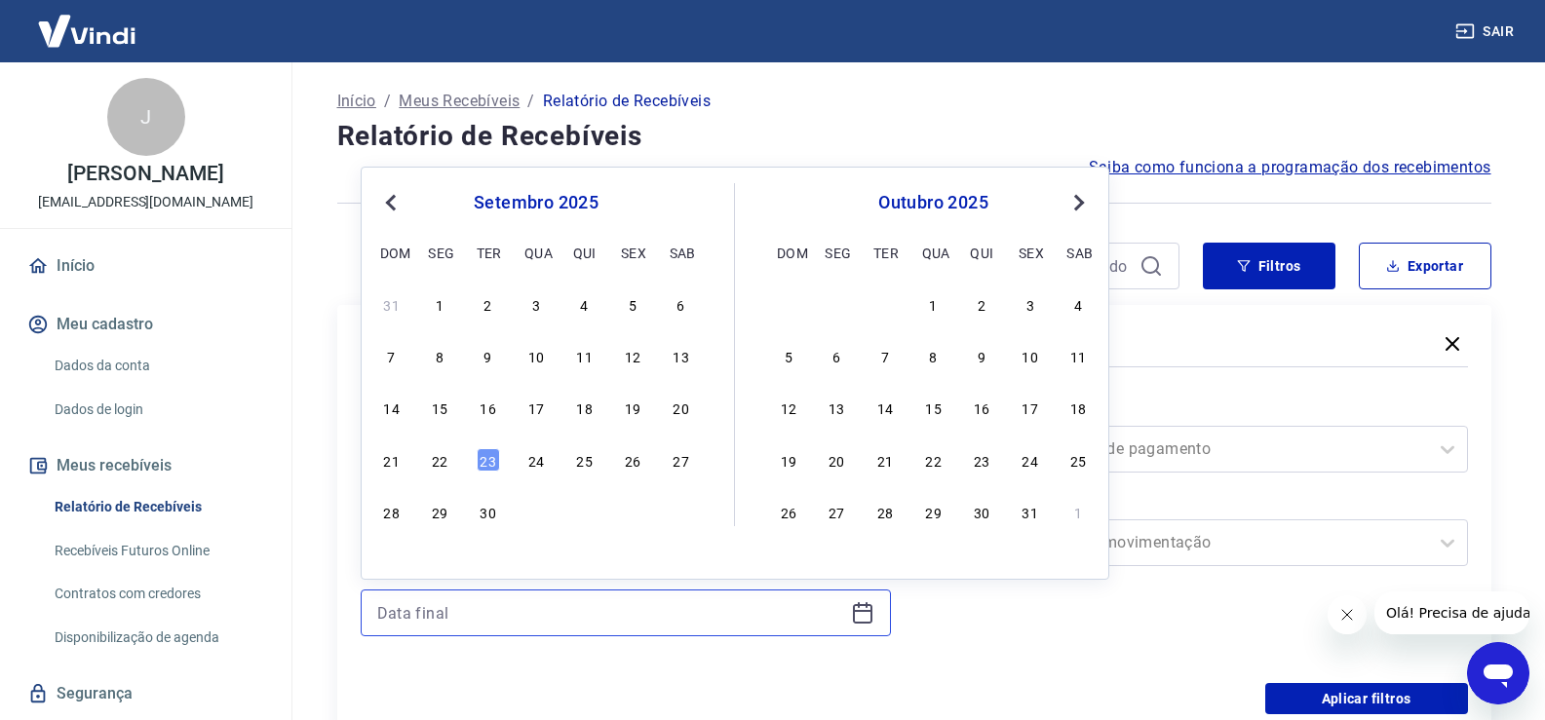
click at [431, 611] on input at bounding box center [610, 612] width 466 height 29
click at [488, 459] on div "23" at bounding box center [488, 459] width 23 height 23
type input "[DATE]"
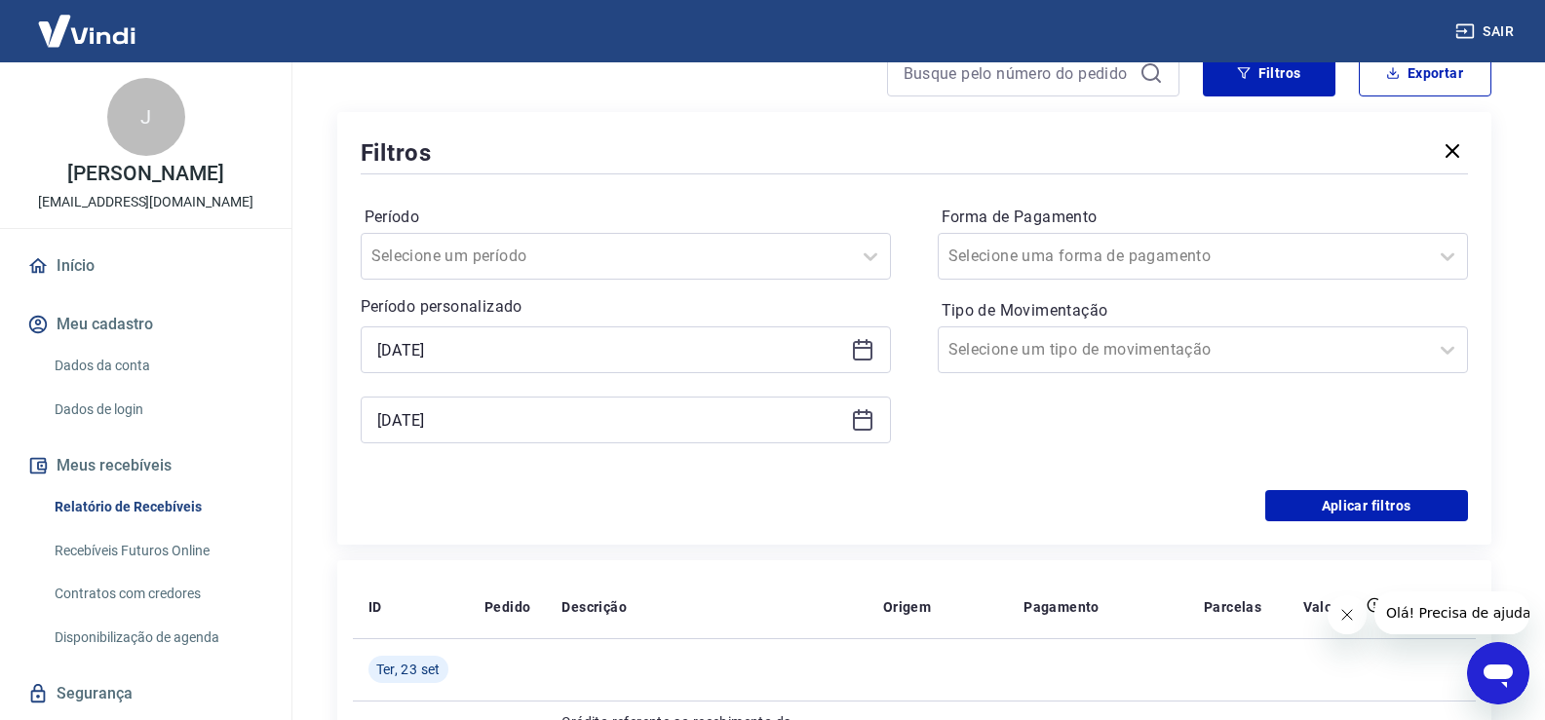
scroll to position [195, 0]
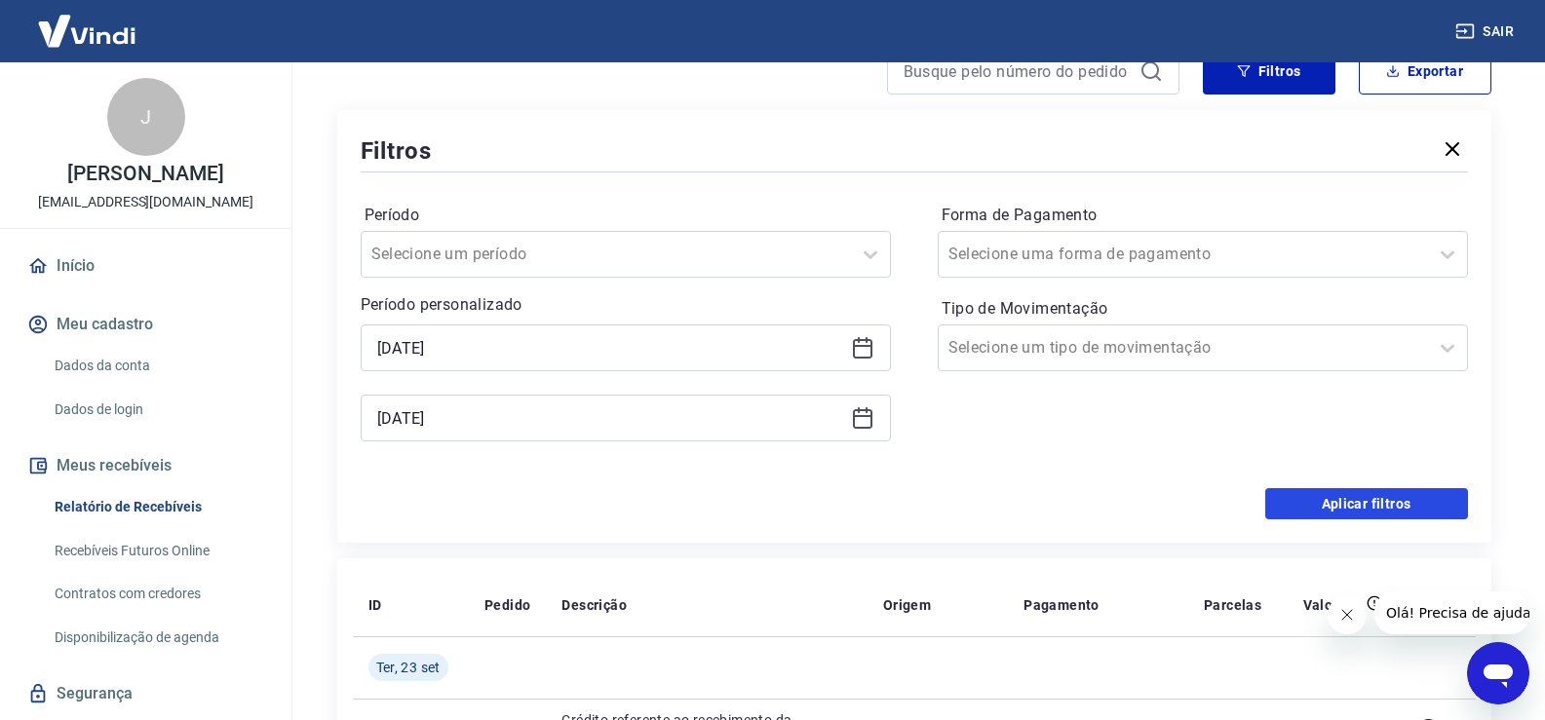
drag, startPoint x: 1399, startPoint y: 510, endPoint x: 1048, endPoint y: 542, distance: 352.4
click at [1398, 510] on button "Aplicar filtros" at bounding box center [1366, 503] width 203 height 31
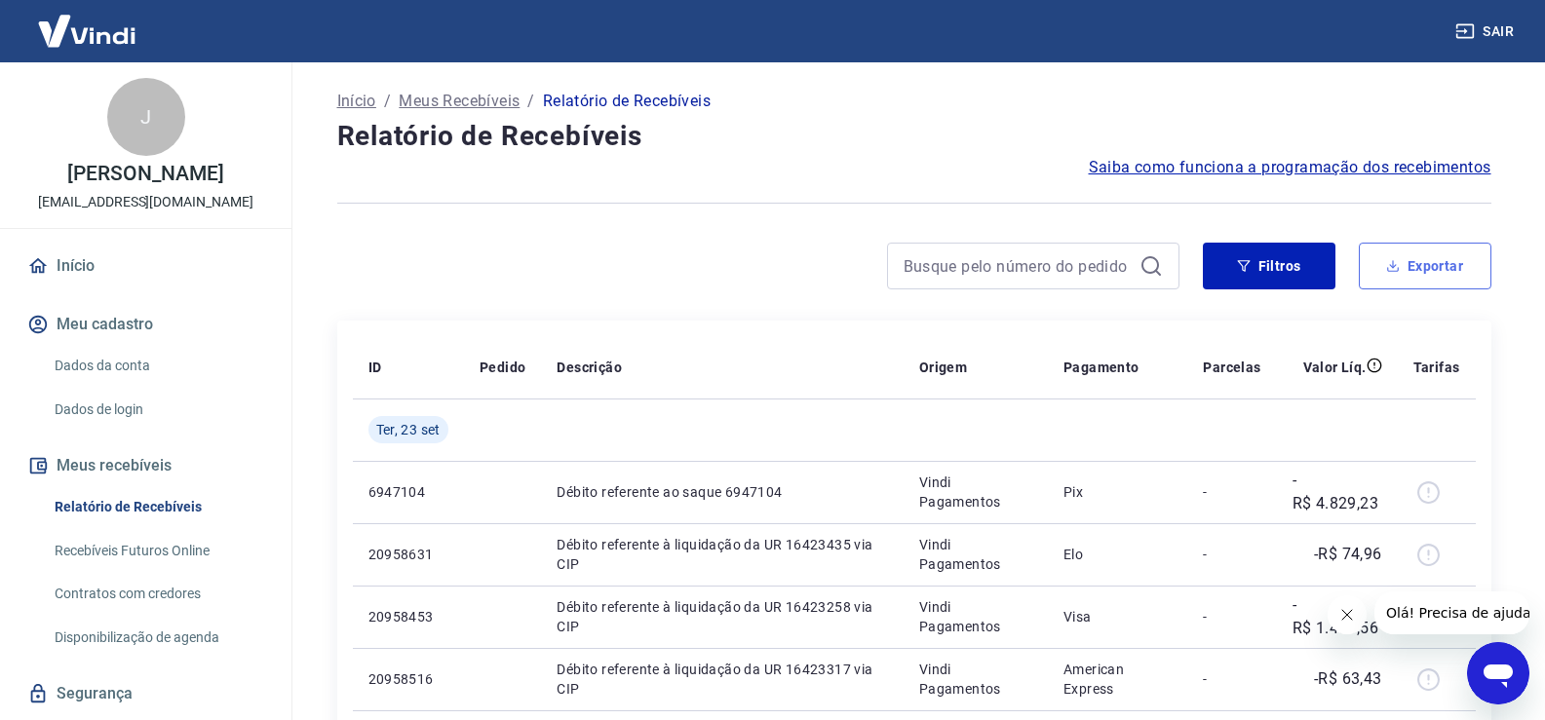
click at [1453, 267] on button "Exportar" at bounding box center [1425, 266] width 133 height 47
type input "[DATE]"
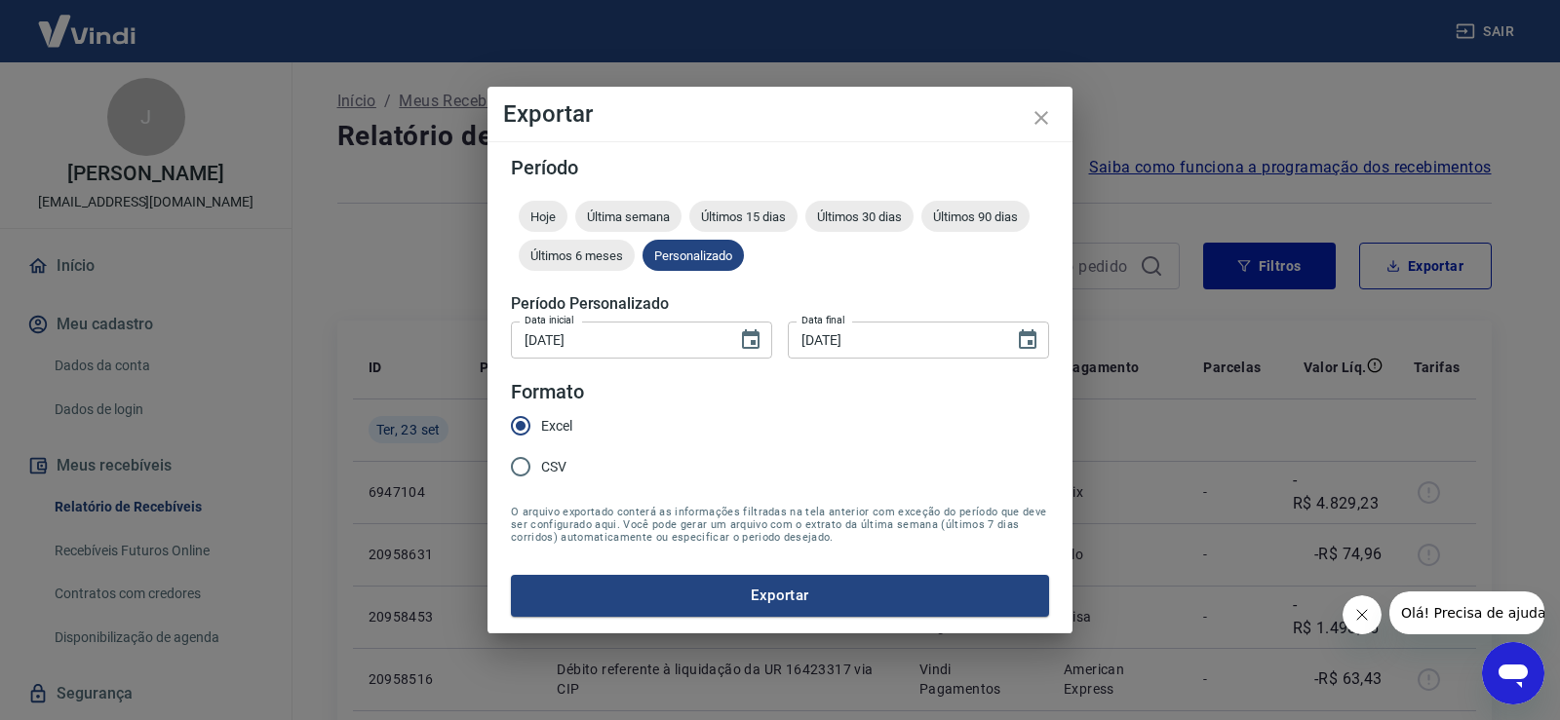
click at [797, 588] on button "Exportar" at bounding box center [780, 595] width 538 height 41
